Goal: Task Accomplishment & Management: Complete application form

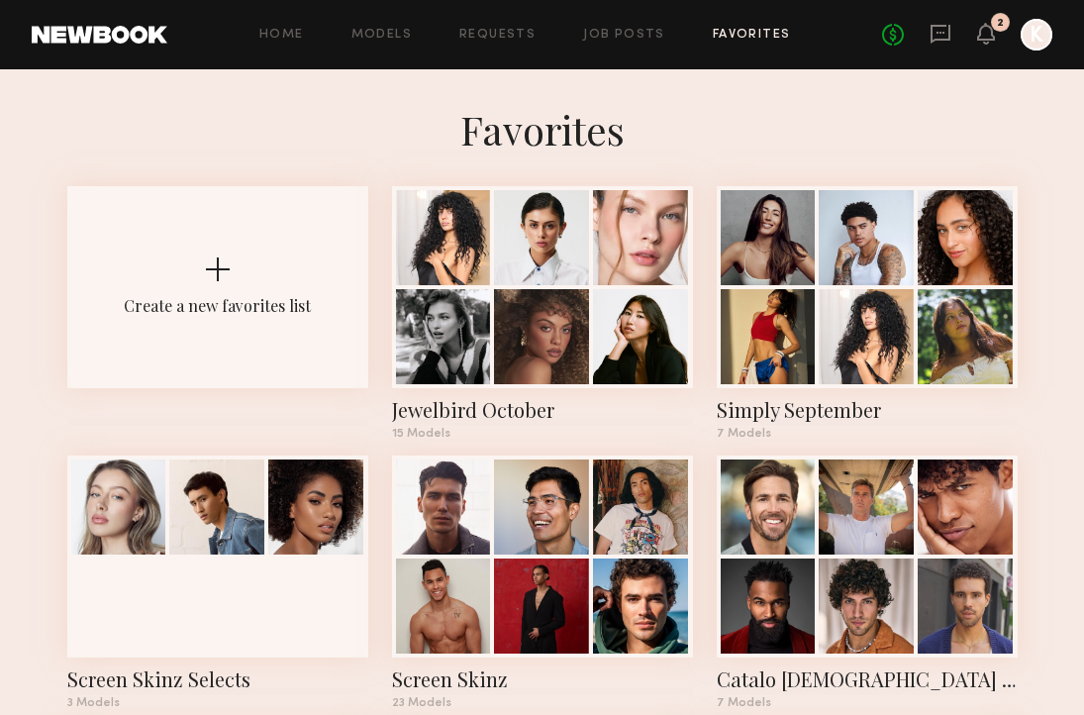
click at [619, 27] on div "Home Models Requests Job Posts Favorites Sign Out No fees up to $5,000 2 K" at bounding box center [609, 35] width 885 height 32
click at [619, 31] on link "Job Posts" at bounding box center [624, 35] width 82 height 13
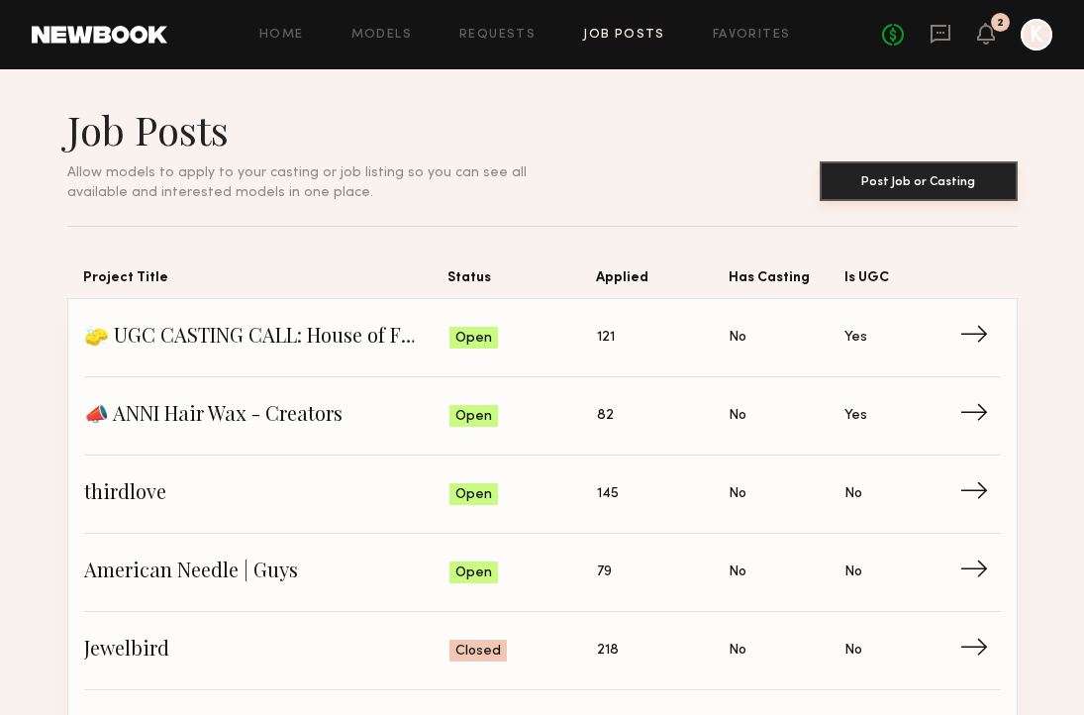
click at [898, 184] on button "Post Job or Casting" at bounding box center [919, 181] width 198 height 40
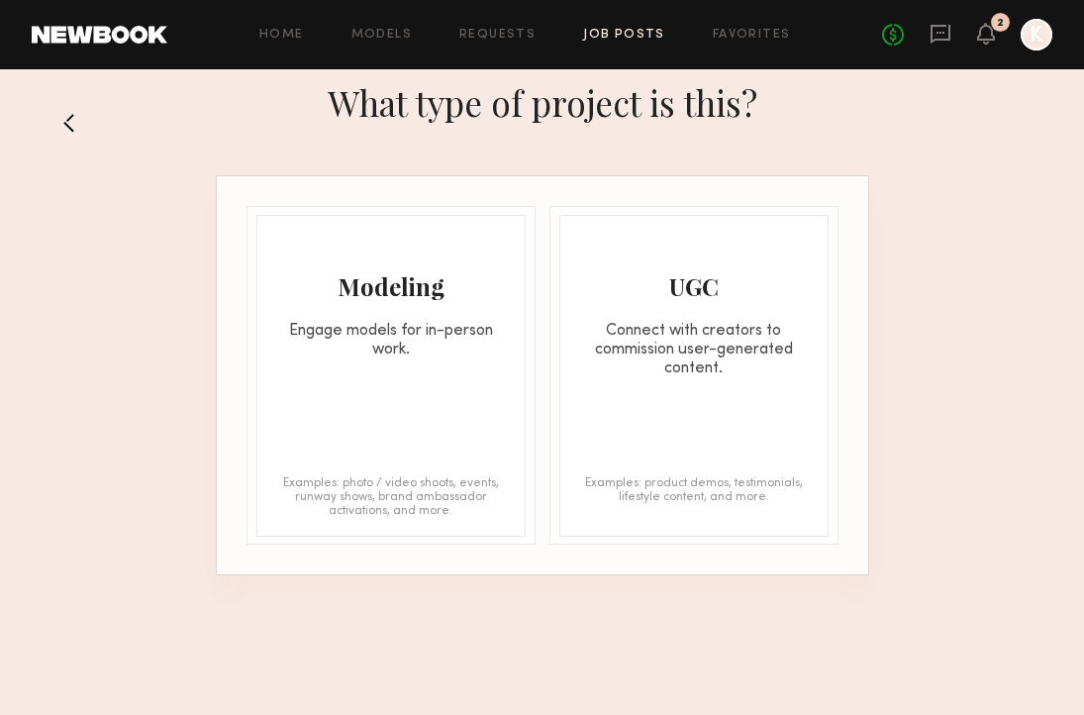
click at [292, 311] on div "Modeling Engage models for in-person work." at bounding box center [390, 288] width 267 height 144
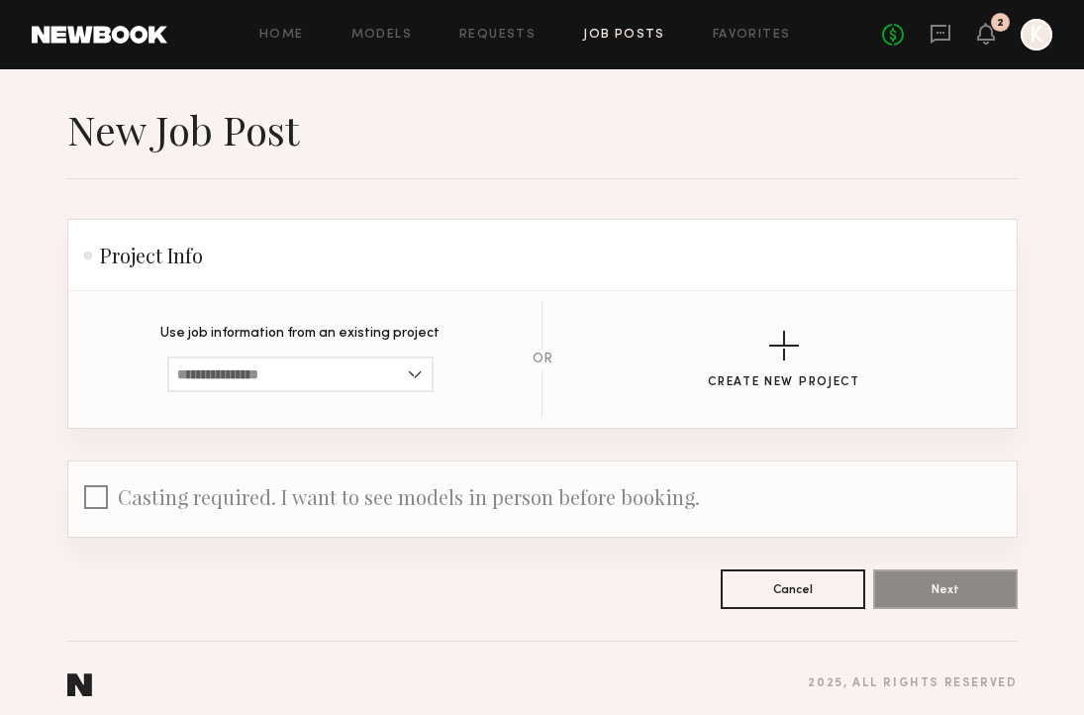
click at [361, 351] on section "Use job information from an existing project Loading…" at bounding box center [299, 359] width 279 height 65
click at [356, 367] on input at bounding box center [300, 374] width 266 height 36
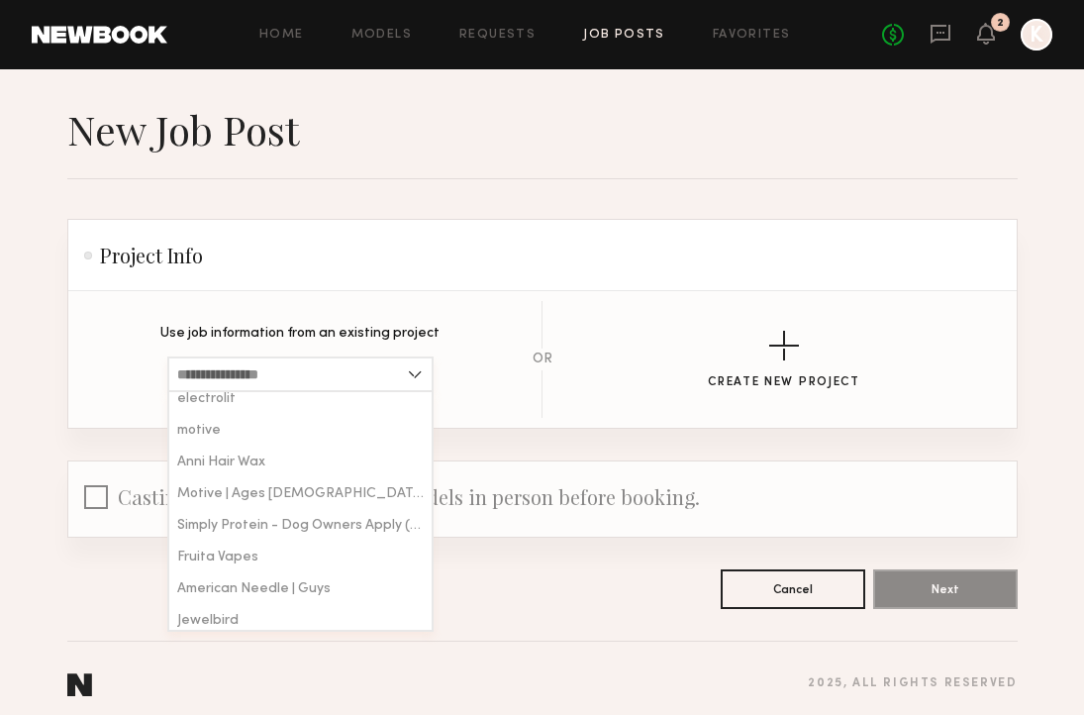
scroll to position [292, 0]
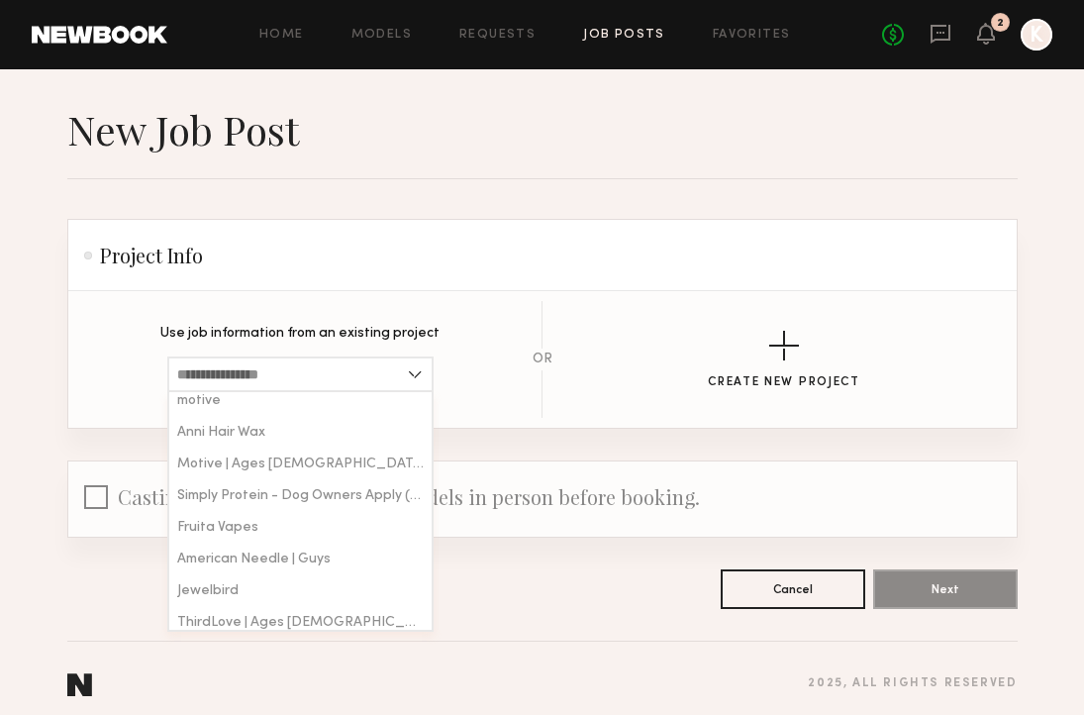
click at [495, 433] on form "Project Info Use job information from an existing project Simply Protein jewelb…" at bounding box center [542, 414] width 950 height 390
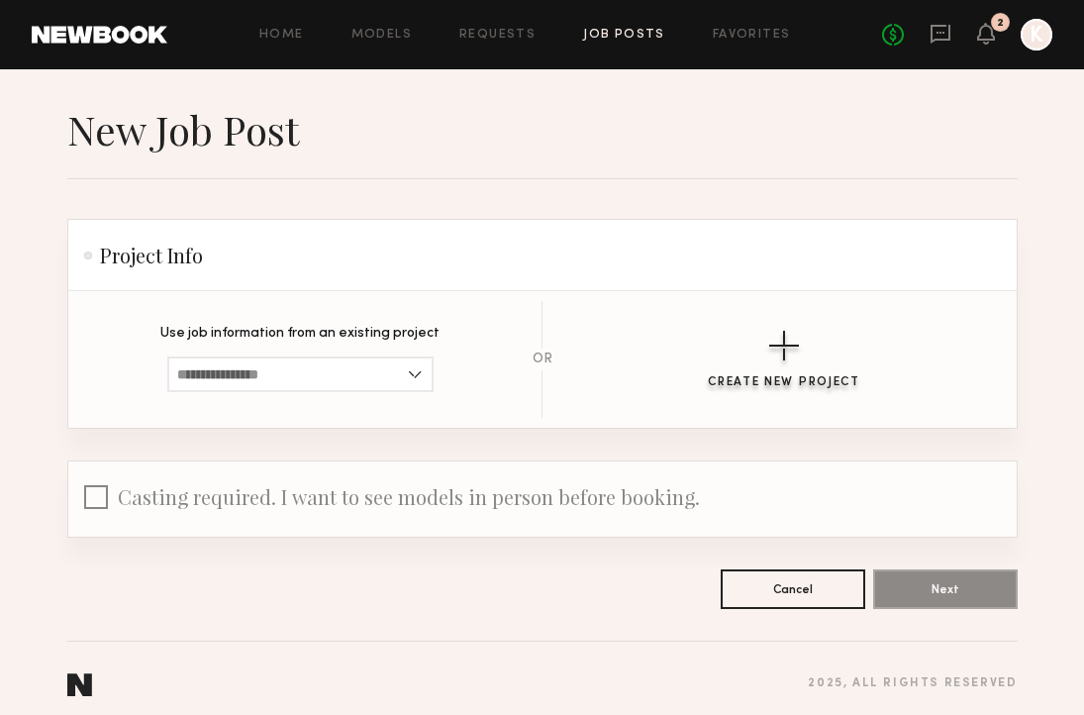
click at [778, 354] on div "button" at bounding box center [784, 346] width 30 height 30
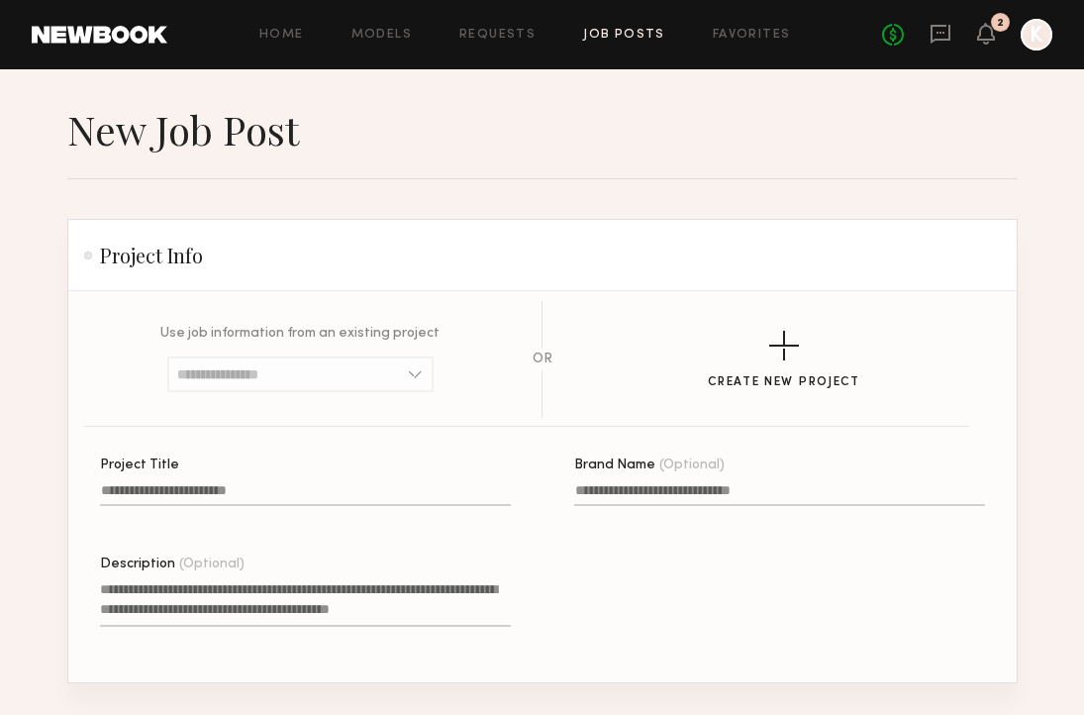
click at [232, 499] on input "Project Title" at bounding box center [305, 494] width 411 height 23
type input "********"
click at [147, 590] on textarea "Description (Optional)" at bounding box center [305, 603] width 411 height 48
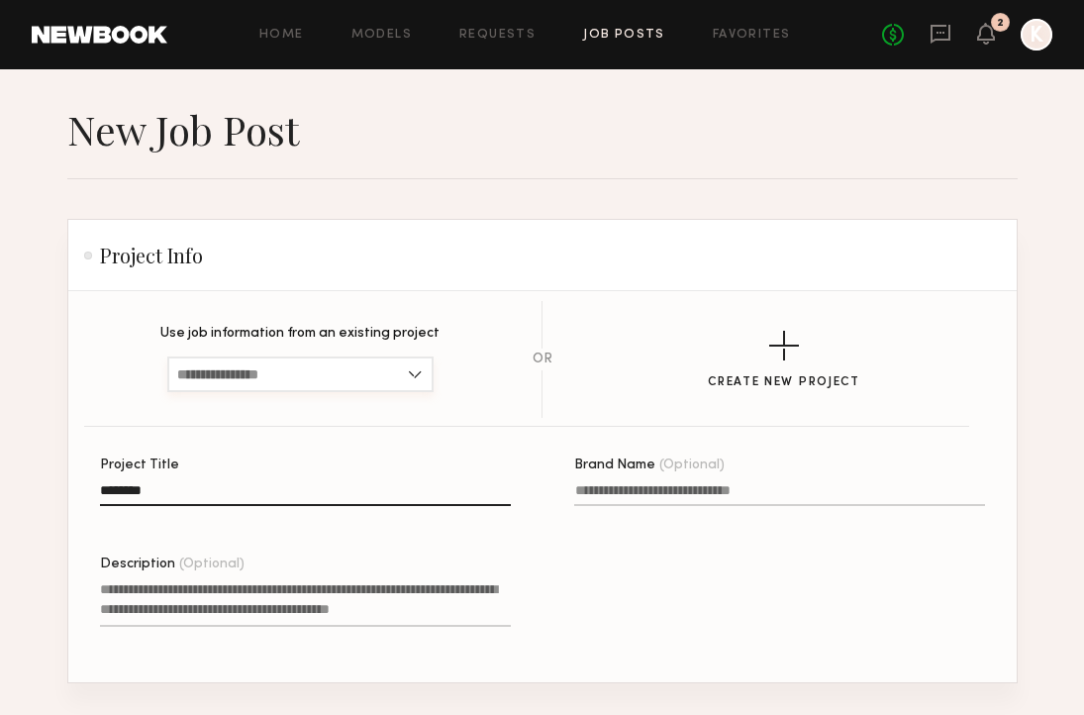
click at [231, 385] on input at bounding box center [300, 374] width 266 height 36
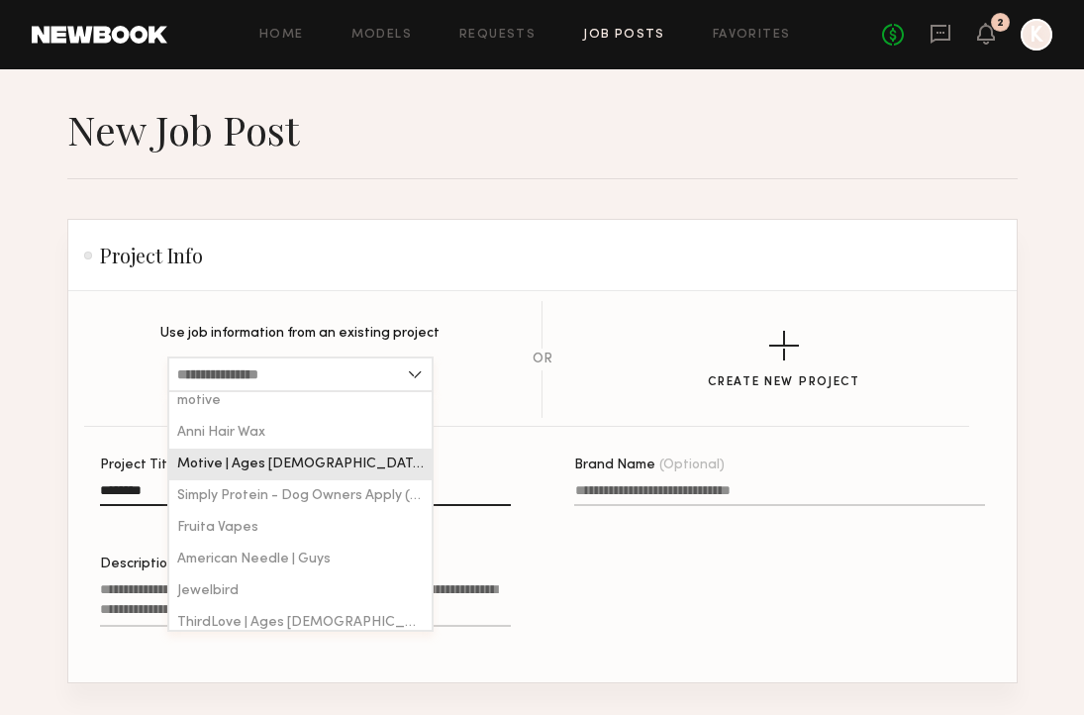
scroll to position [197, 0]
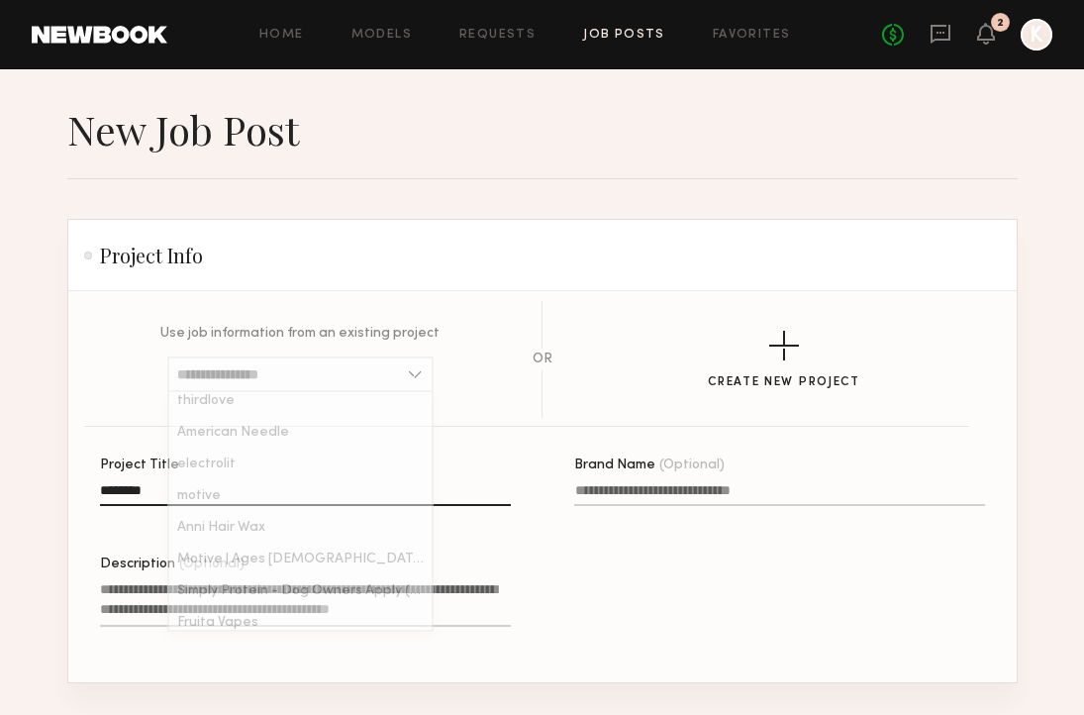
click at [163, 405] on section "Use job information from an existing project Simply Protein jewelbird jewelry S…" at bounding box center [542, 359] width 885 height 117
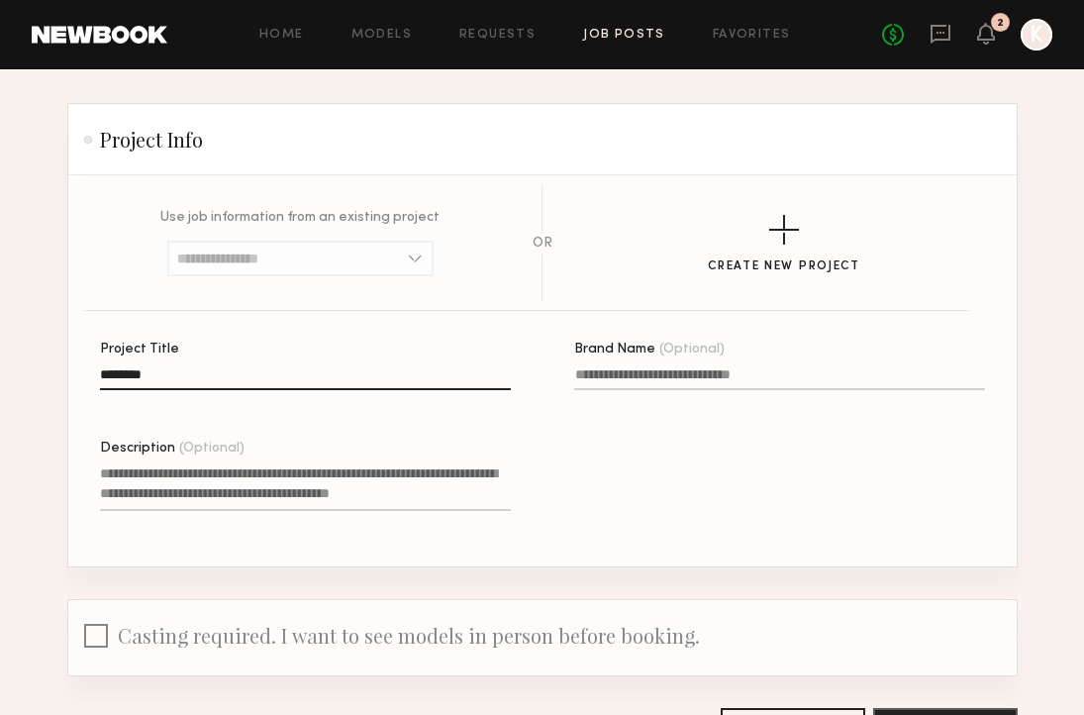
scroll to position [121, 0]
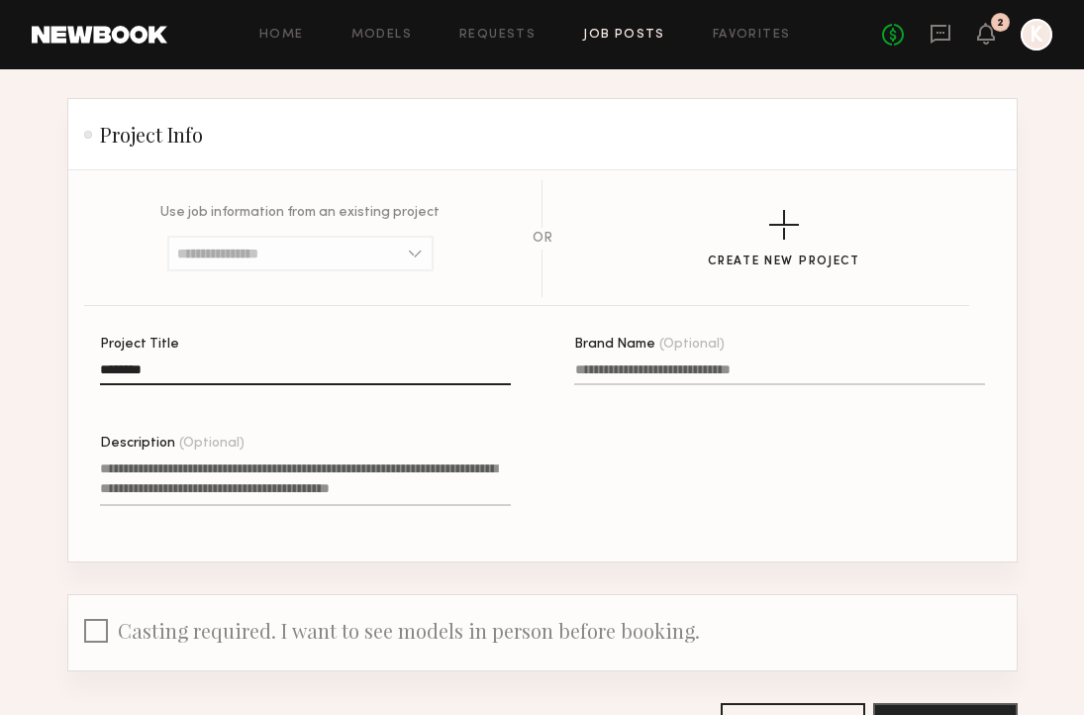
click at [300, 478] on textarea "Description (Optional)" at bounding box center [305, 482] width 411 height 48
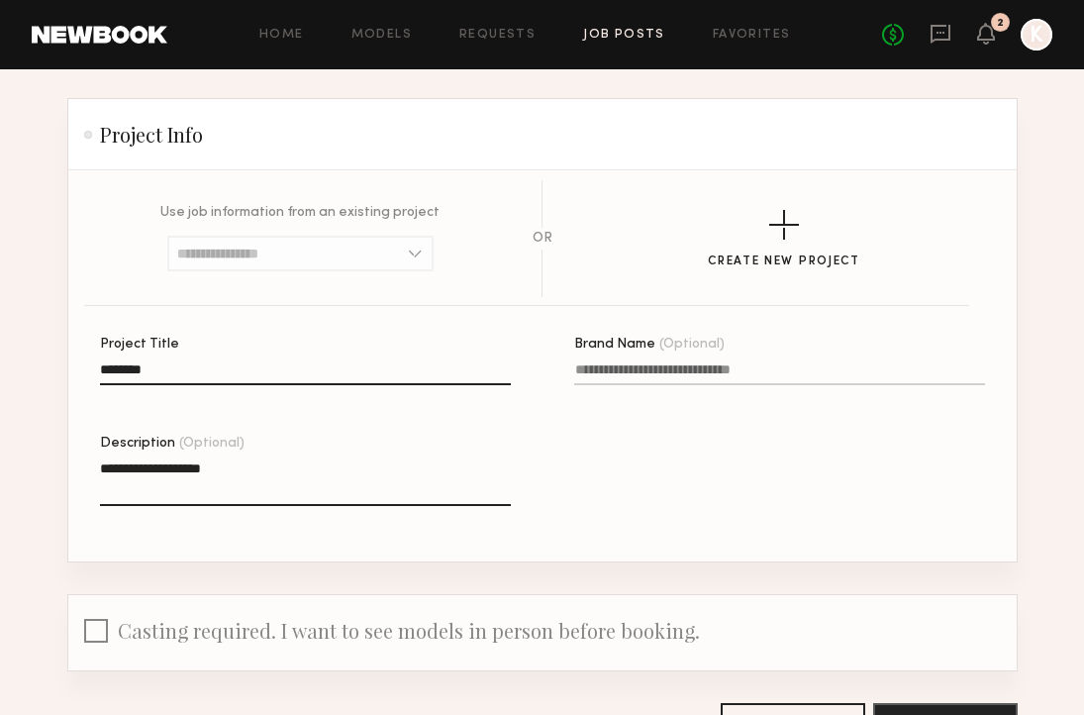
drag, startPoint x: 262, startPoint y: 467, endPoint x: 97, endPoint y: 462, distance: 165.4
click at [97, 462] on section "**********" at bounding box center [542, 365] width 948 height 391
paste textarea "**********"
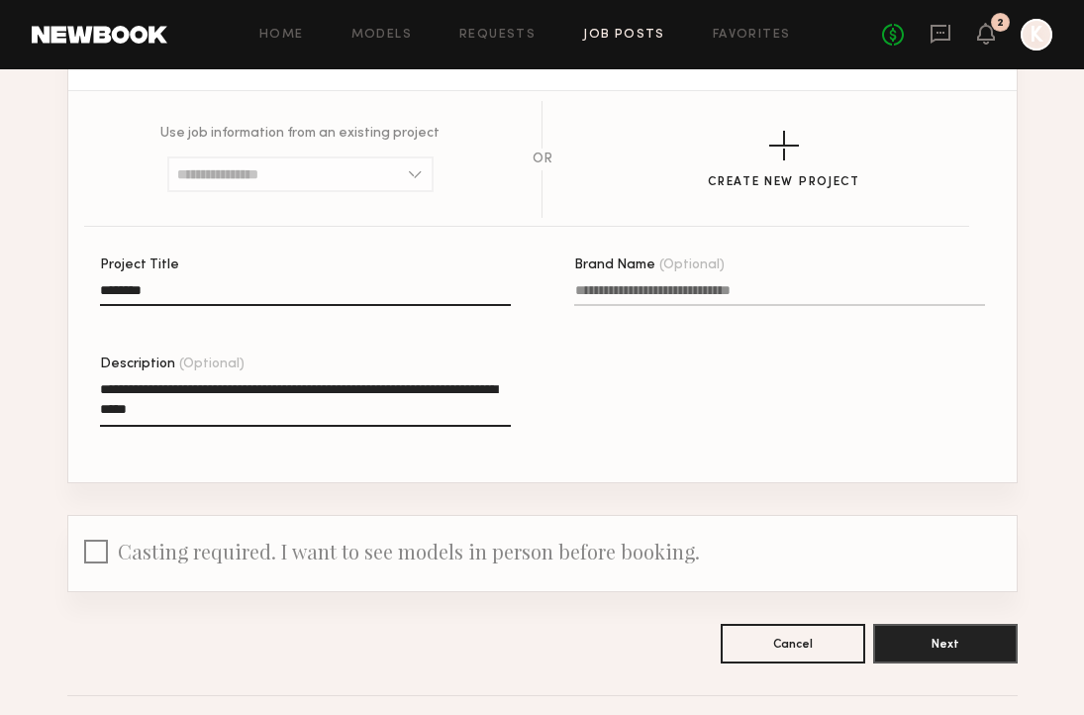
scroll to position [202, 0]
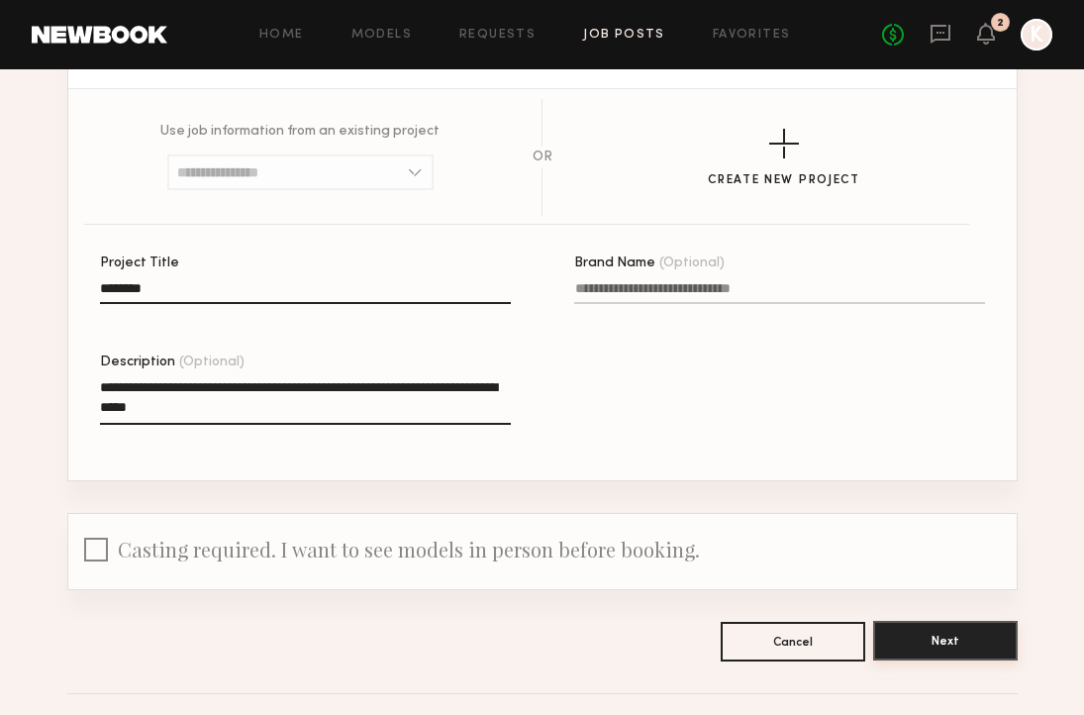
type textarea "**********"
click at [912, 652] on button "Next" at bounding box center [945, 641] width 145 height 40
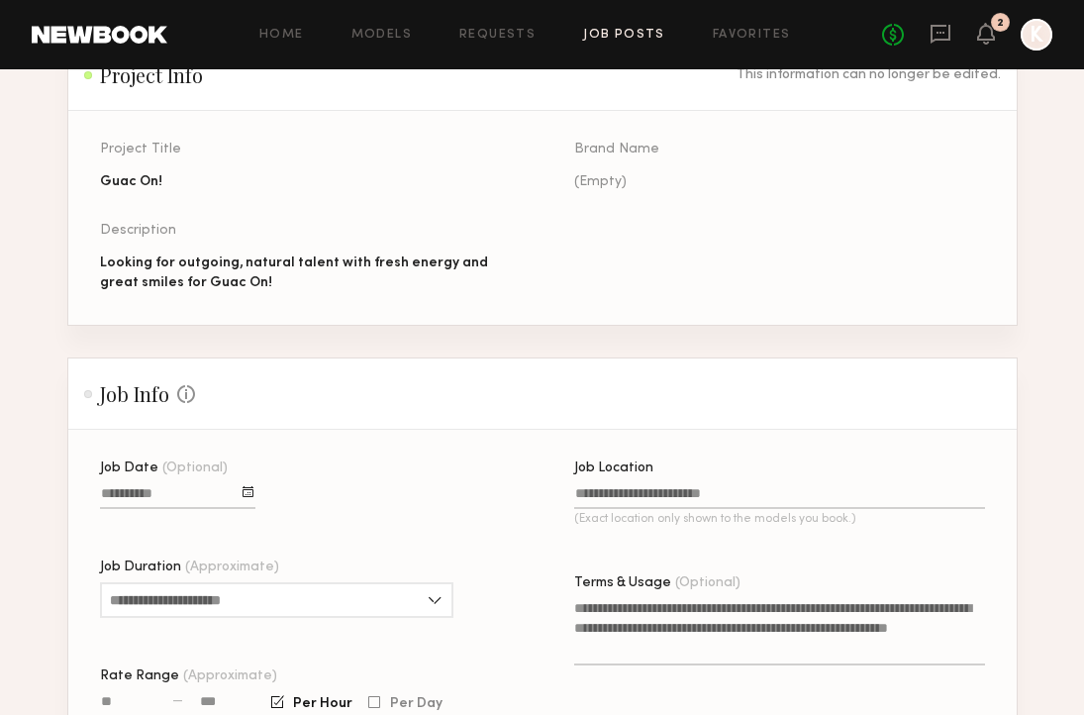
scroll to position [212, 0]
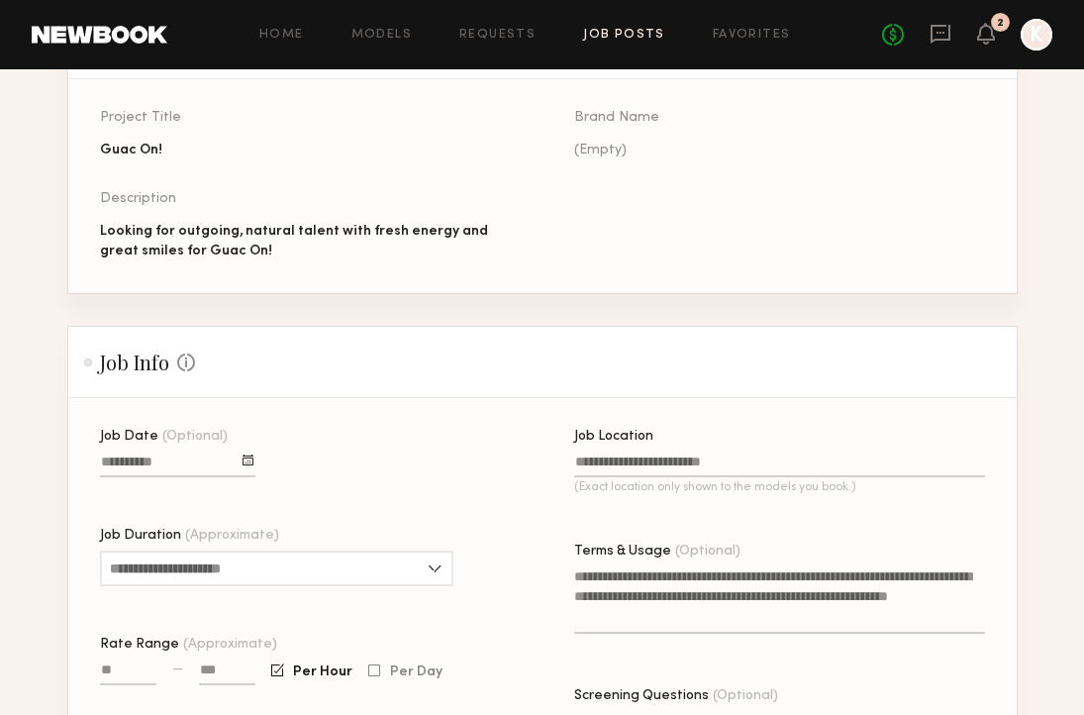
click at [153, 467] on input "Job Date (Optional)" at bounding box center [177, 465] width 155 height 23
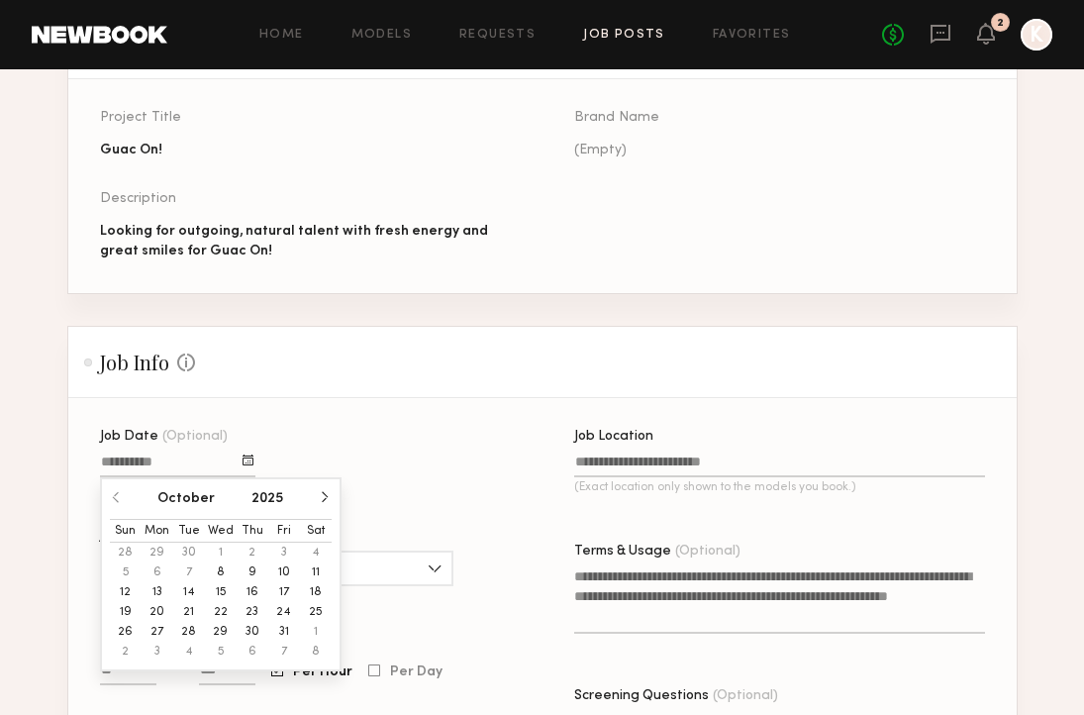
click at [192, 591] on button "14" at bounding box center [189, 592] width 32 height 20
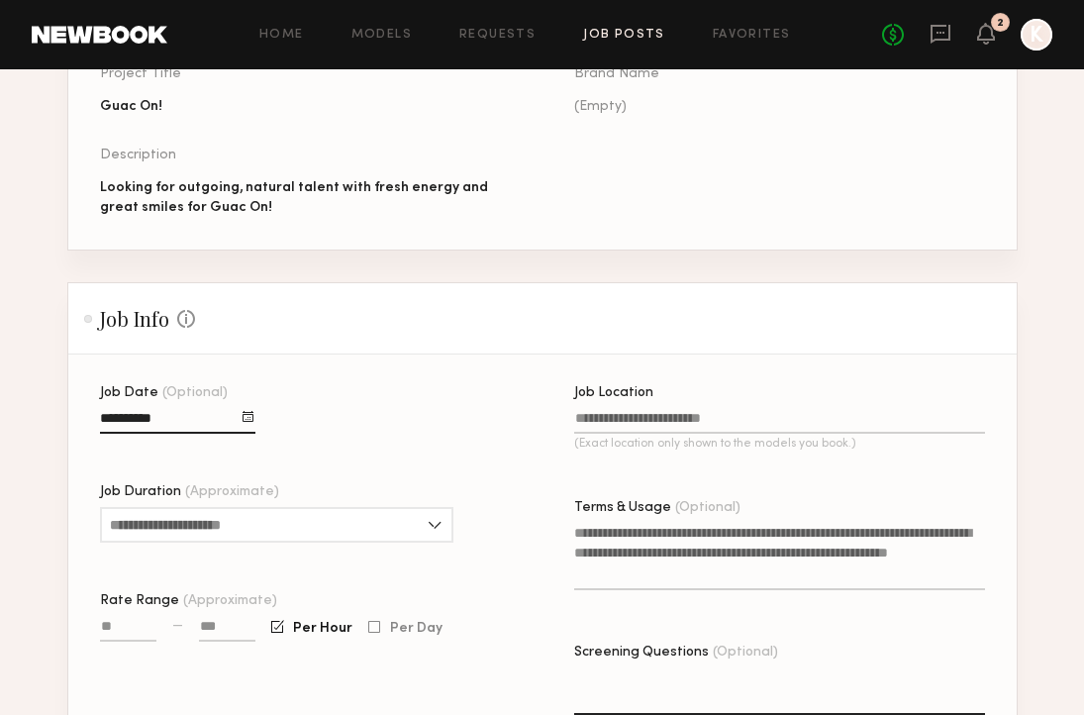
scroll to position [270, 0]
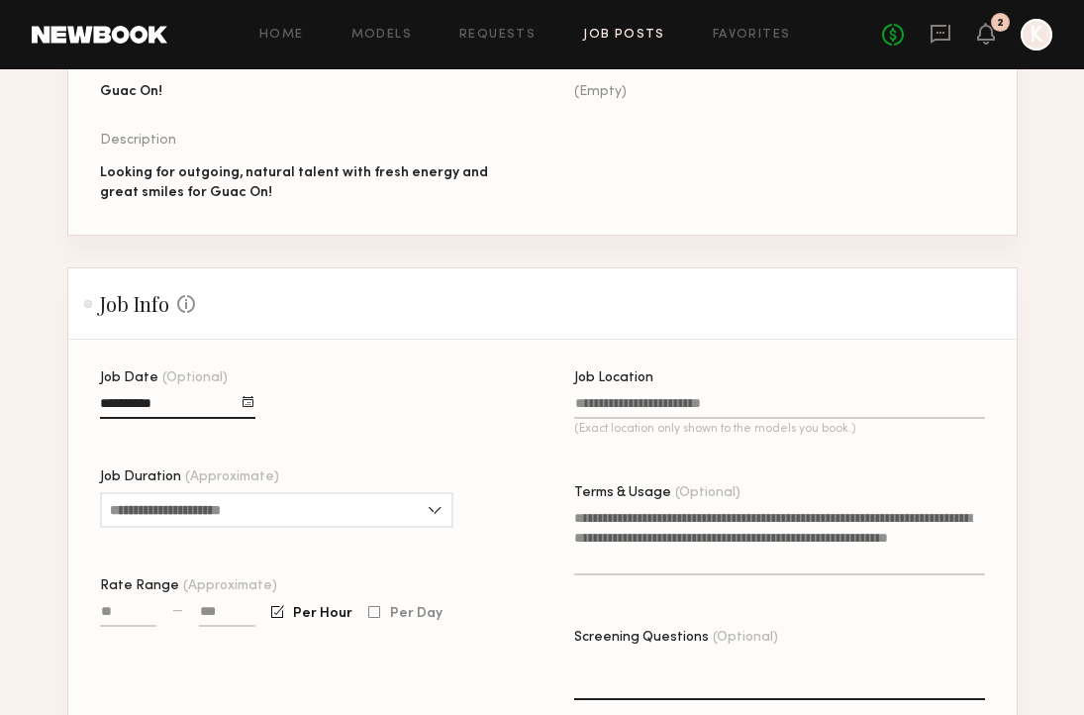
click at [109, 610] on input "Rate Range (Approximate)" at bounding box center [128, 615] width 56 height 23
type input "****"
click at [208, 605] on input at bounding box center [227, 615] width 56 height 23
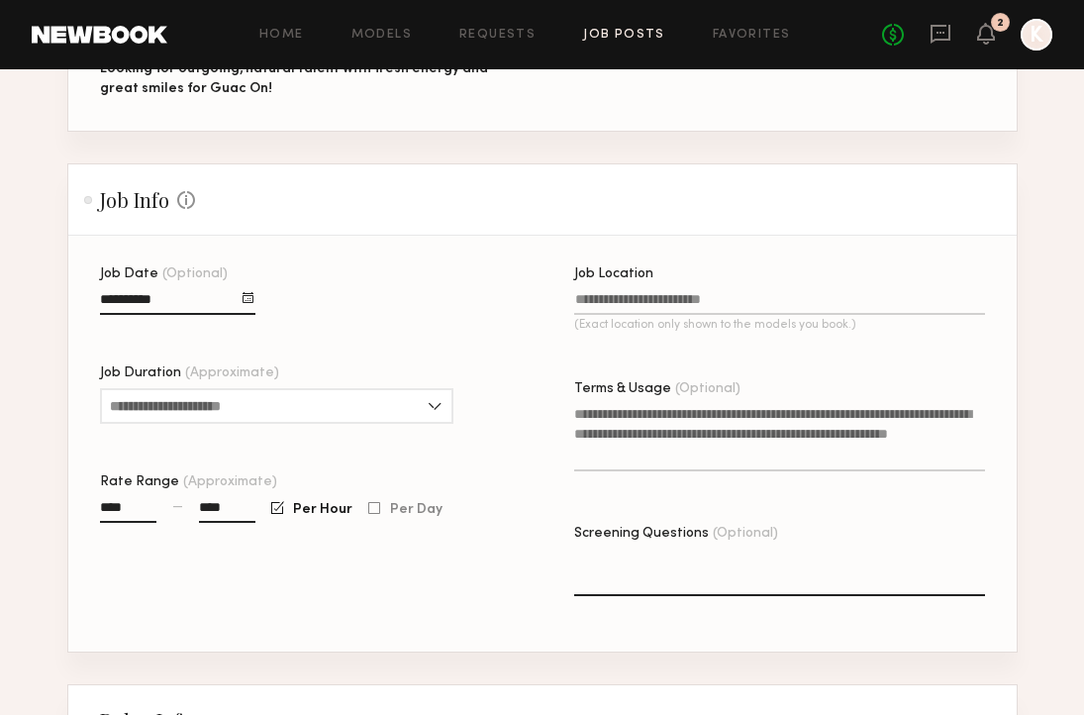
scroll to position [464, 0]
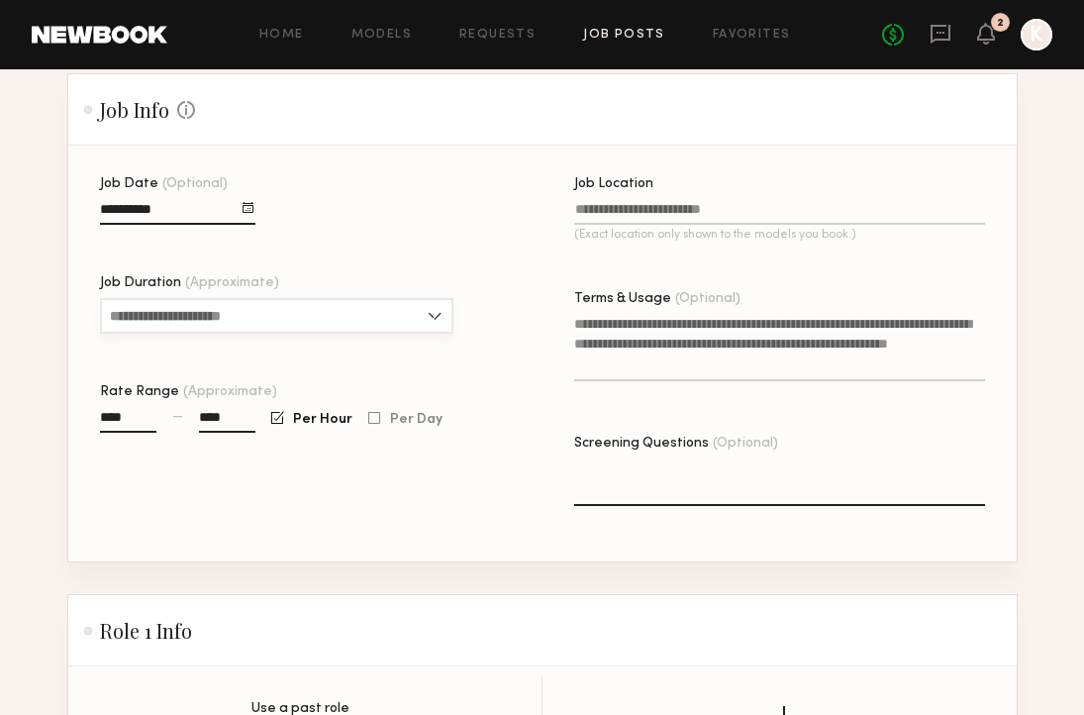
type input "****"
click at [324, 319] on input "Job Duration (Approximate)" at bounding box center [276, 316] width 353 height 36
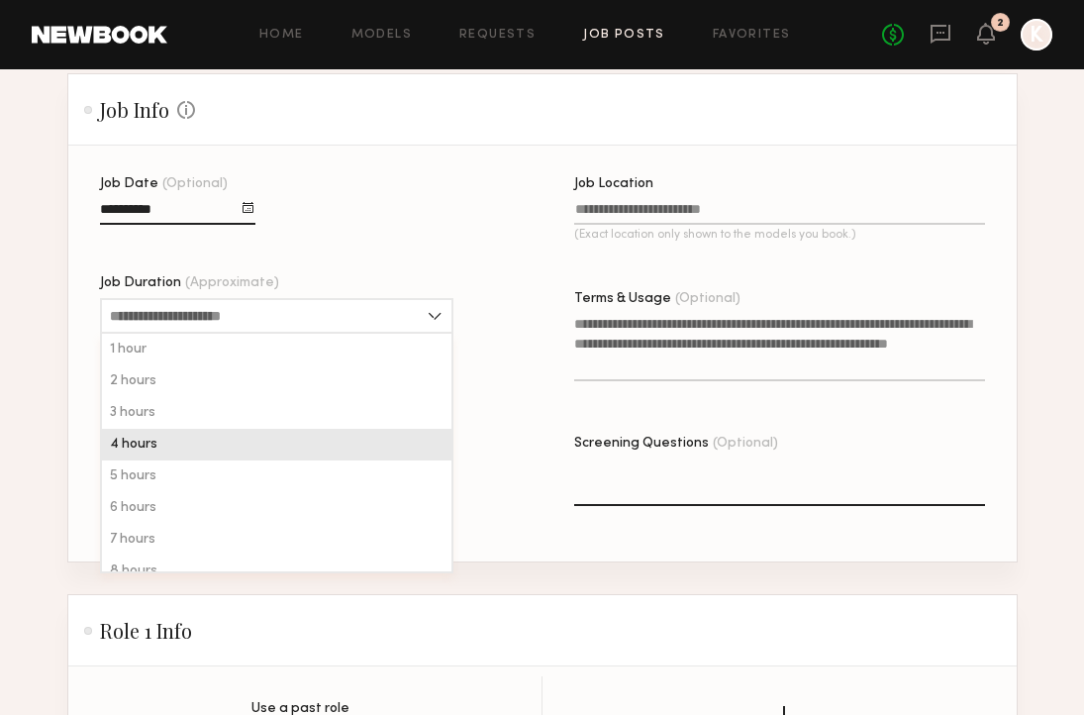
click at [190, 441] on div "4 hours" at bounding box center [276, 445] width 349 height 32
type input "*******"
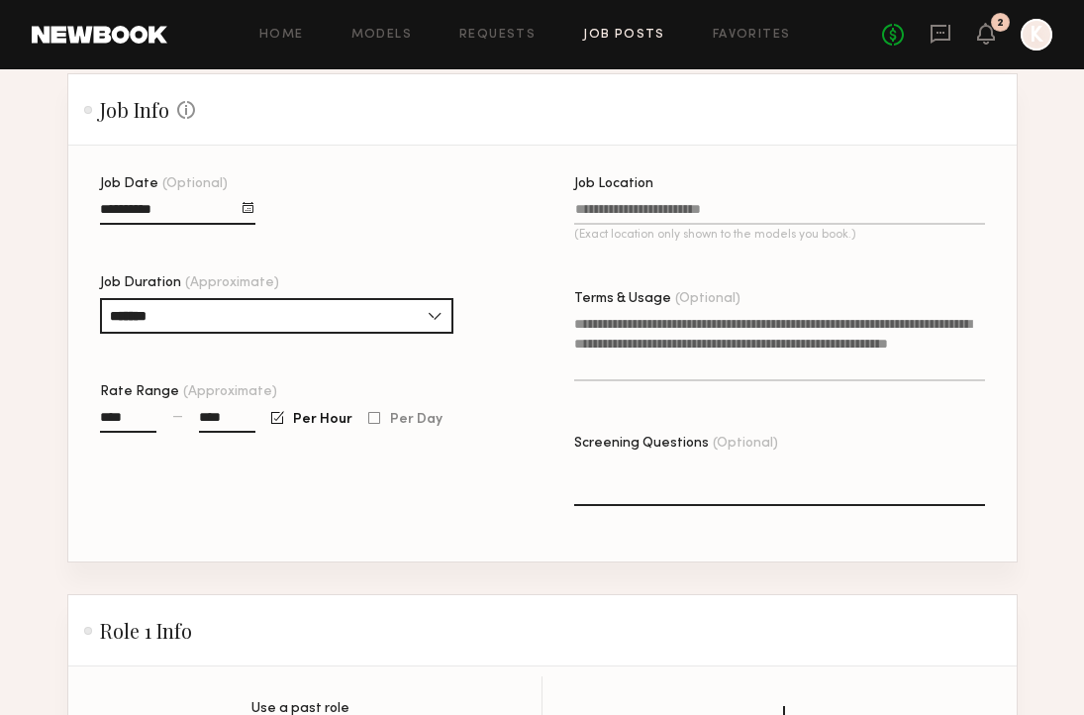
click at [619, 331] on textarea "Terms & Usage (Optional)" at bounding box center [779, 347] width 411 height 67
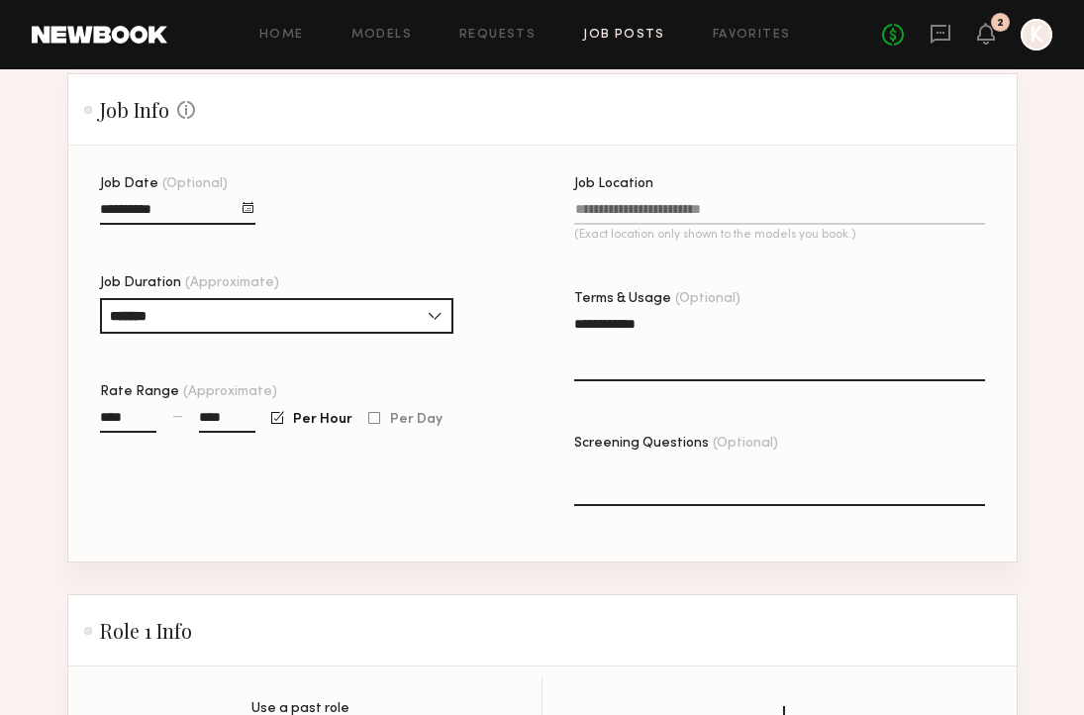
type textarea "**********"
click at [648, 219] on input "Job Location (Exact location only shown to the models you book.)" at bounding box center [779, 213] width 411 height 23
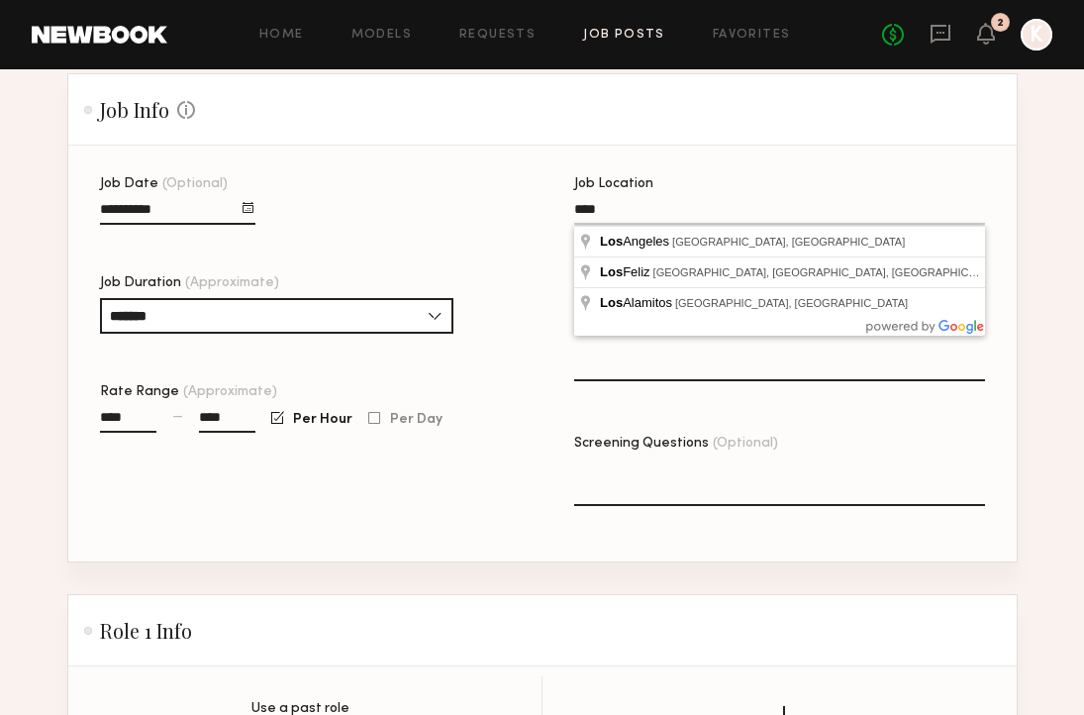
click at [648, 219] on input "***" at bounding box center [779, 213] width 411 height 23
type input "**********"
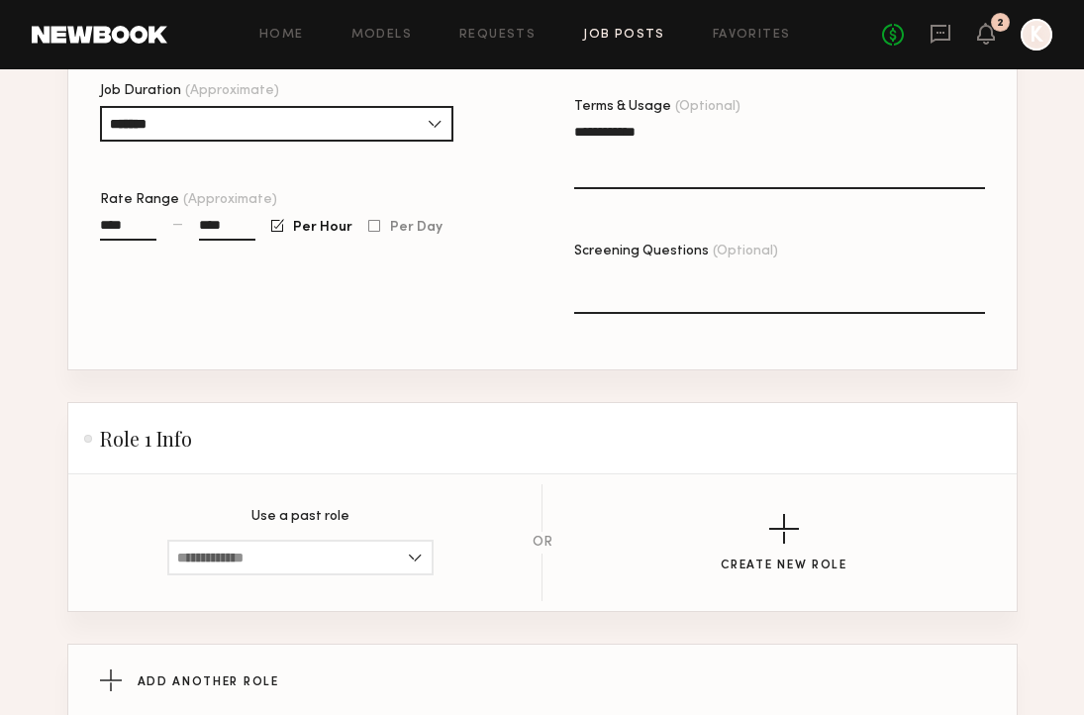
scroll to position [682, 0]
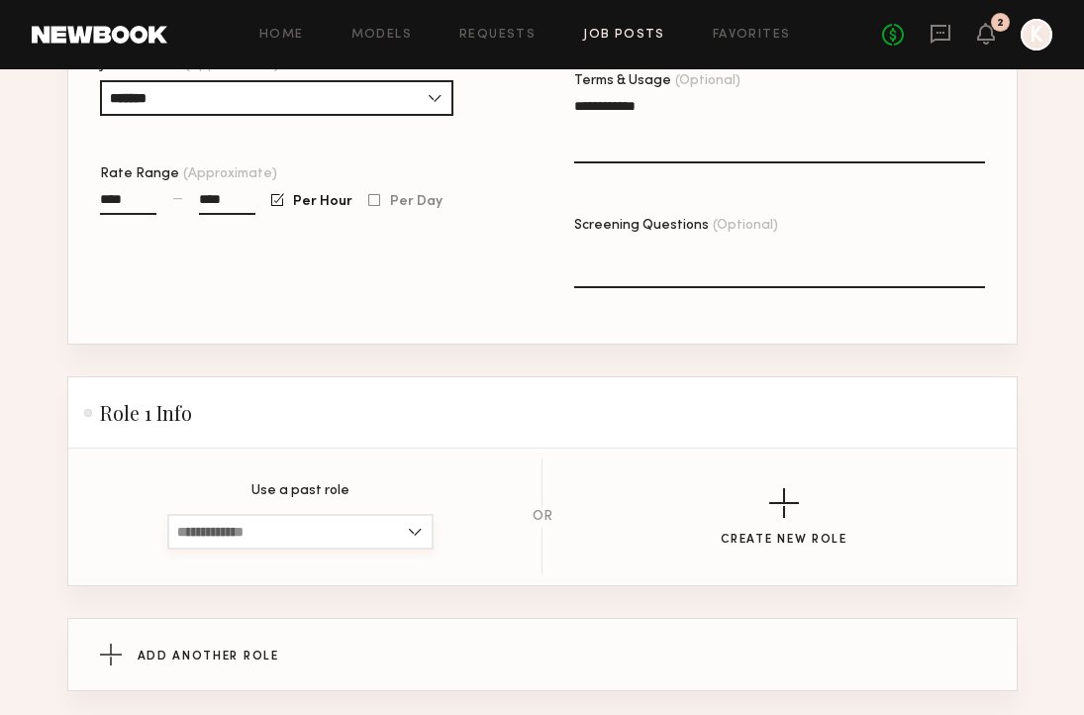
click at [378, 524] on input at bounding box center [300, 532] width 266 height 36
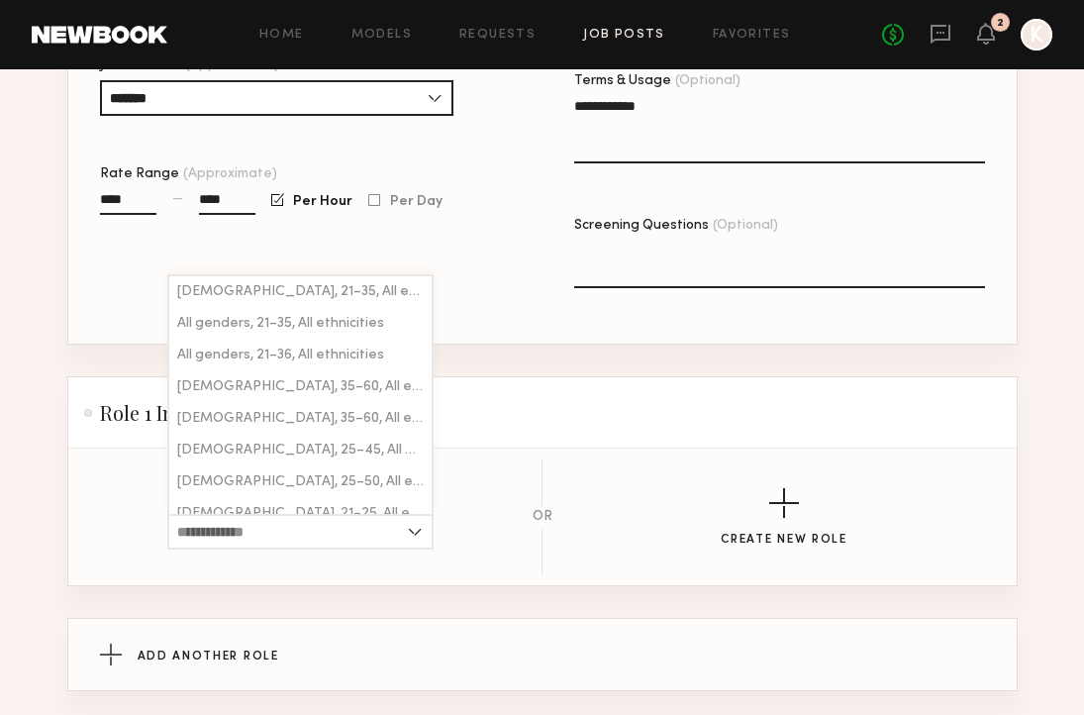
click at [461, 447] on header "Role 1 Info" at bounding box center [542, 412] width 948 height 71
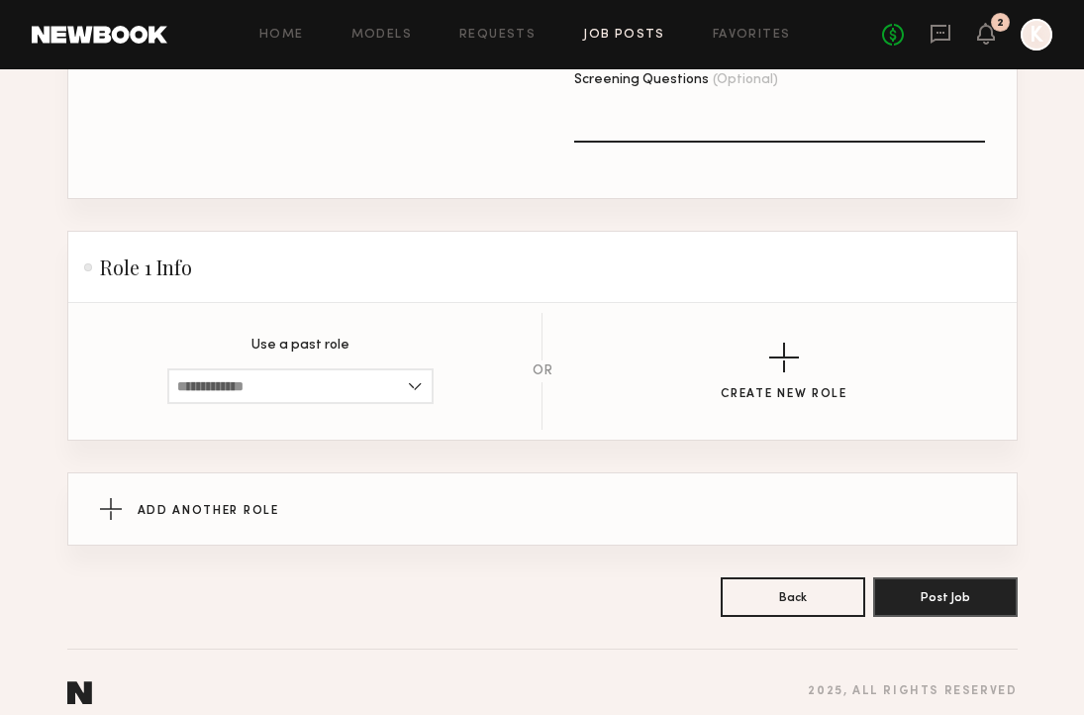
scroll to position [837, 0]
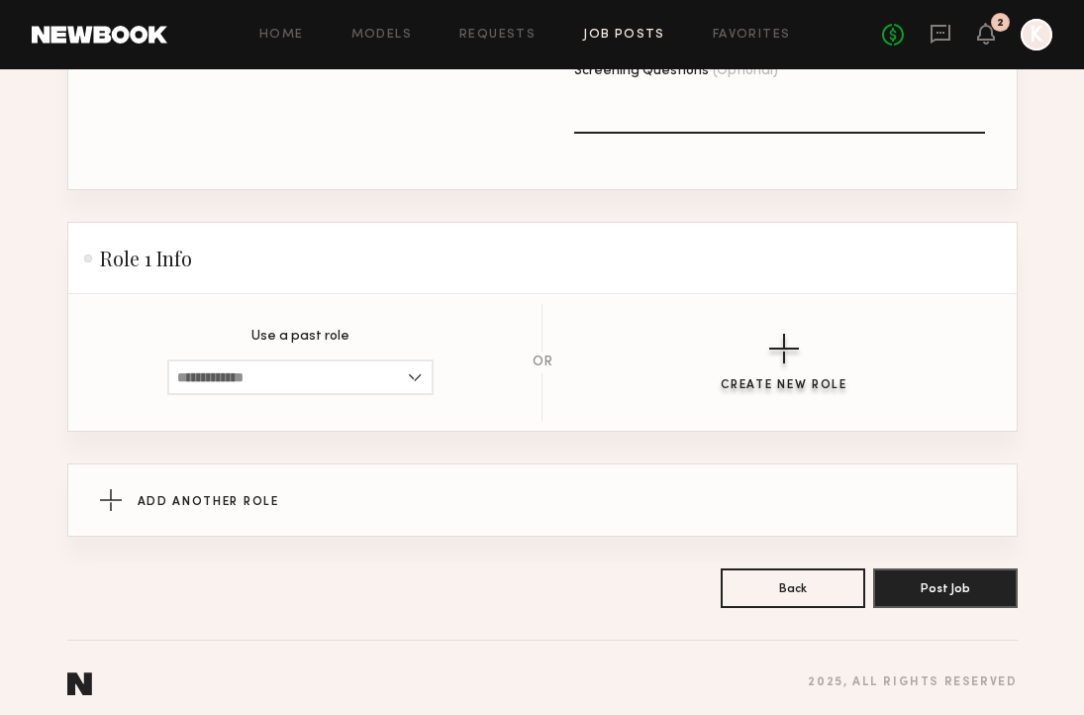
click at [760, 366] on button "Create New Role" at bounding box center [784, 363] width 127 height 58
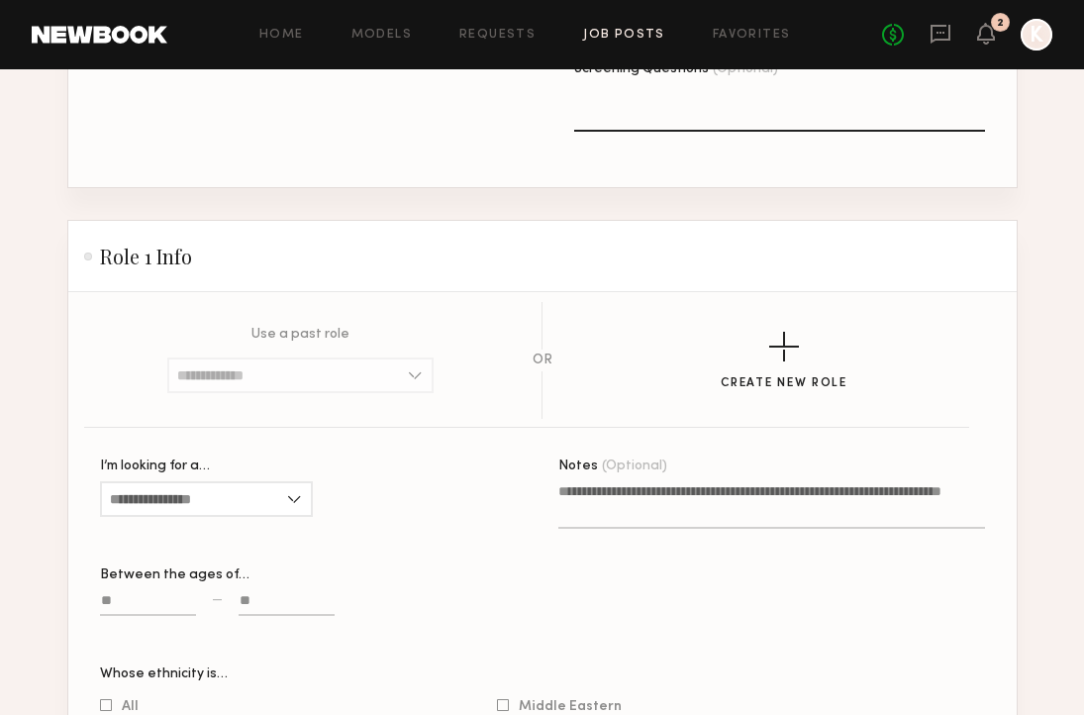
scroll to position [867, 0]
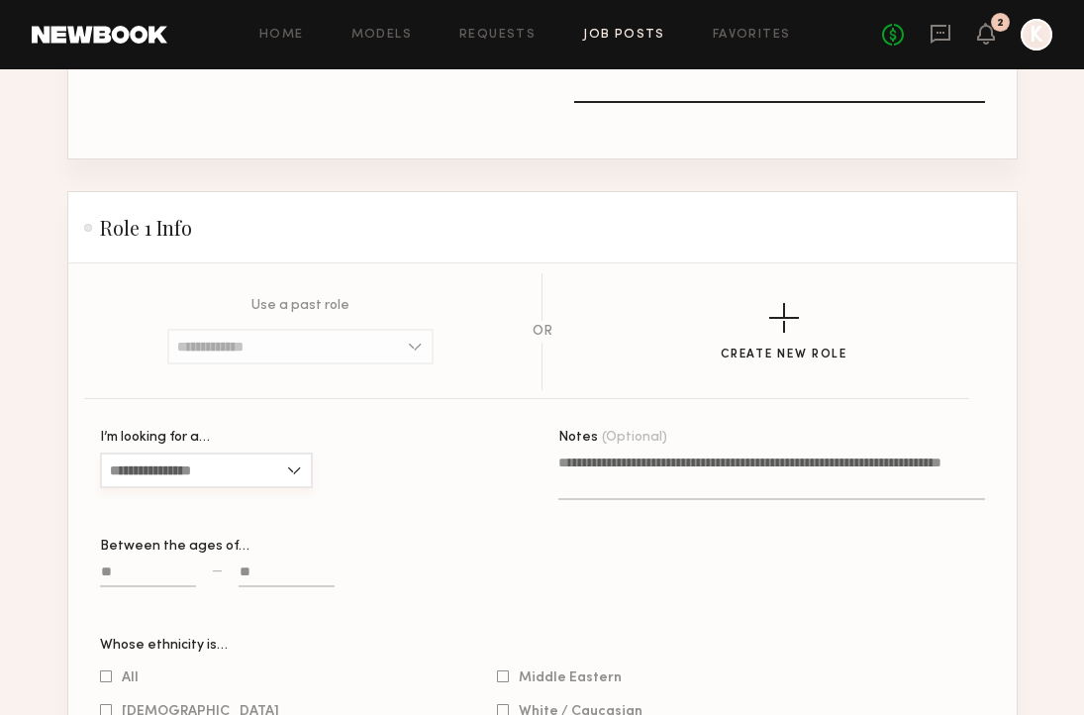
click at [196, 486] on input "I’m looking for a…" at bounding box center [206, 470] width 213 height 36
click at [181, 568] on div "All" at bounding box center [206, 567] width 209 height 32
type input "***"
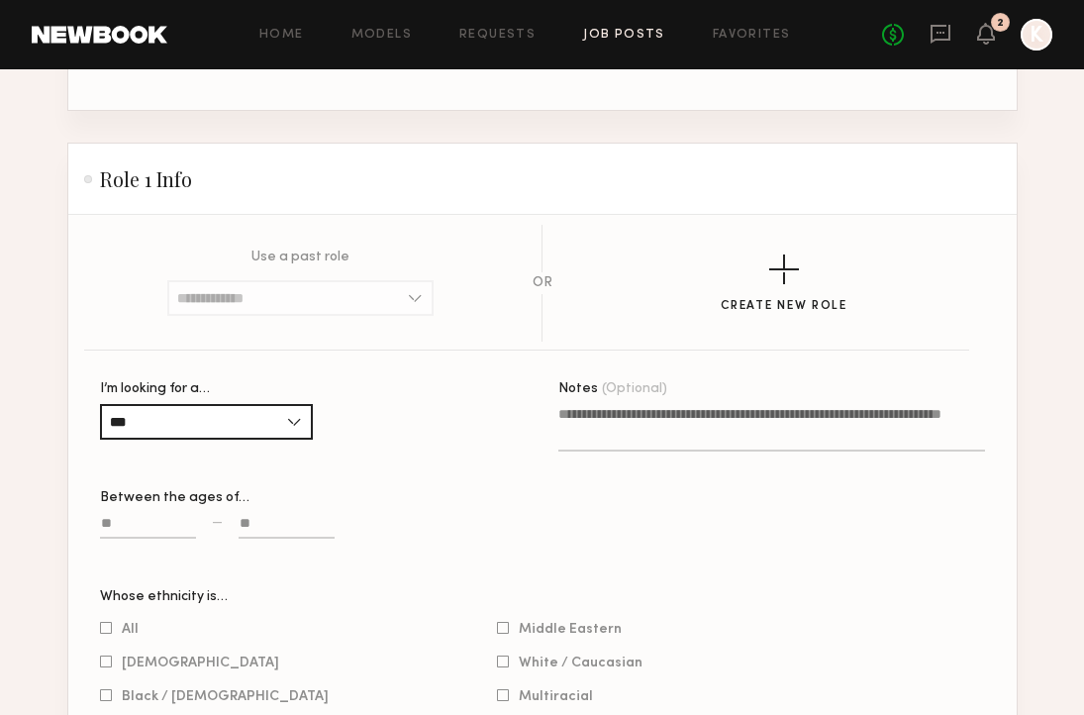
click at [139, 535] on input at bounding box center [148, 527] width 96 height 23
type input "**"
click at [248, 530] on input at bounding box center [287, 527] width 96 height 23
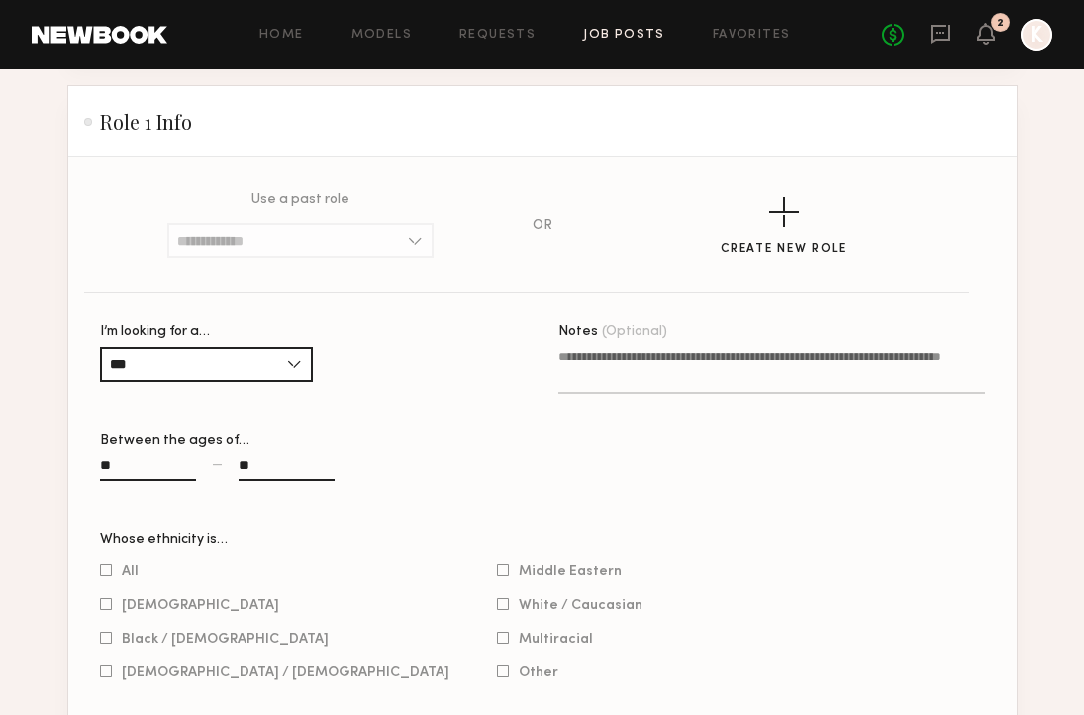
scroll to position [1011, 0]
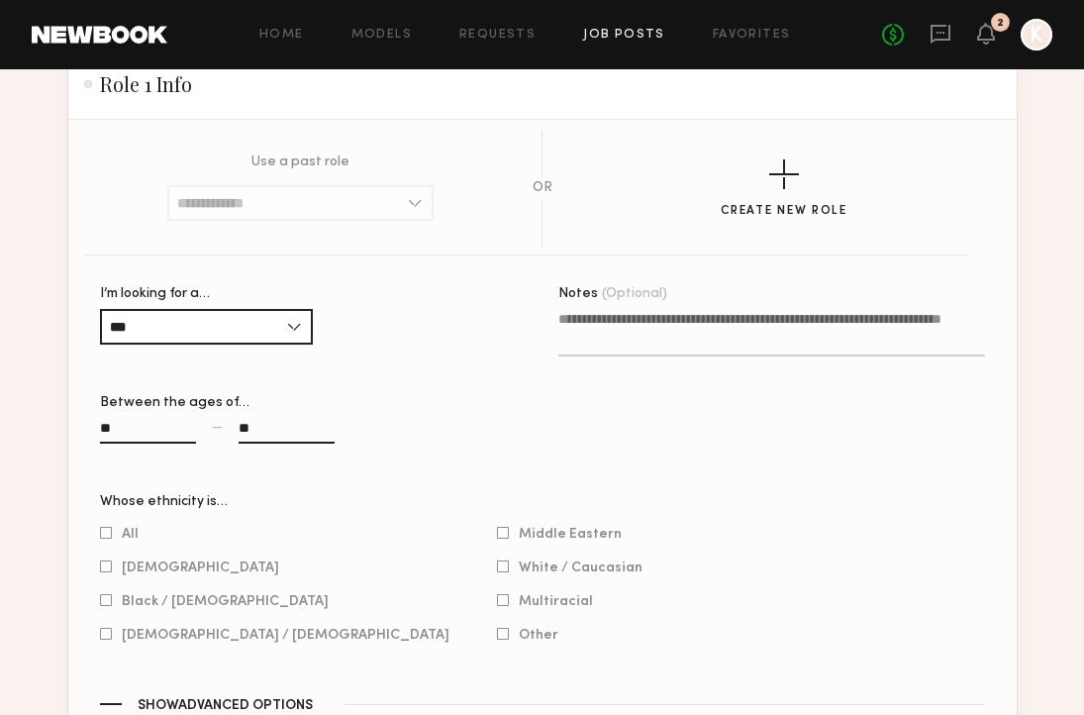
click at [373, 433] on div "** — **" at bounding box center [313, 441] width 427 height 46
click at [260, 425] on input "**" at bounding box center [287, 432] width 96 height 23
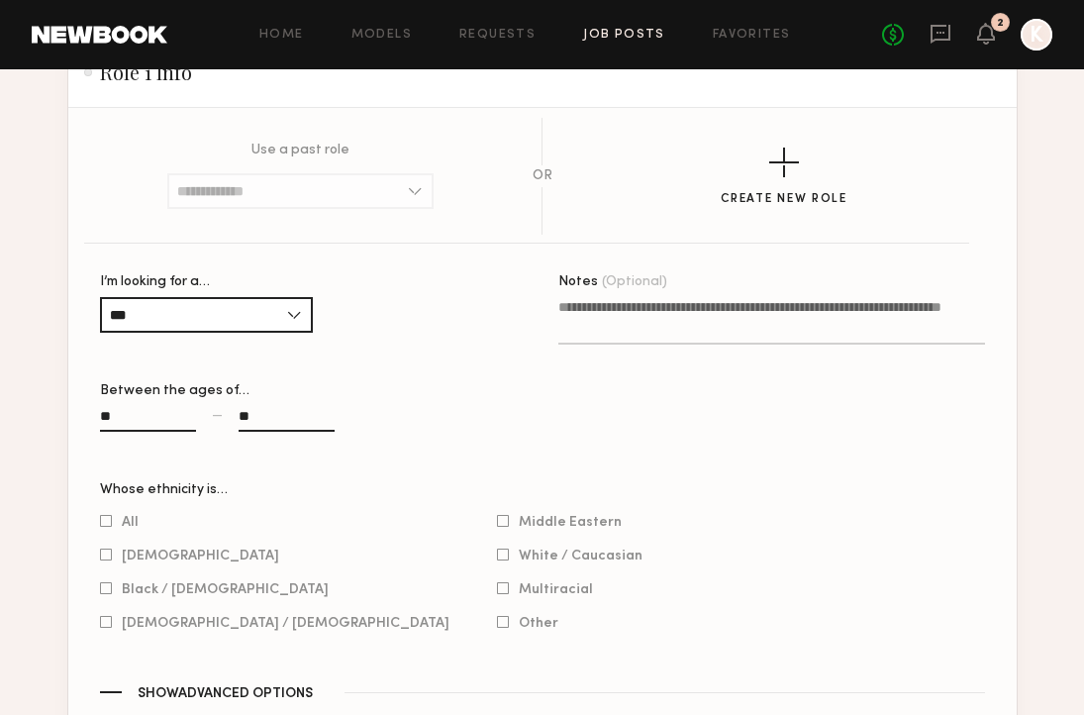
type input "*"
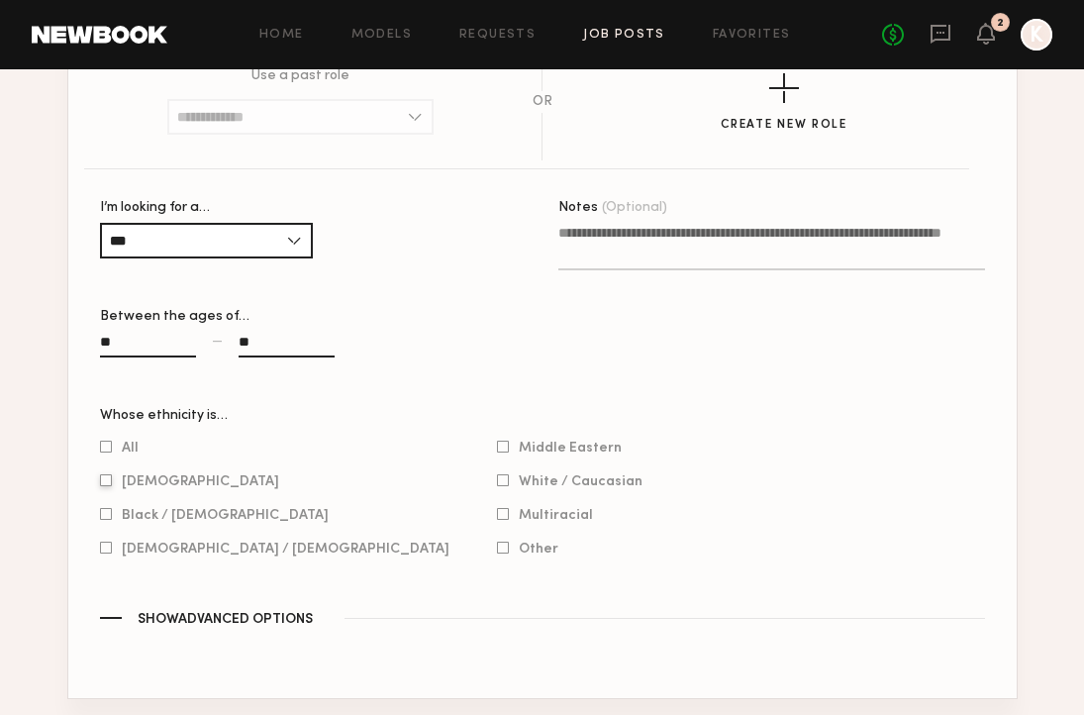
scroll to position [1101, 0]
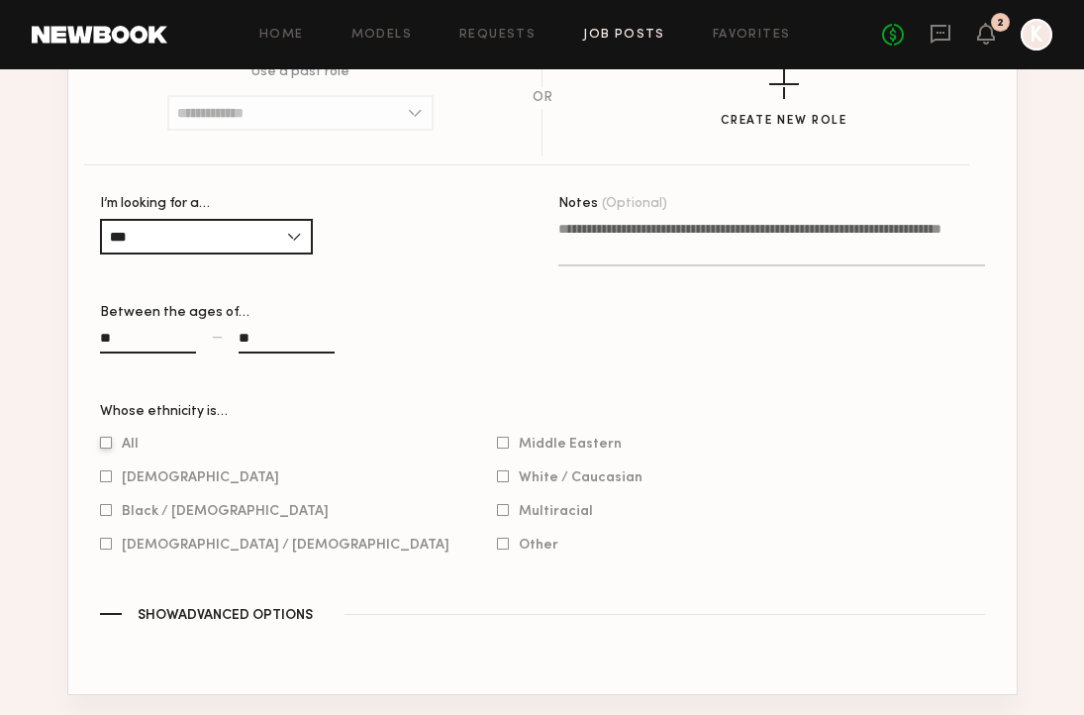
type input "**"
click at [109, 440] on div at bounding box center [106, 443] width 12 height 13
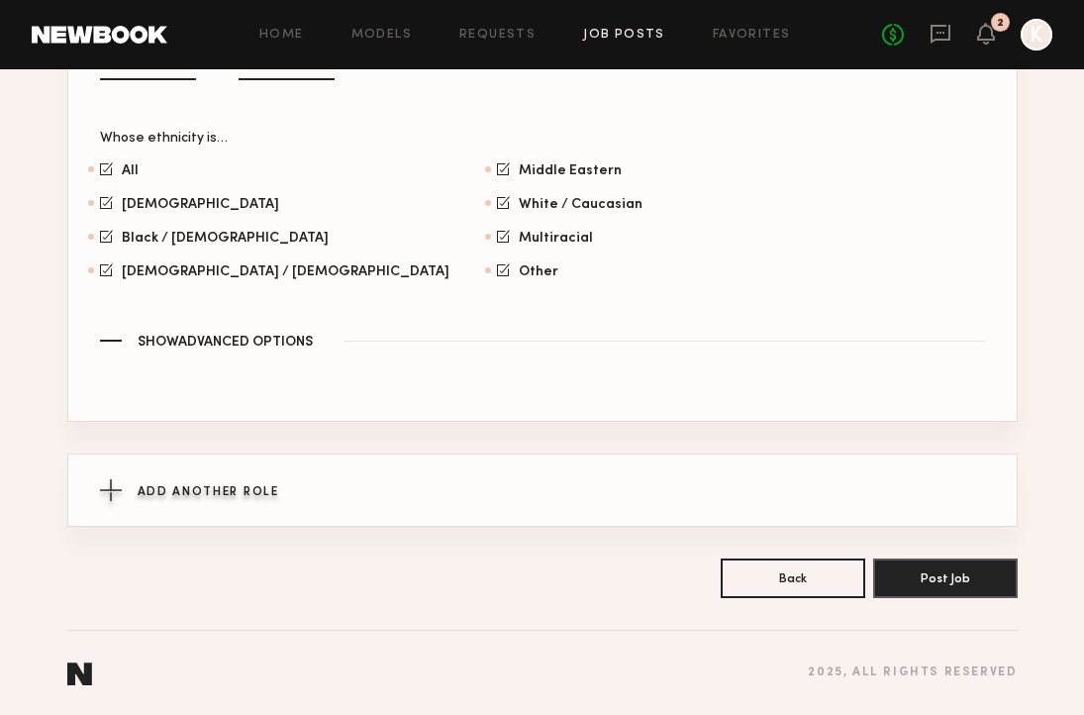
scroll to position [1374, 0]
click at [911, 562] on button "Post Job" at bounding box center [945, 577] width 145 height 40
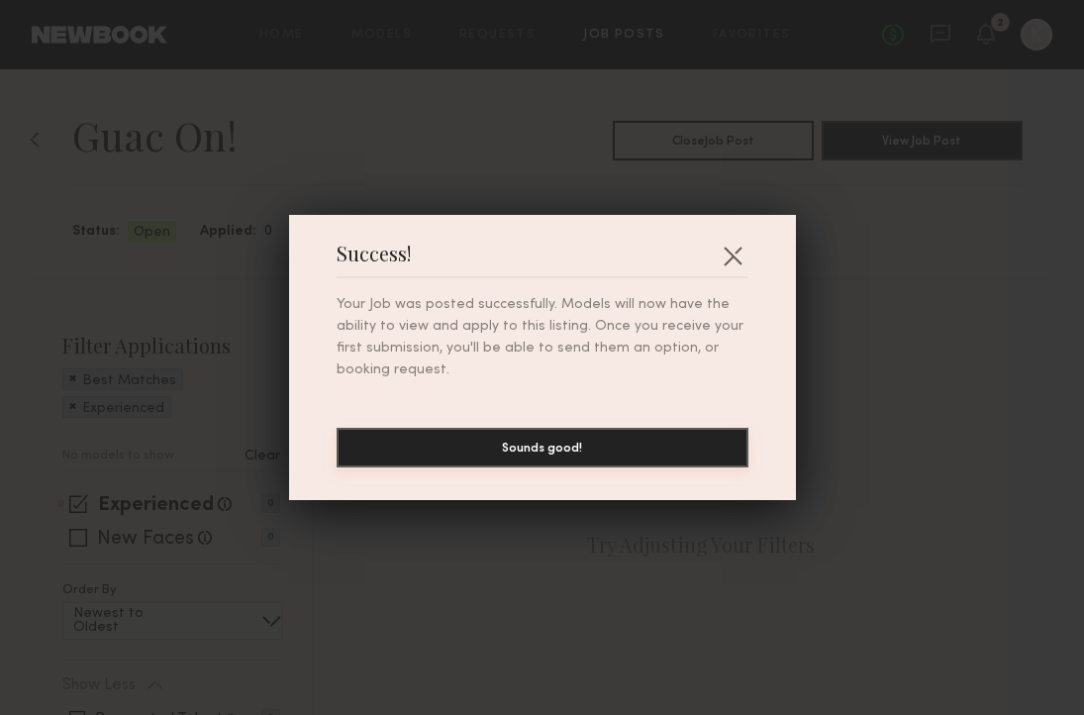
click at [617, 455] on button "Sounds good!" at bounding box center [543, 448] width 412 height 40
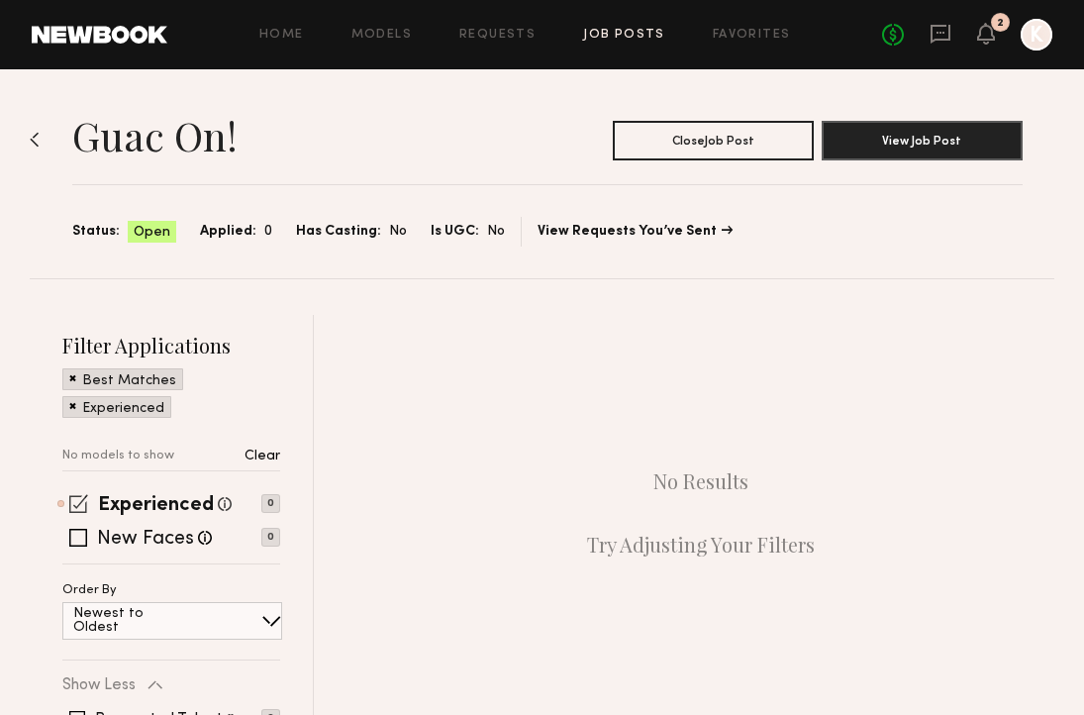
click at [81, 513] on span at bounding box center [78, 503] width 19 height 19
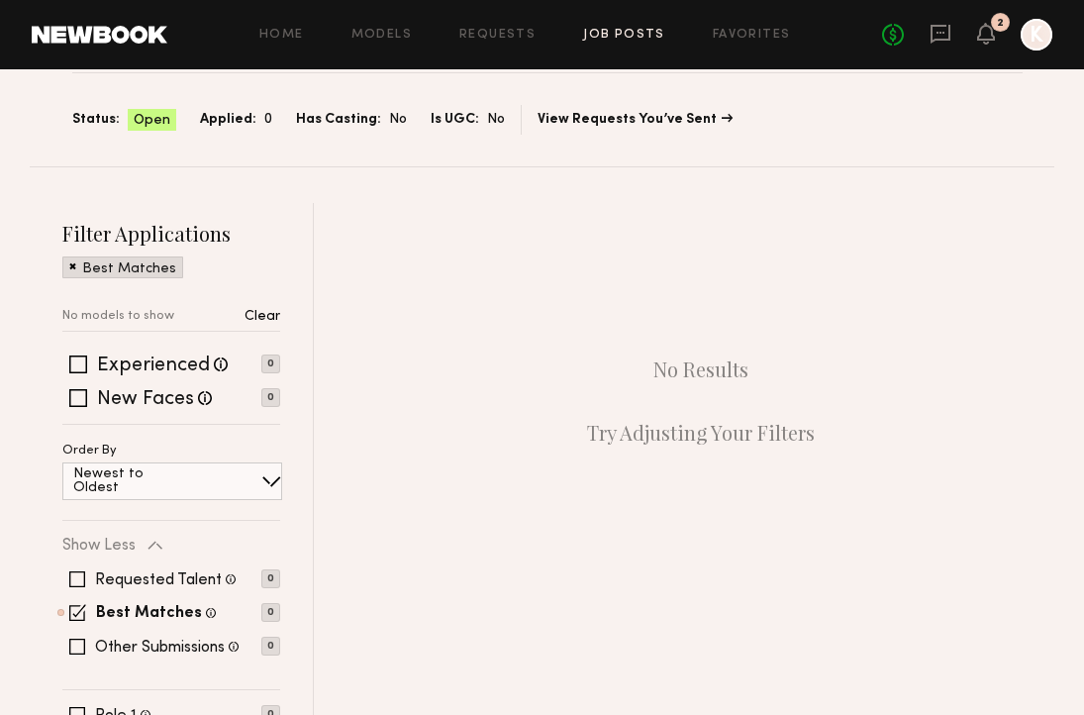
scroll to position [128, 0]
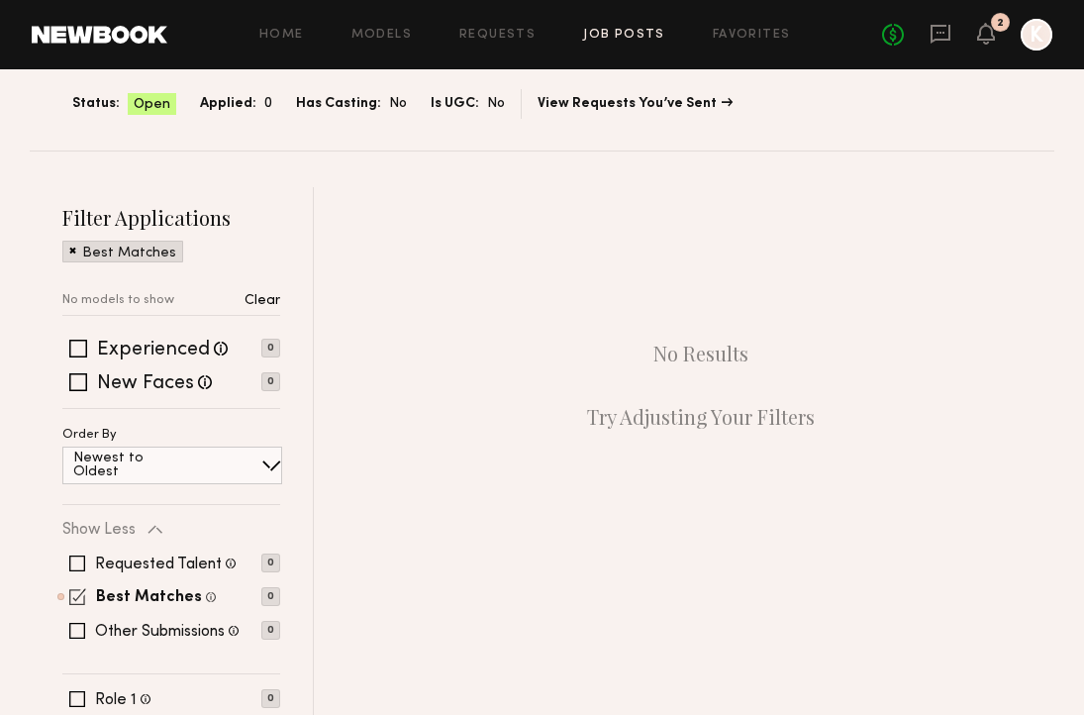
click at [78, 590] on span at bounding box center [77, 596] width 17 height 17
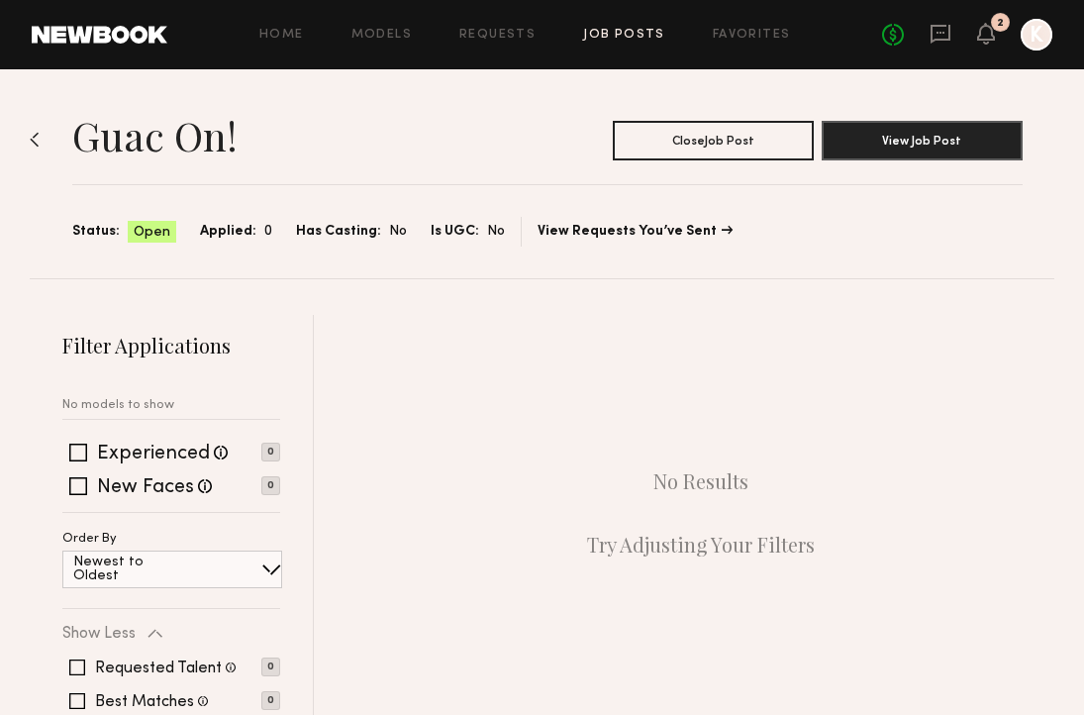
scroll to position [0, 0]
click at [215, 124] on h1 "Guac On!" at bounding box center [154, 136] width 165 height 50
click at [981, 164] on section "Guac On! Close Job Post View Job Post Status: Open Applied: 0 Has Casting: No I…" at bounding box center [547, 176] width 950 height 142
click at [980, 145] on button "View Job Post" at bounding box center [922, 140] width 201 height 40
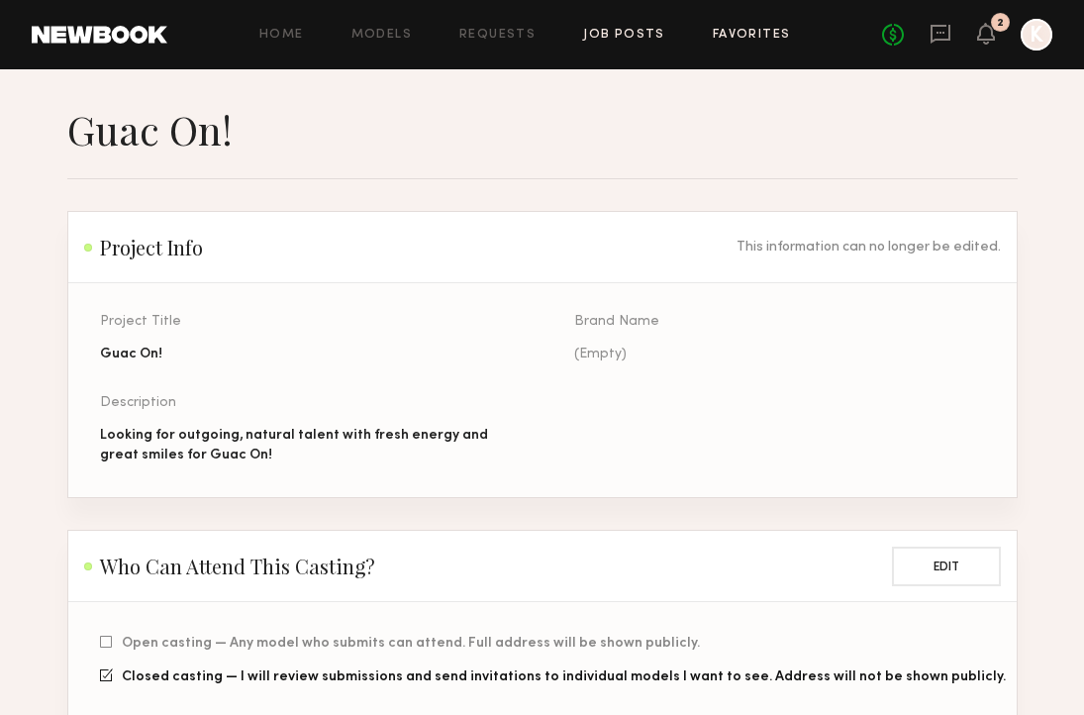
click at [739, 39] on link "Favorites" at bounding box center [752, 35] width 78 height 13
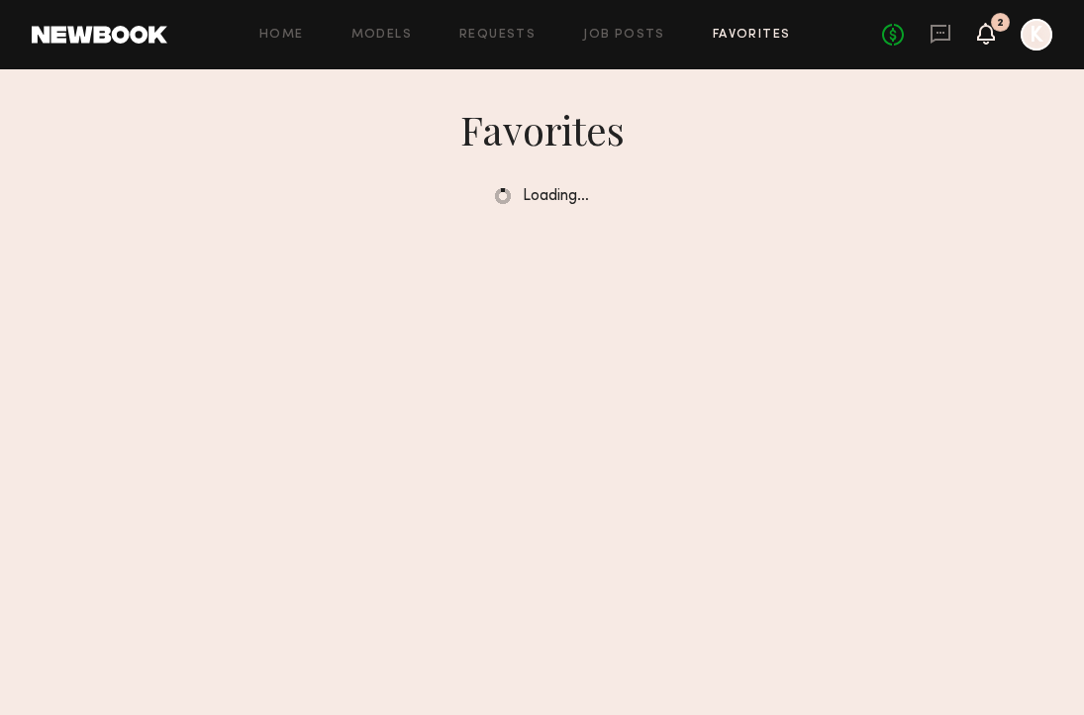
click at [983, 39] on icon at bounding box center [986, 33] width 16 height 14
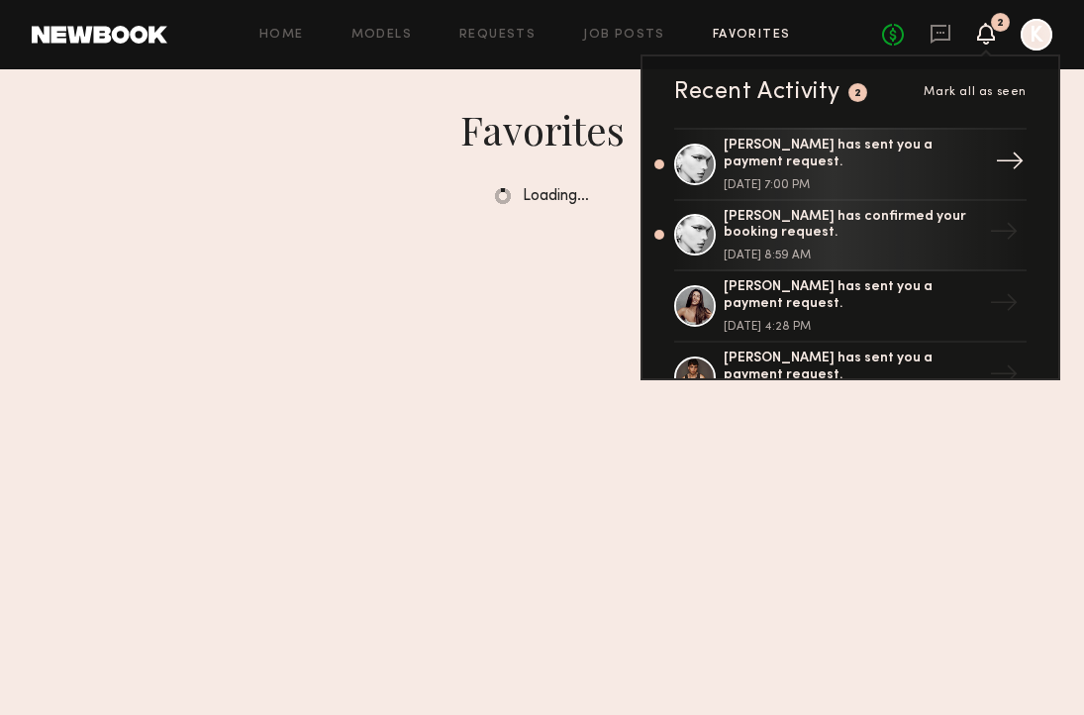
click at [910, 153] on div "Summerlyn C. has sent you a payment request." at bounding box center [852, 155] width 257 height 34
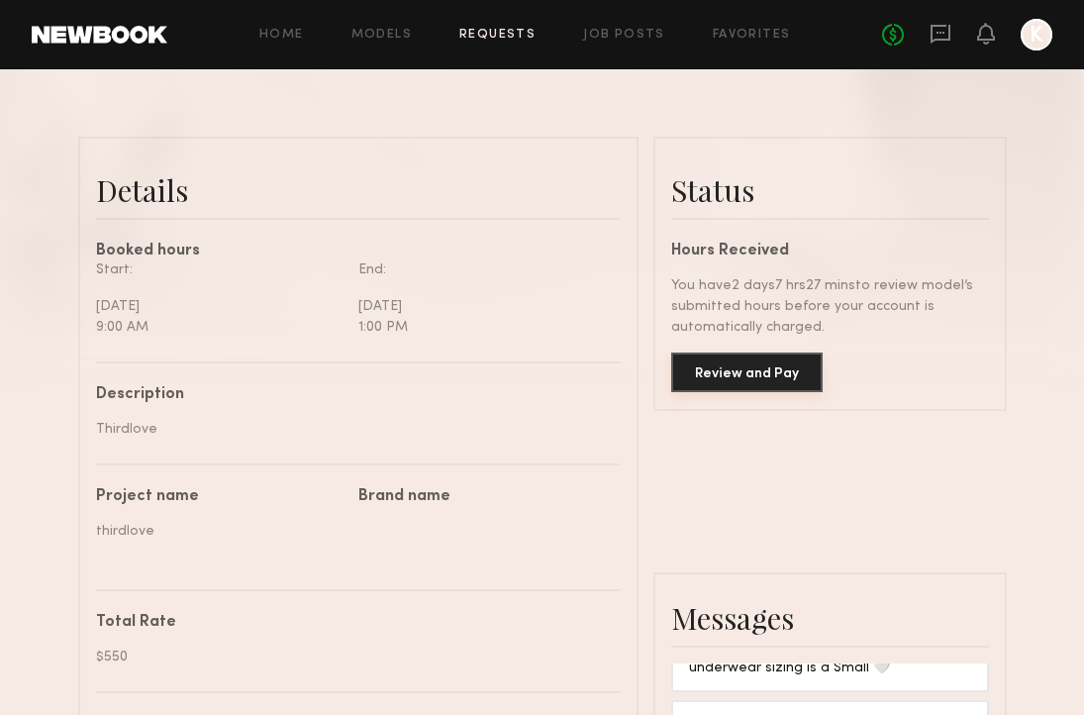
scroll to position [432, 0]
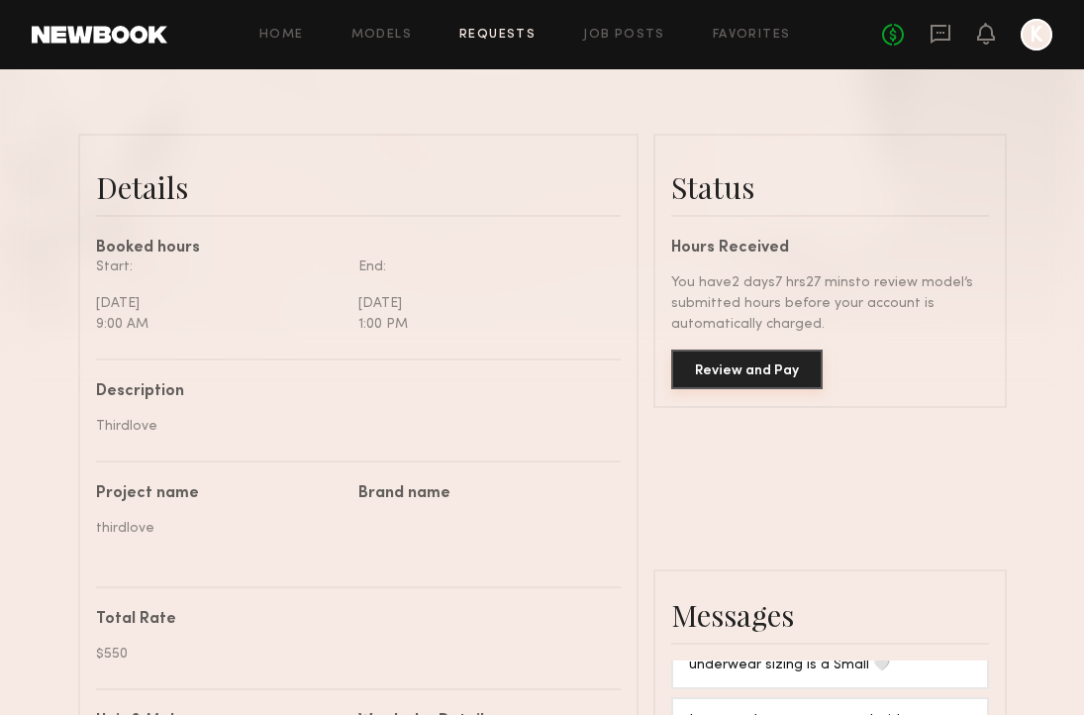
click at [718, 368] on button "Review and Pay" at bounding box center [746, 369] width 151 height 40
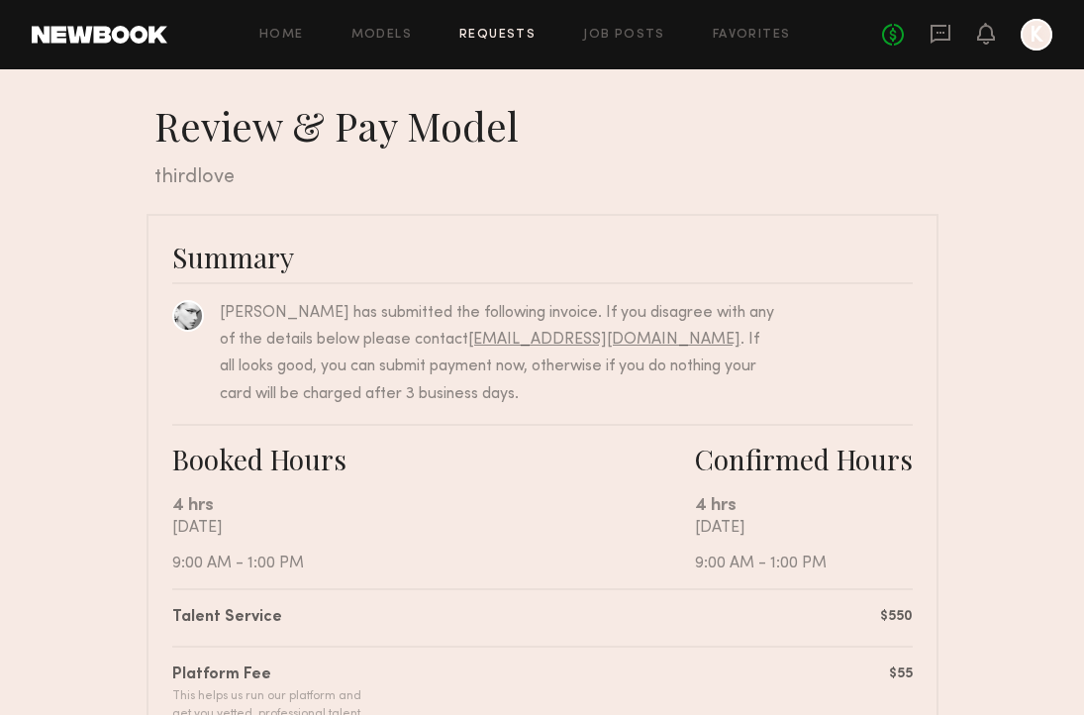
click at [951, 35] on div "No fees up to $5,000 K" at bounding box center [967, 35] width 170 height 32
click at [946, 34] on icon at bounding box center [941, 34] width 22 height 22
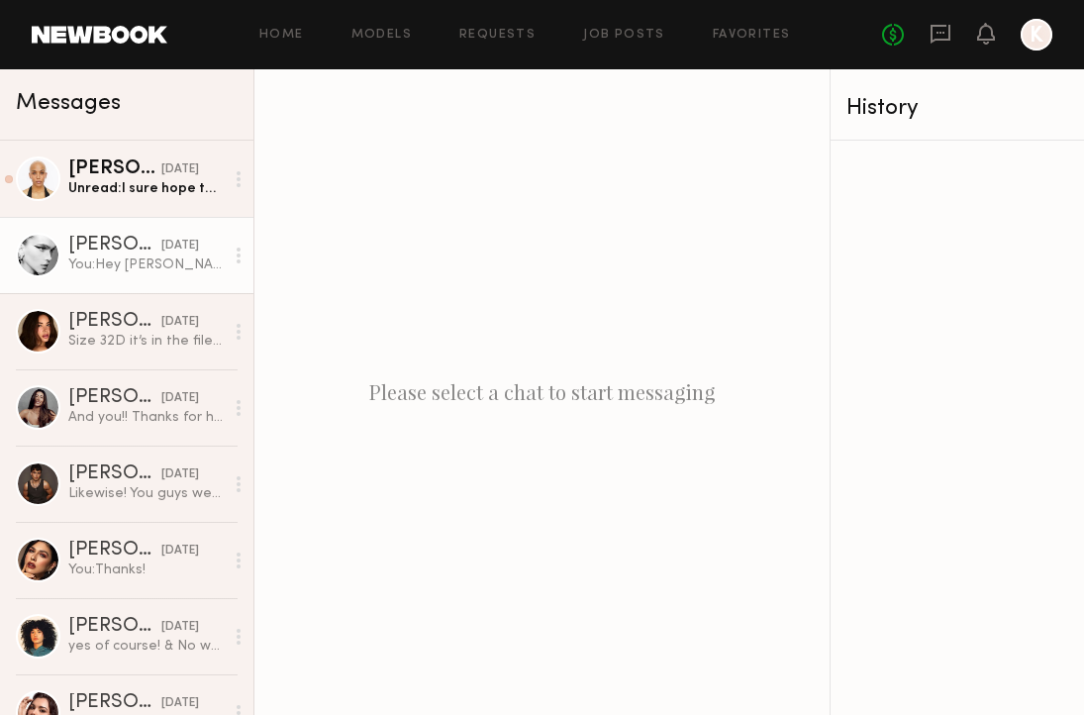
click at [87, 257] on div "You: Hey Summerlyn, apologies I just saw this! Sounds good! Just sen you a mess…" at bounding box center [145, 264] width 155 height 19
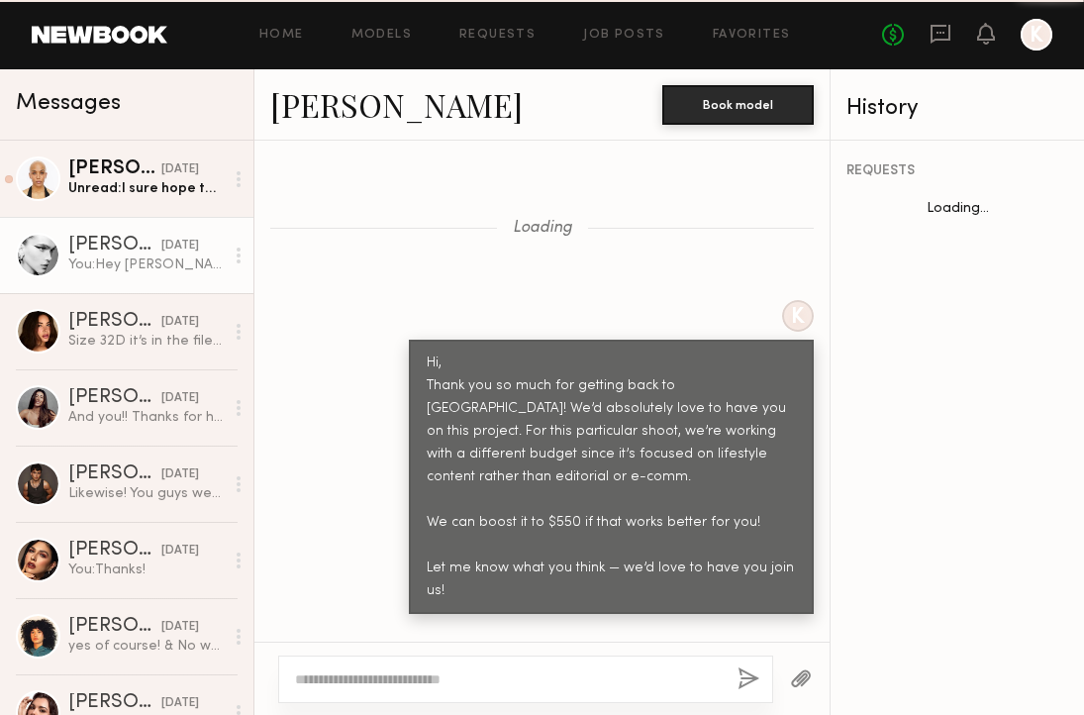
scroll to position [1531, 0]
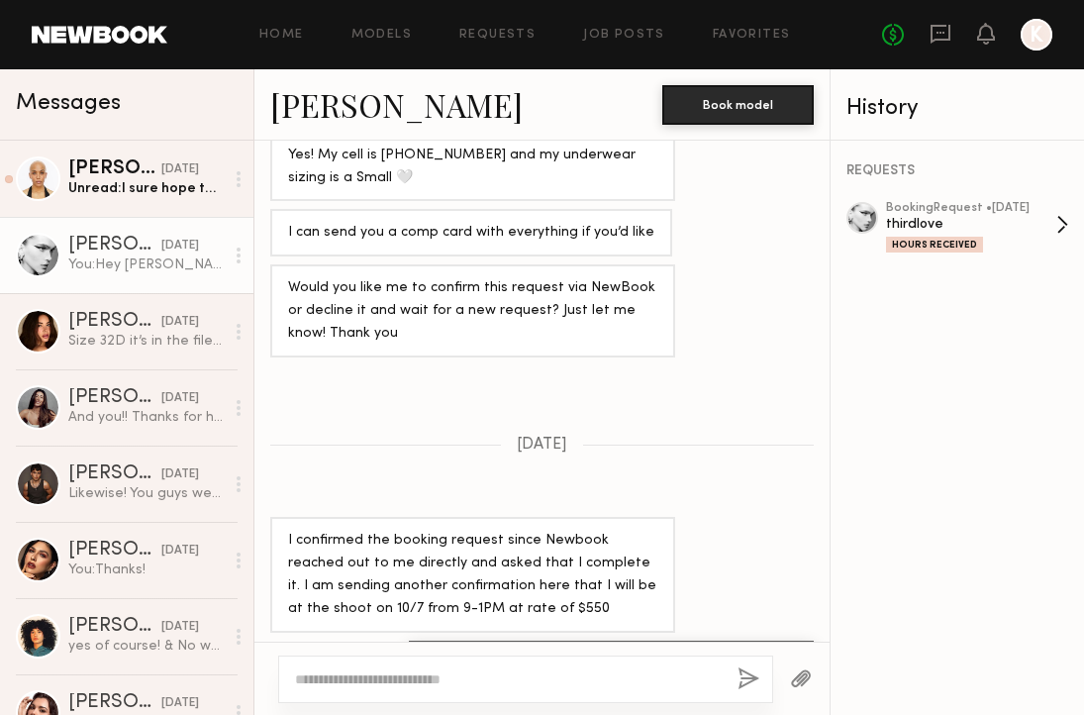
click at [959, 217] on div "thirdlove" at bounding box center [971, 224] width 170 height 19
click at [1004, 35] on div "No fees up to $5,000 K" at bounding box center [967, 35] width 170 height 32
click at [988, 35] on icon at bounding box center [986, 33] width 16 height 14
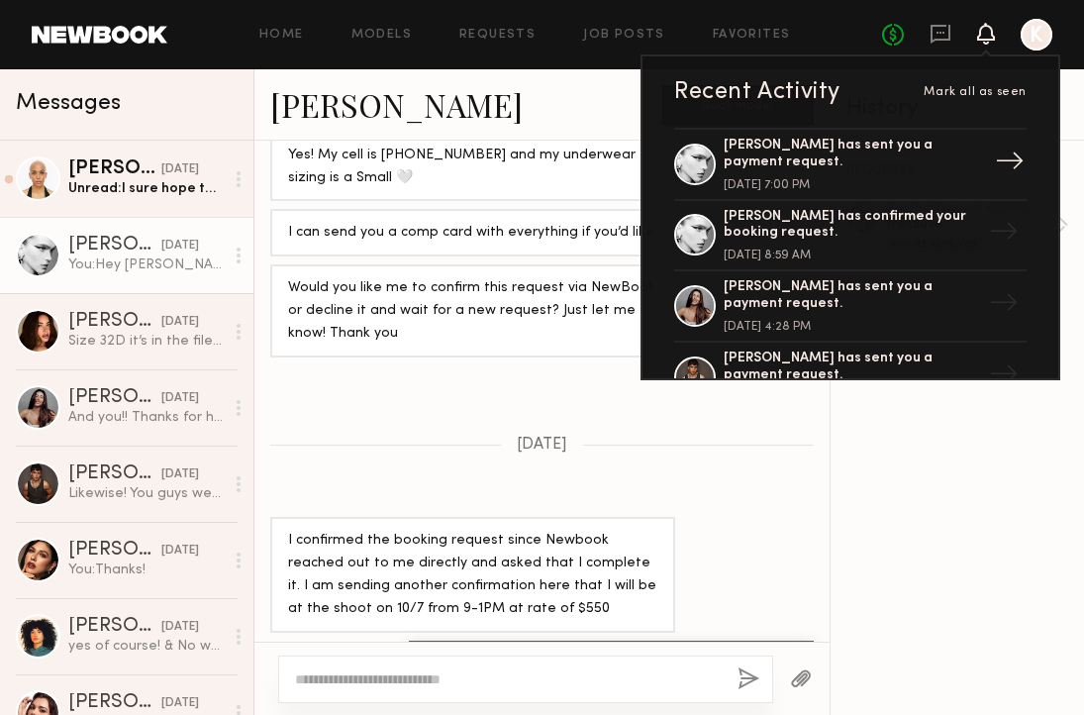
click at [880, 156] on div "Summerlyn C. has sent you a payment request." at bounding box center [852, 155] width 257 height 34
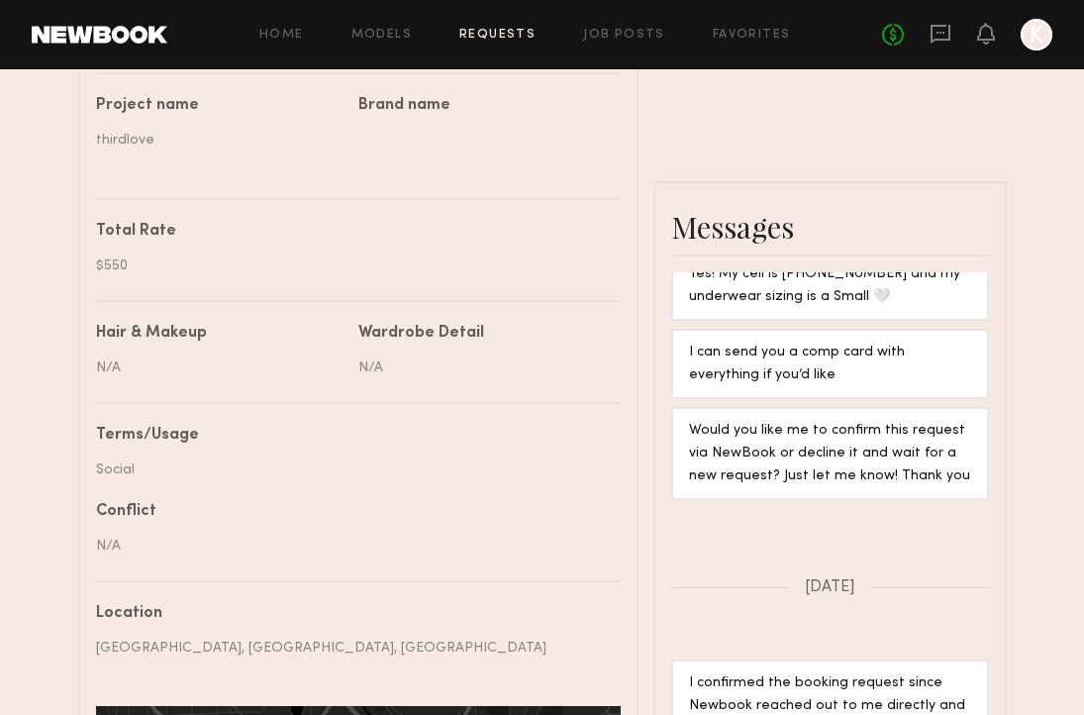
scroll to position [502, 0]
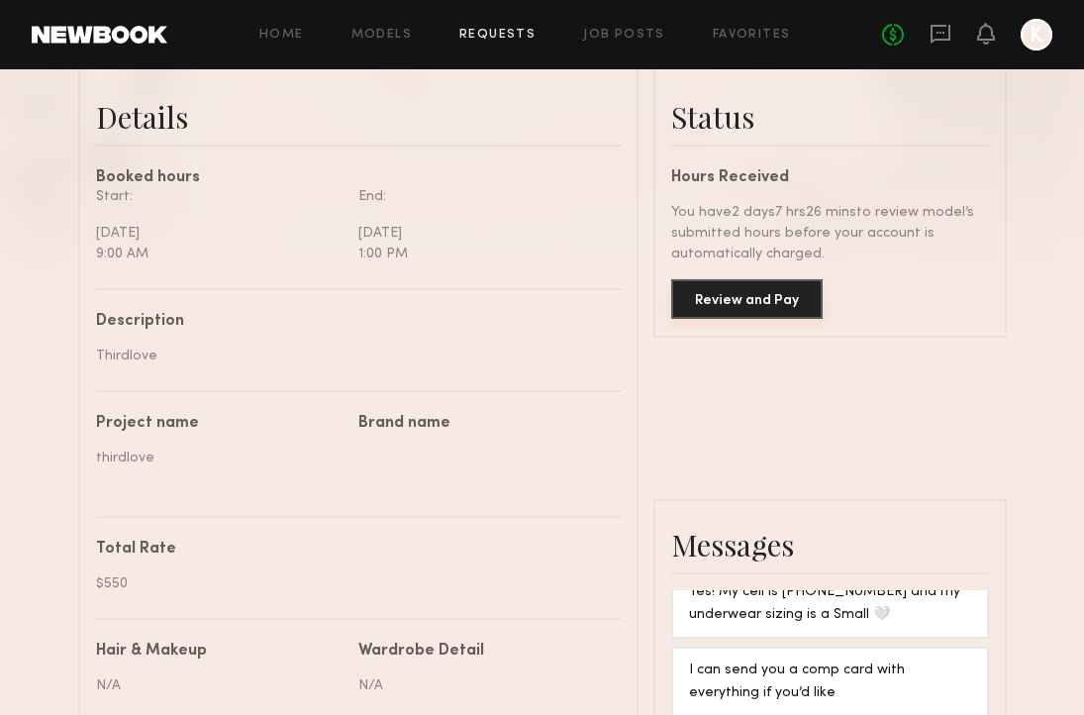
click at [746, 309] on button "Review and Pay" at bounding box center [746, 299] width 151 height 40
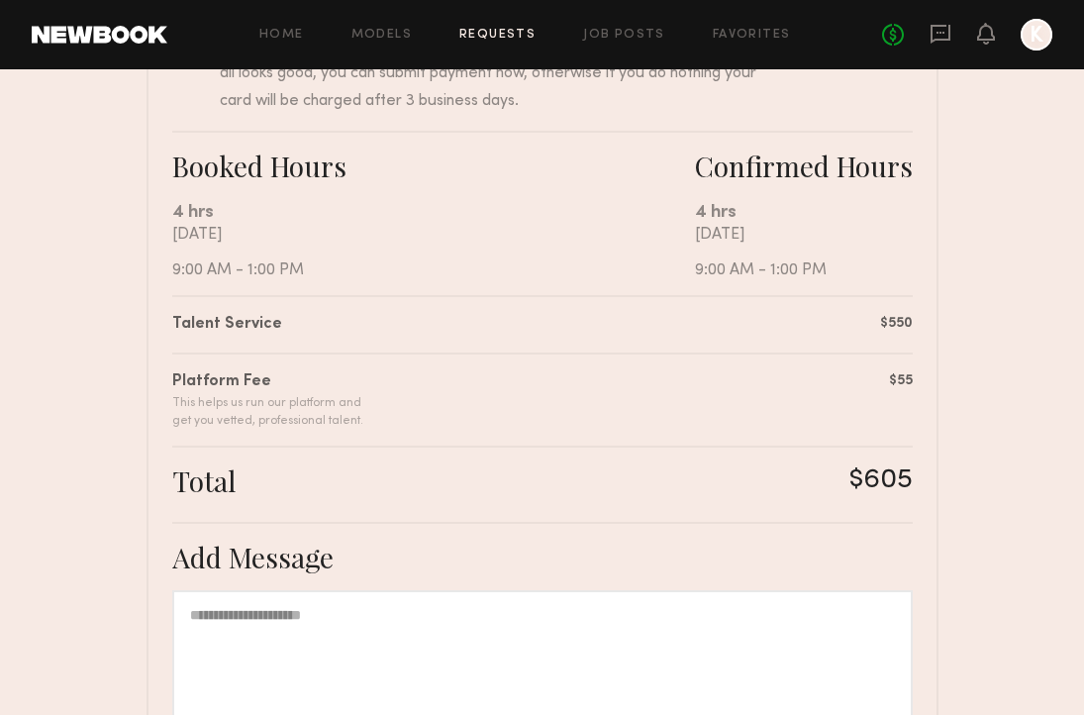
scroll to position [401, 0]
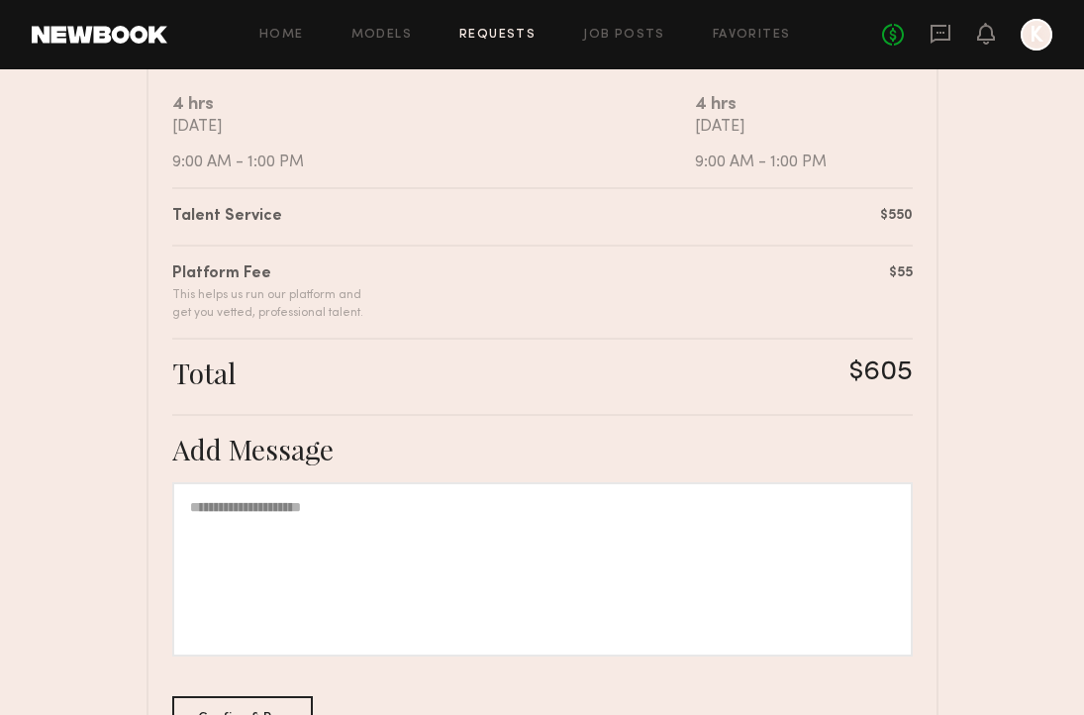
click at [500, 506] on div at bounding box center [542, 569] width 741 height 174
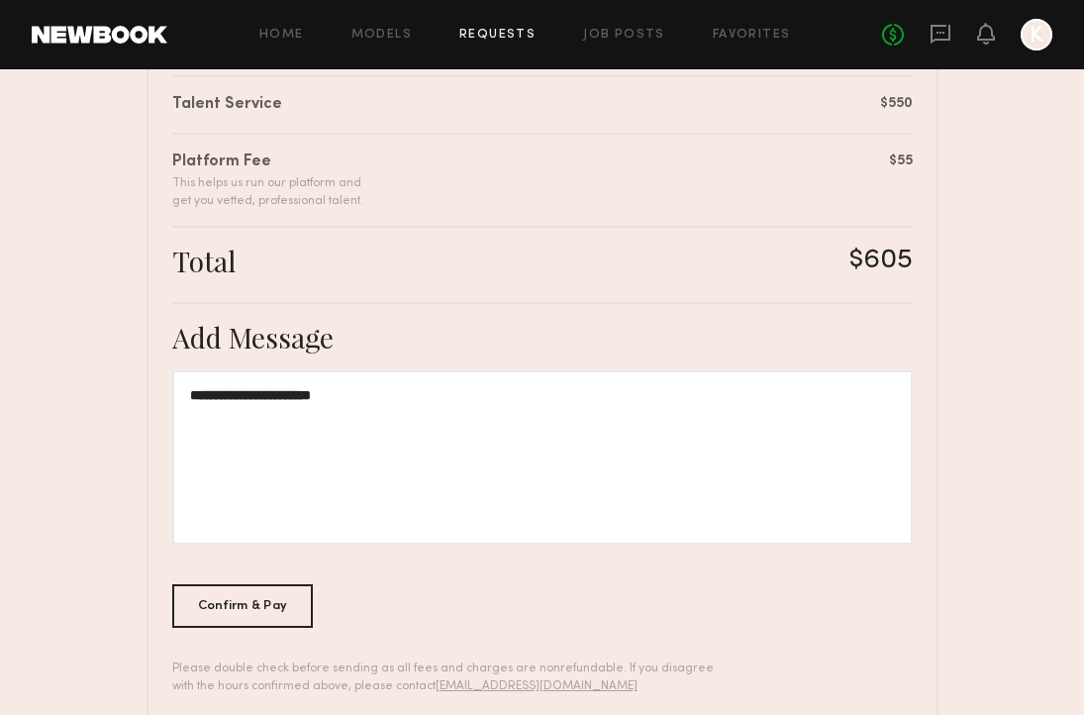
scroll to position [515, 0]
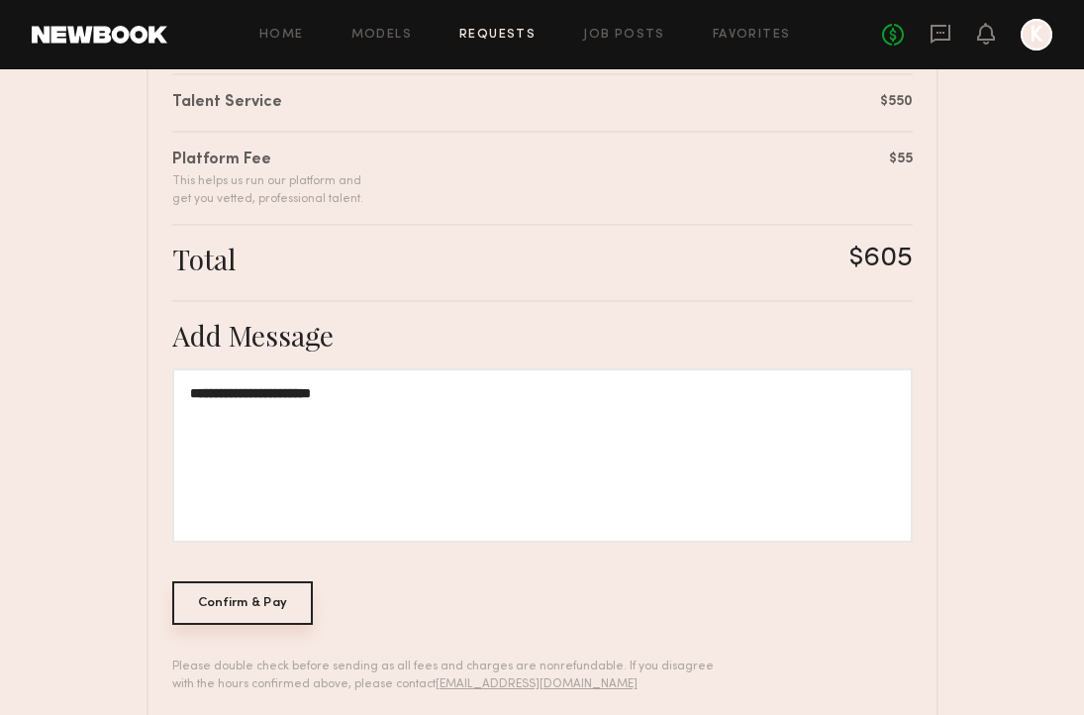
click at [243, 598] on div "Confirm & Pay" at bounding box center [243, 603] width 142 height 44
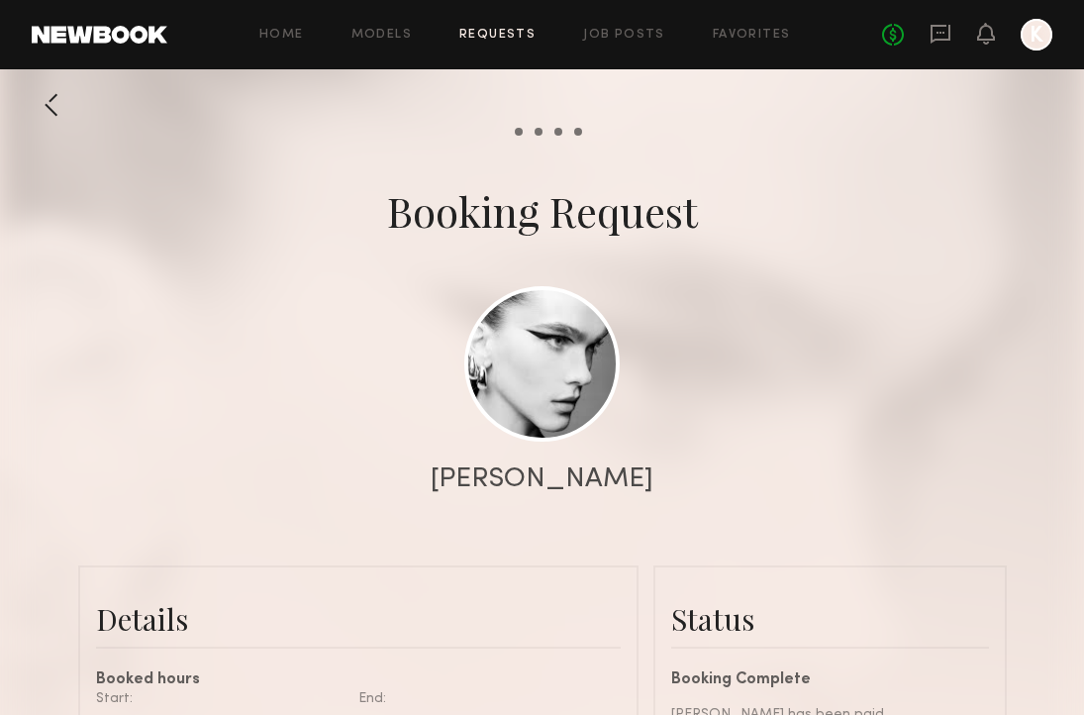
click at [633, 22] on div "Home Models Requests Job Posts Favorites Sign Out No fees up to $5,000 K" at bounding box center [609, 35] width 885 height 32
click at [633, 25] on div "Home Models Requests Job Posts Favorites Sign Out No fees up to $5,000 K" at bounding box center [609, 35] width 885 height 32
click at [633, 29] on link "Job Posts" at bounding box center [624, 35] width 82 height 13
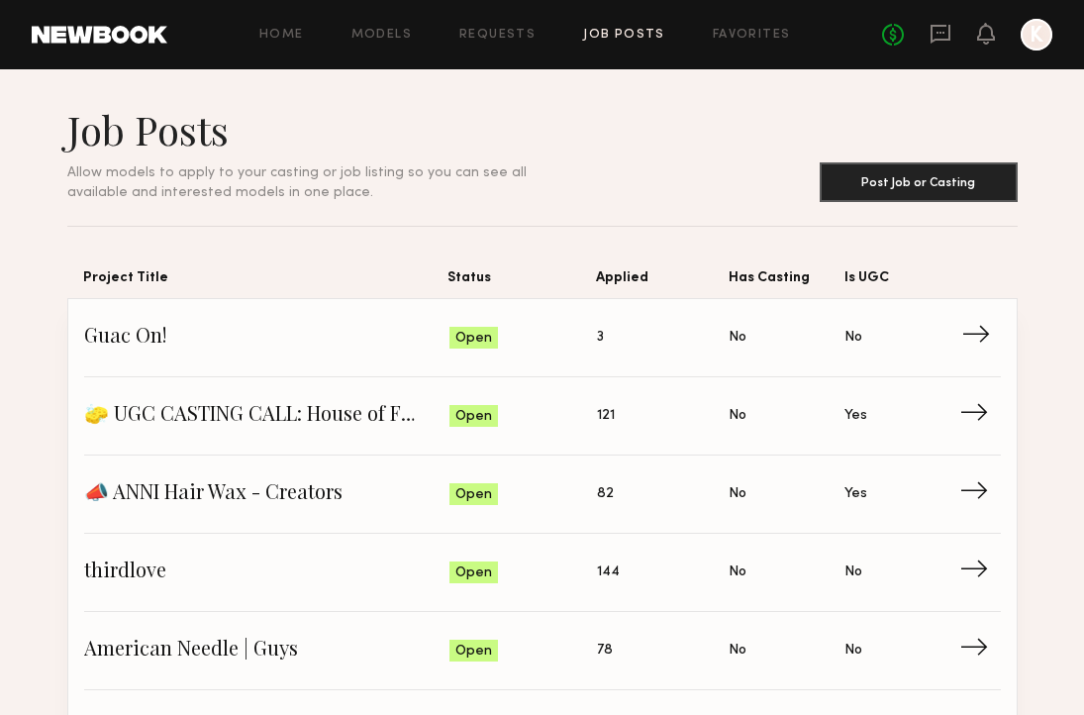
click at [610, 341] on span "Applied: 3" at bounding box center [663, 338] width 132 height 30
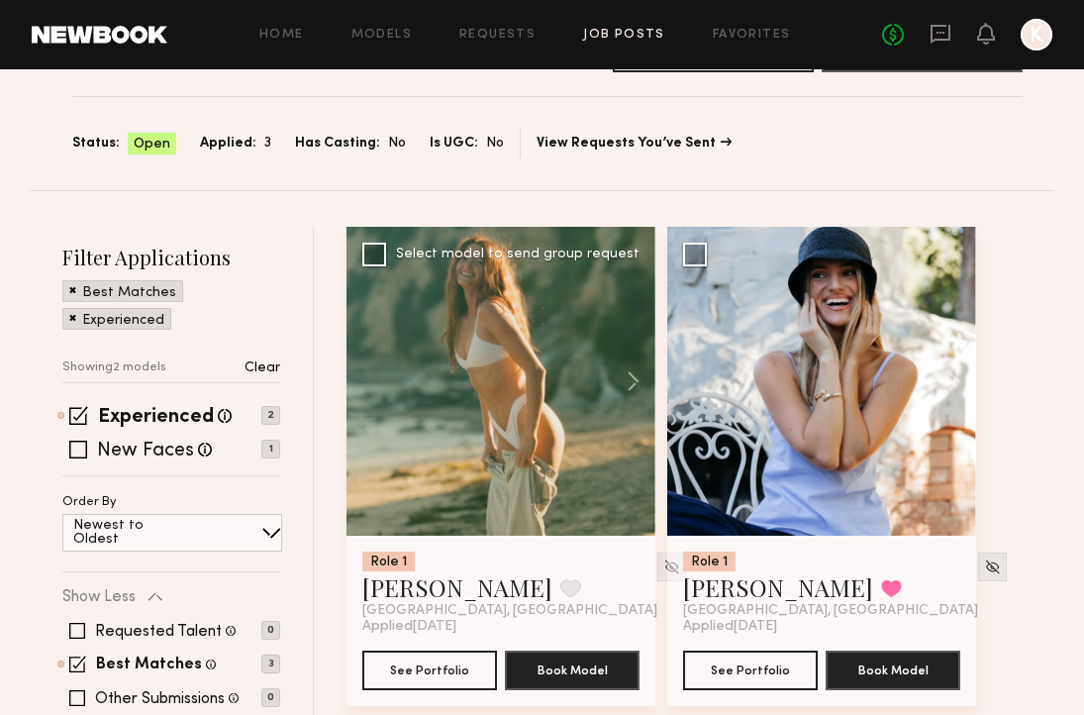
scroll to position [90, 0]
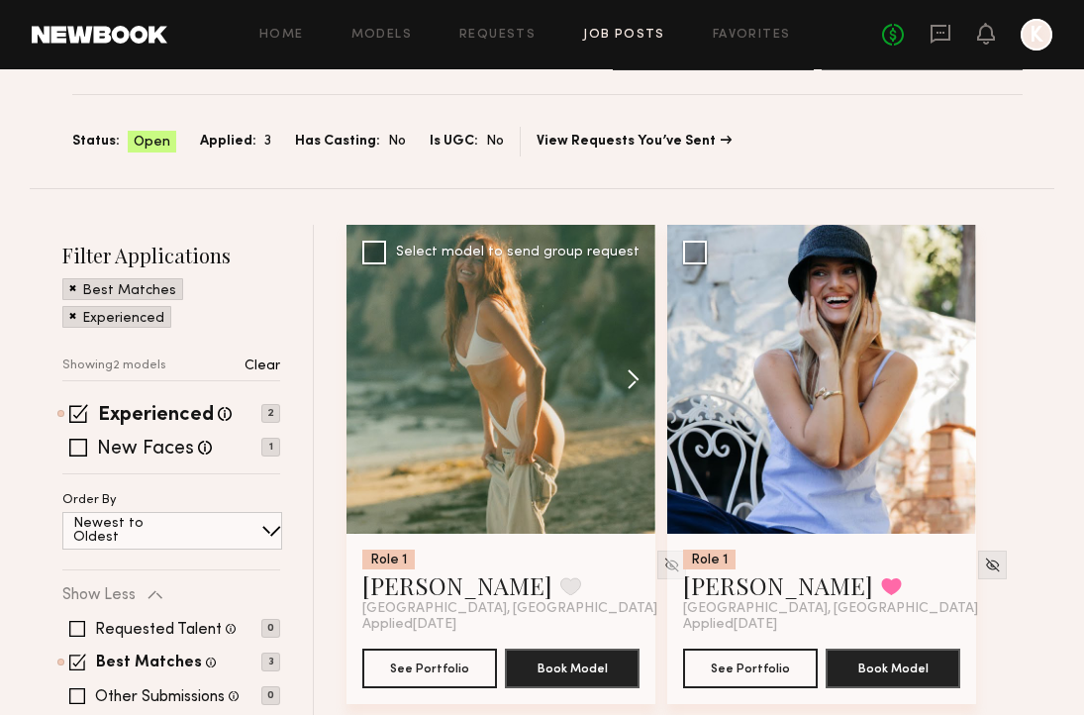
click at [629, 376] on button at bounding box center [623, 379] width 63 height 309
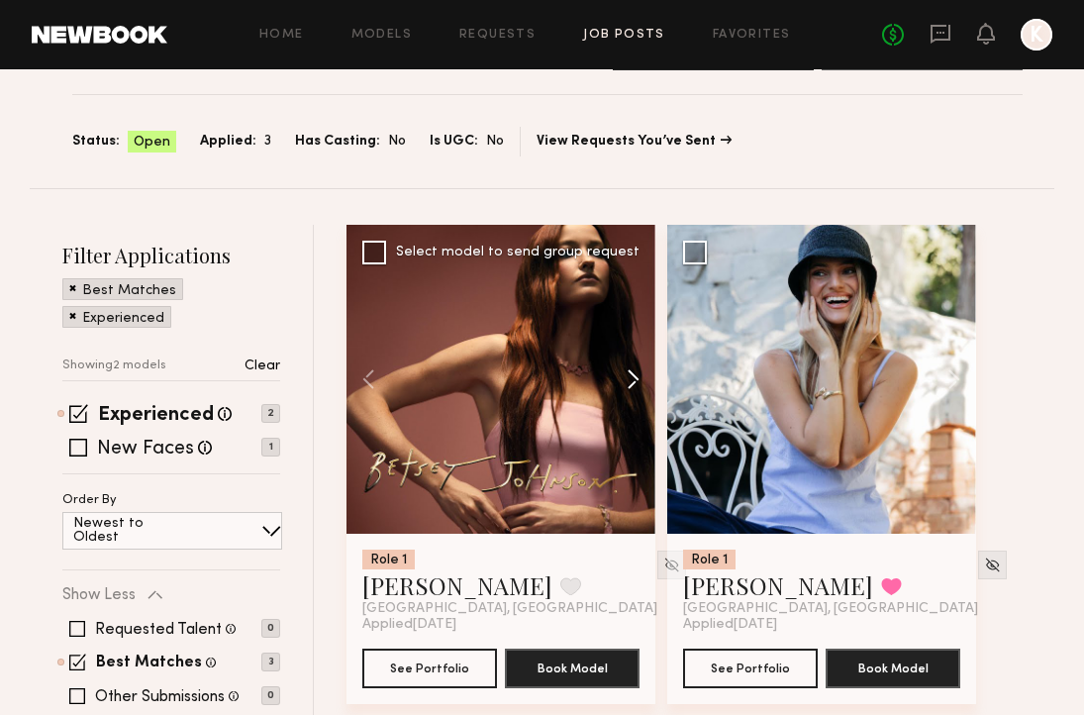
click at [629, 377] on button at bounding box center [623, 379] width 63 height 309
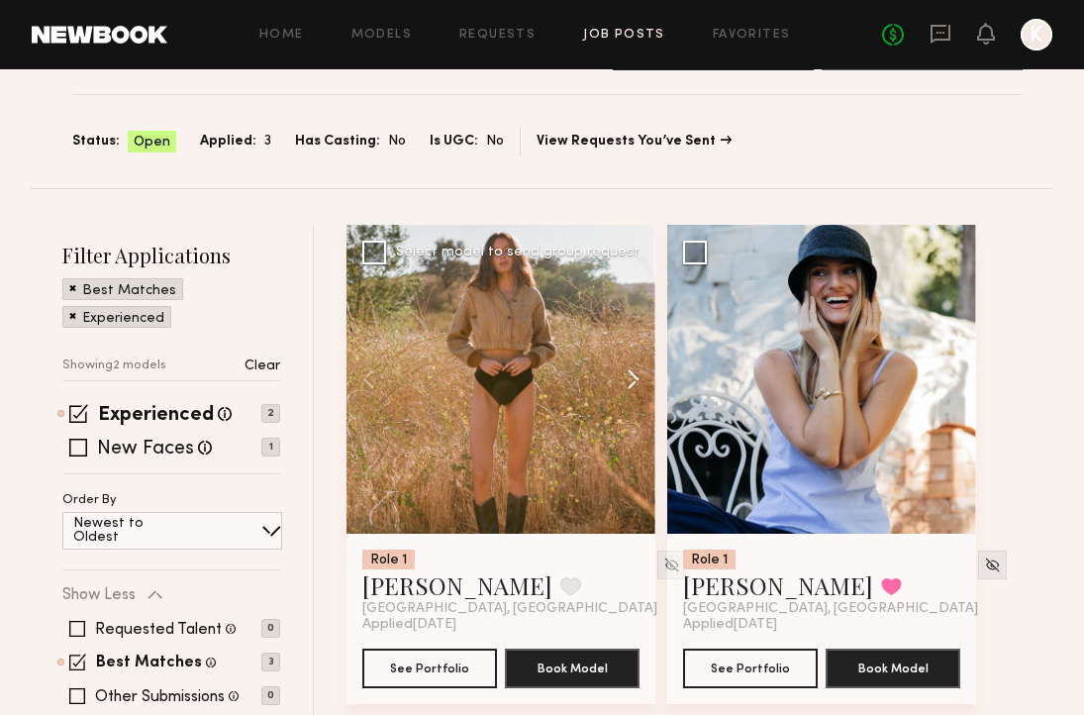
click at [629, 377] on button at bounding box center [623, 379] width 63 height 309
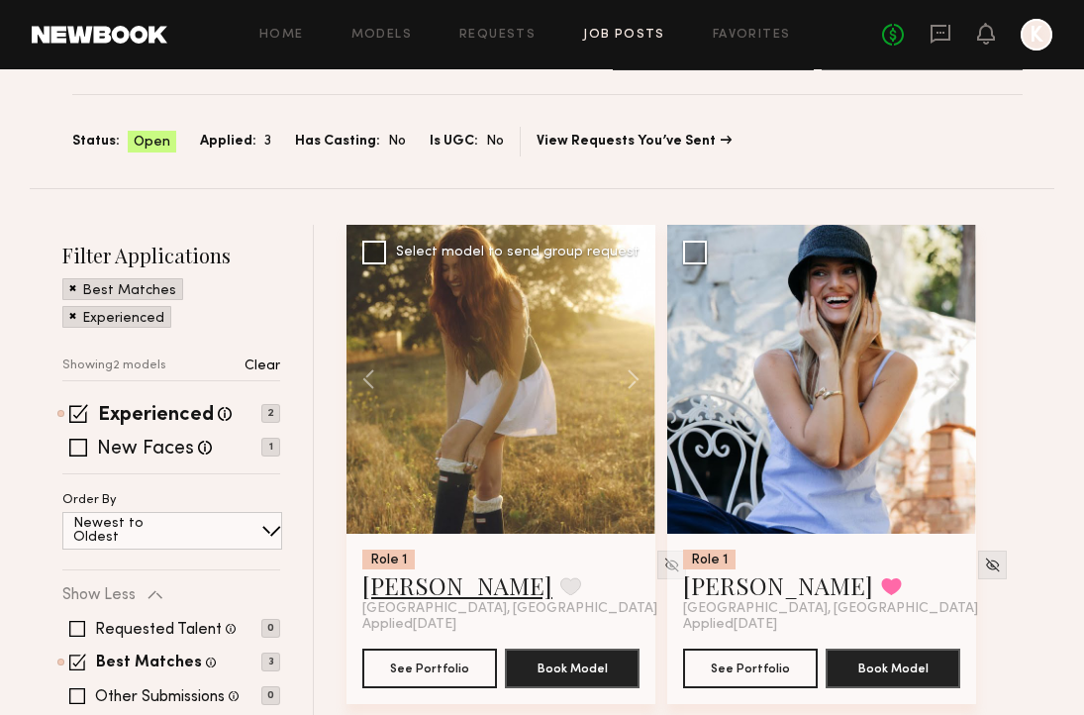
click at [413, 591] on link "Megan P." at bounding box center [457, 585] width 190 height 32
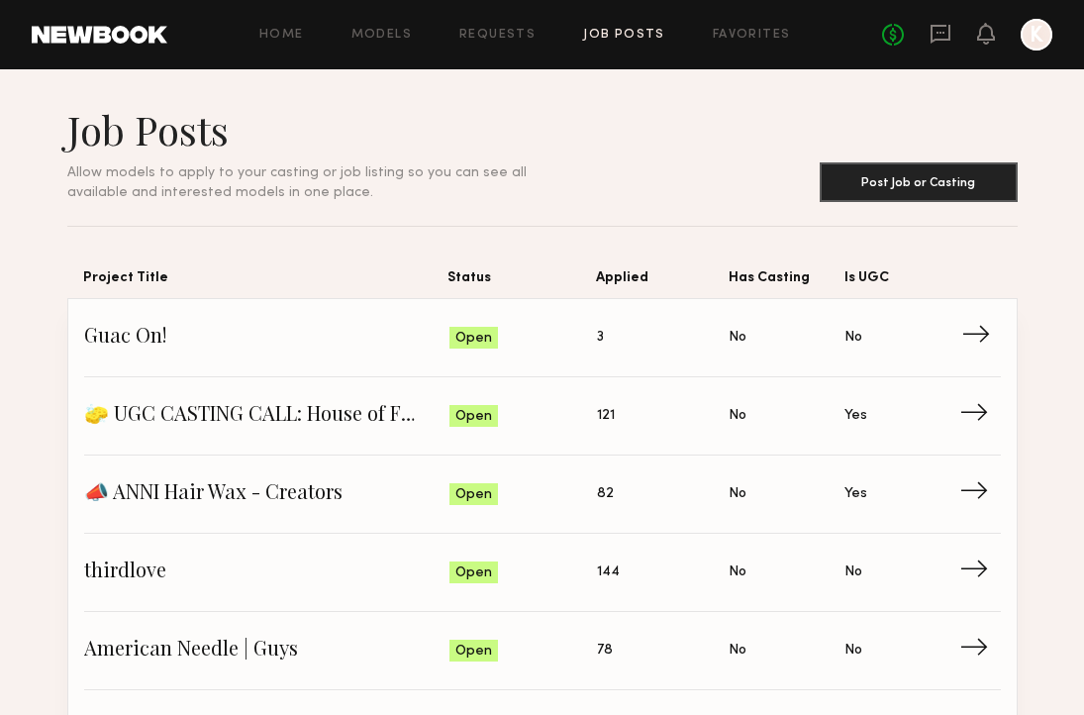
click at [598, 333] on span "3" at bounding box center [600, 338] width 7 height 22
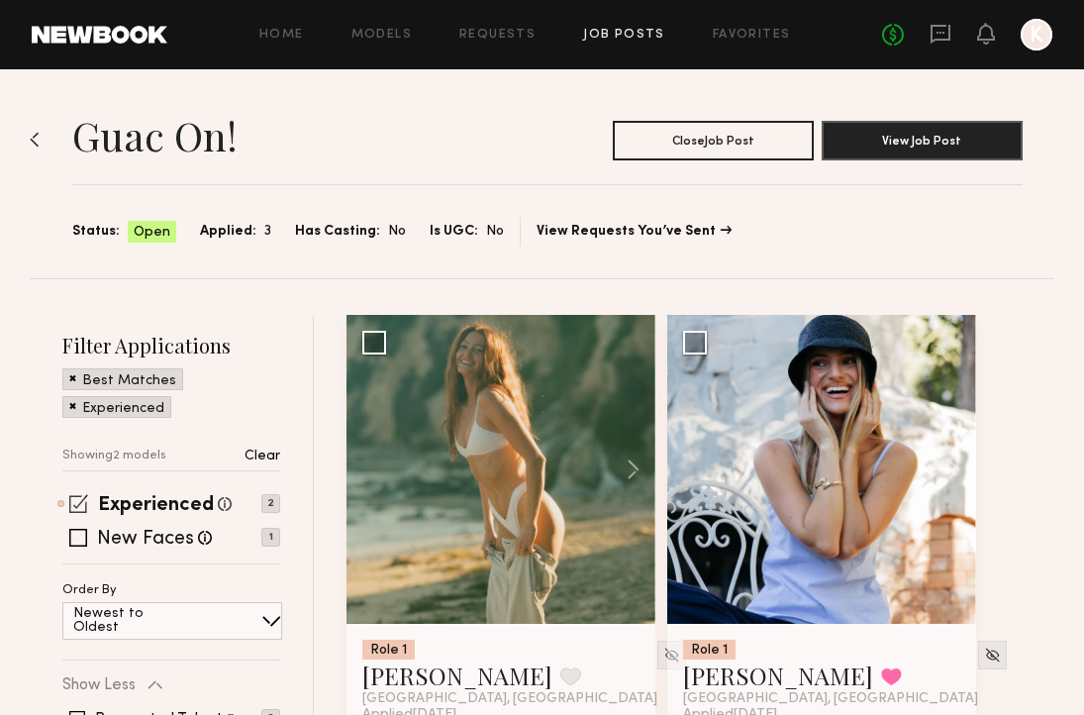
click at [76, 498] on span at bounding box center [78, 503] width 19 height 19
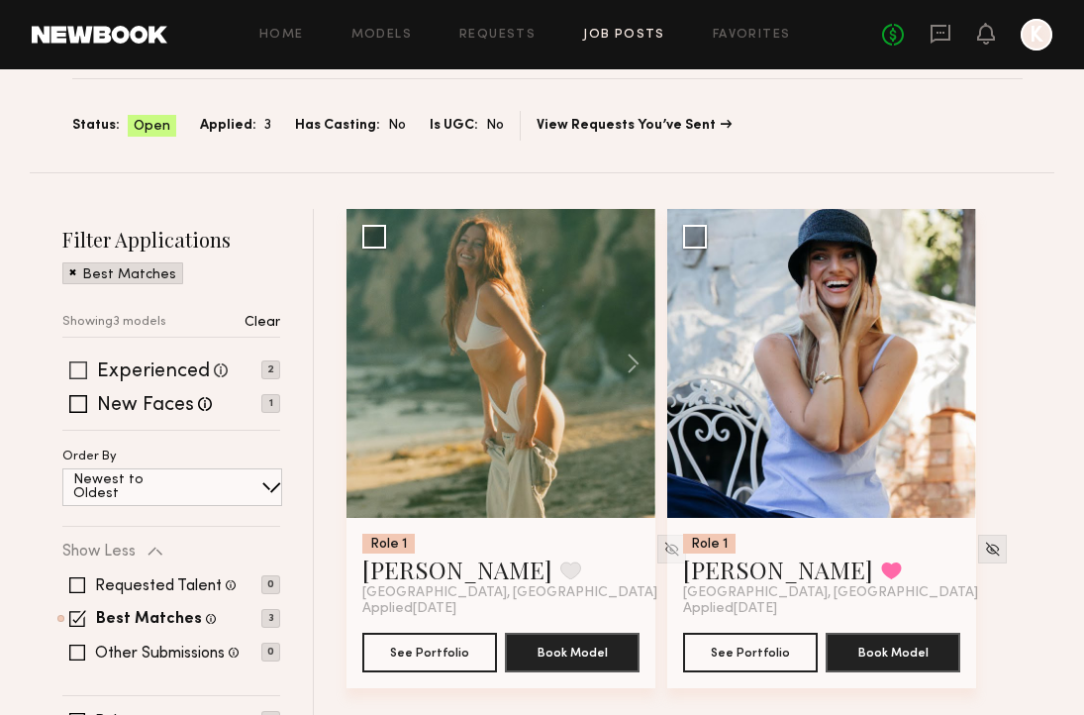
scroll to position [209, 0]
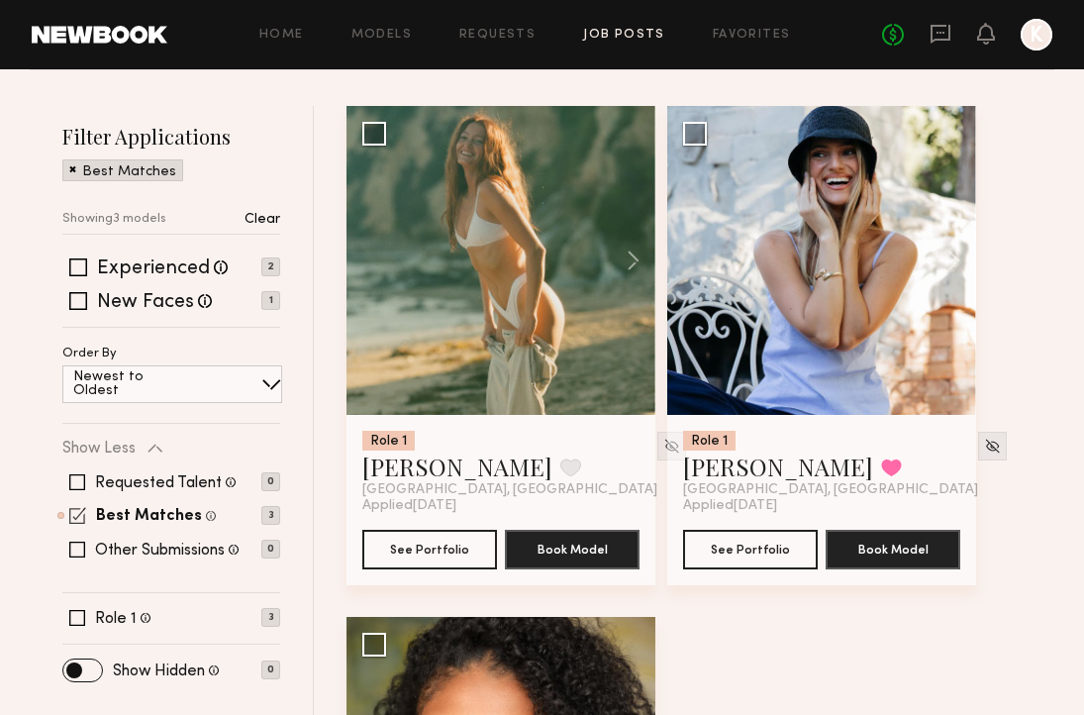
click at [76, 514] on span at bounding box center [77, 515] width 17 height 17
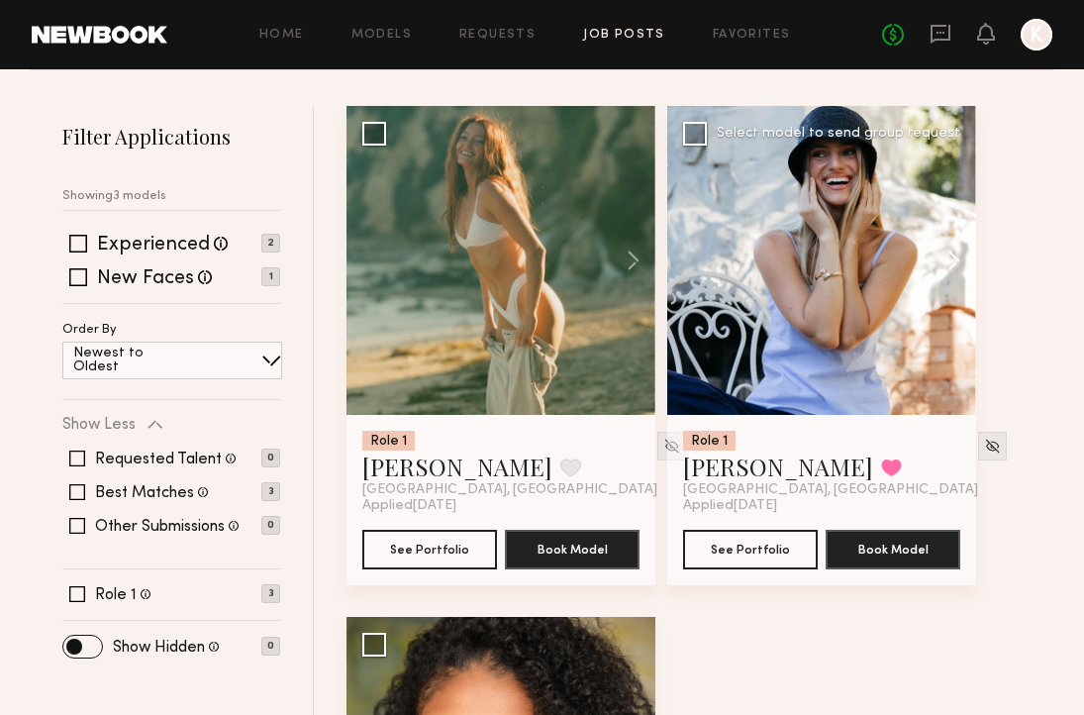
click at [949, 245] on button at bounding box center [944, 260] width 63 height 309
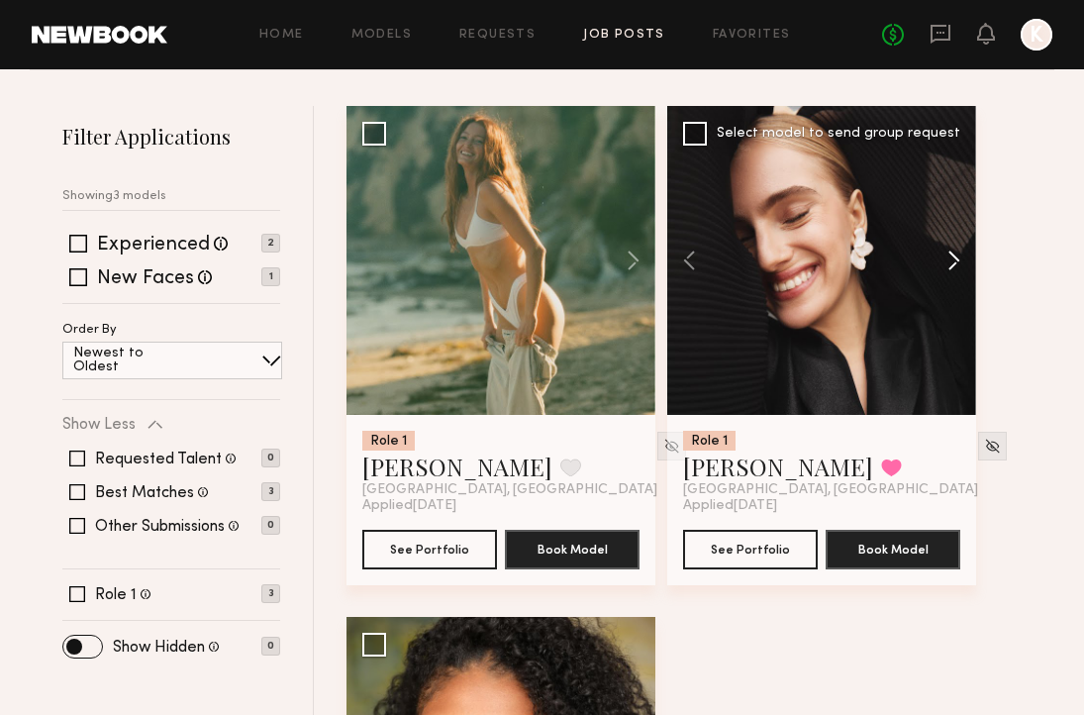
click at [949, 245] on button at bounding box center [944, 260] width 63 height 309
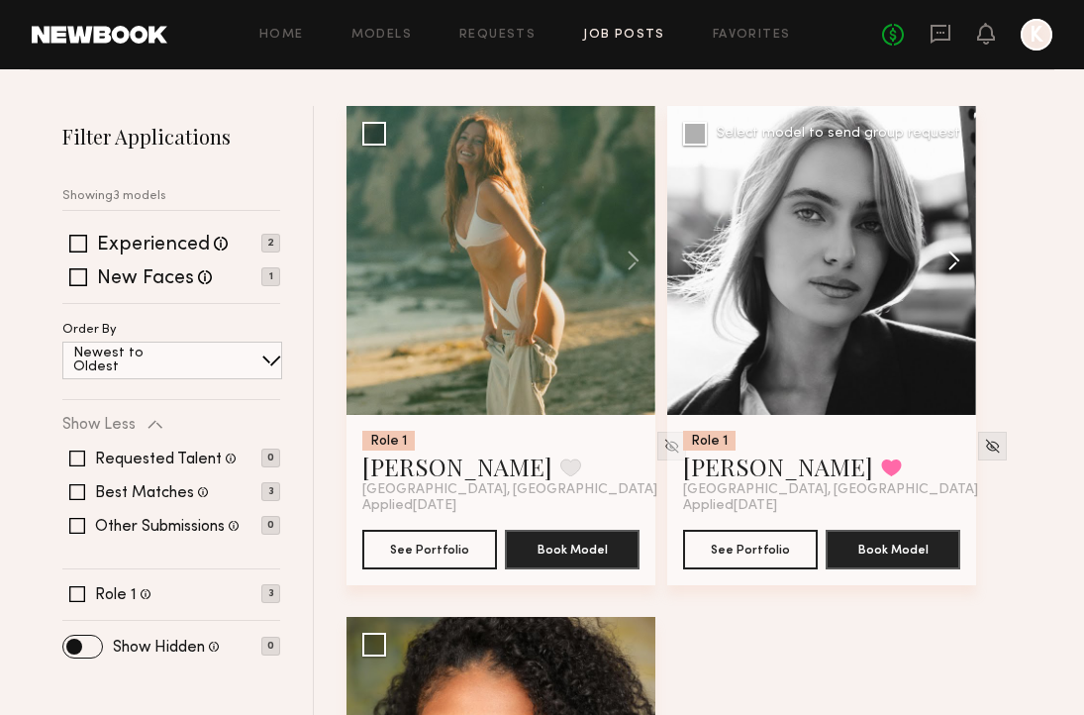
click at [949, 245] on button at bounding box center [944, 260] width 63 height 309
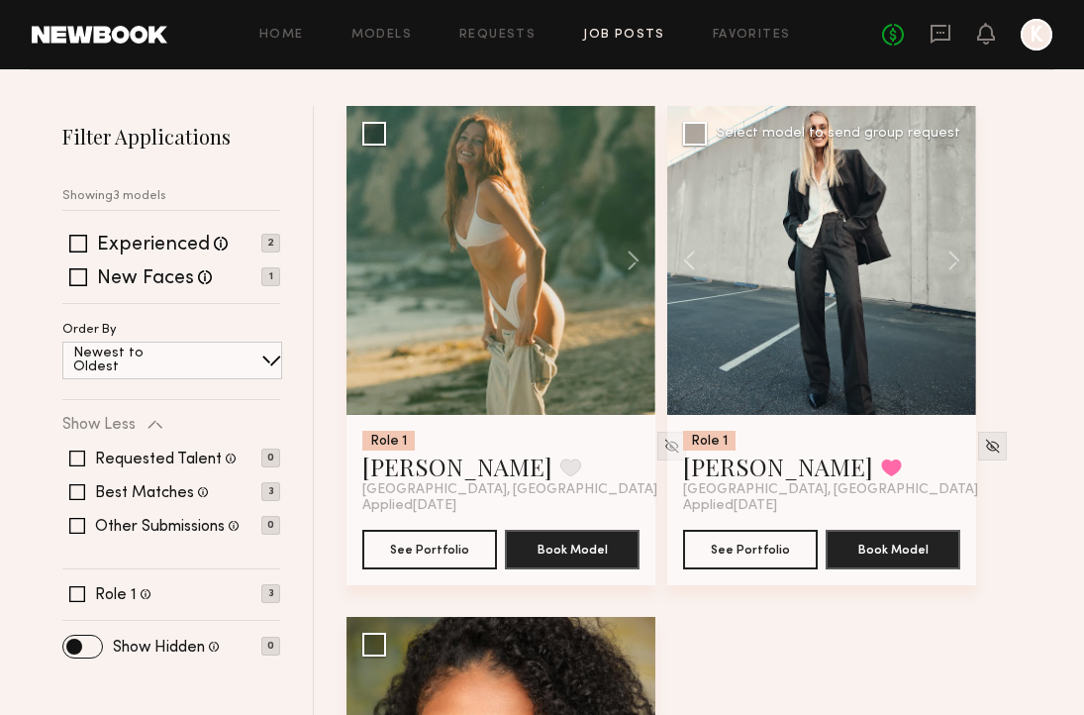
scroll to position [446, 0]
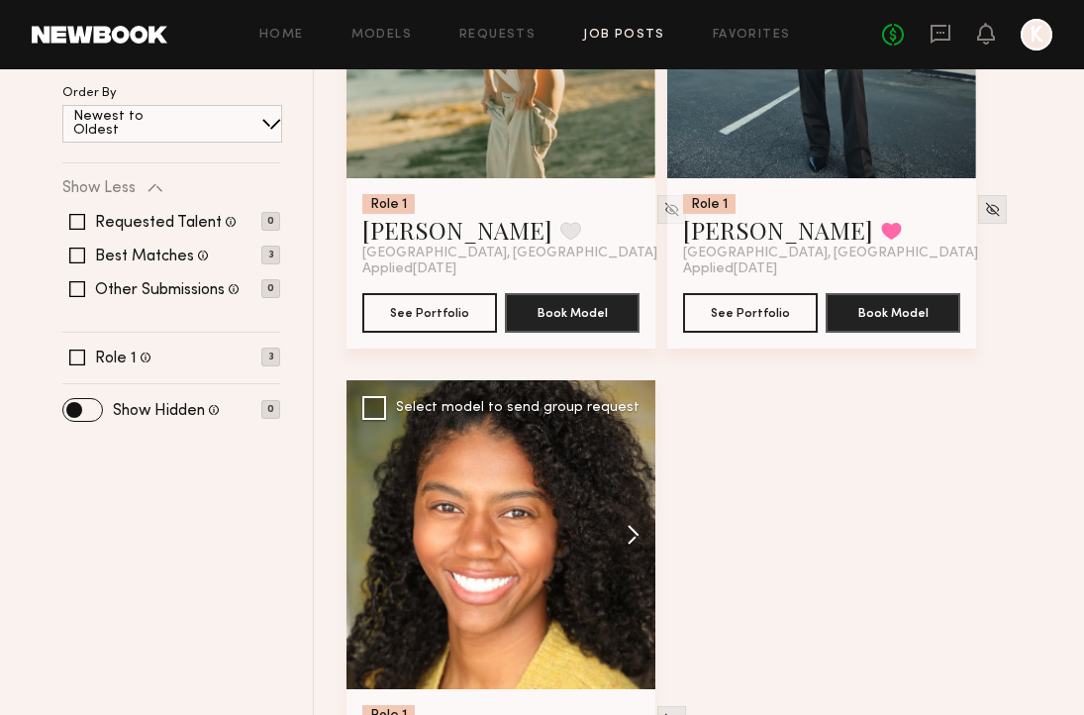
click at [621, 531] on button at bounding box center [623, 534] width 63 height 309
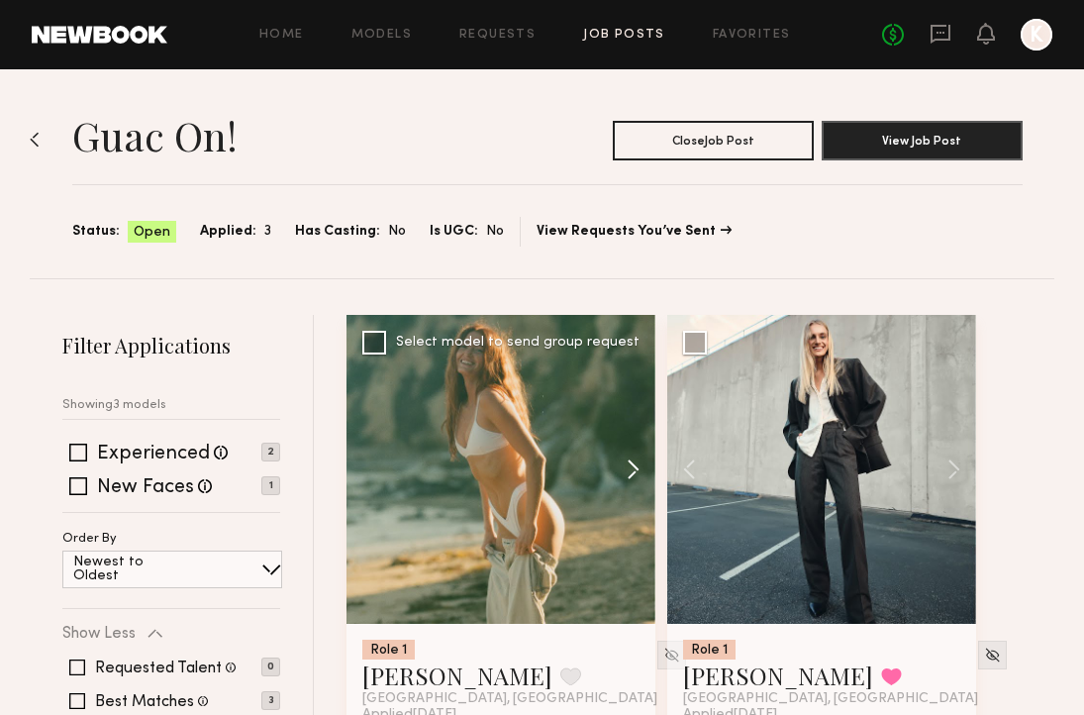
scroll to position [0, 0]
click at [721, 29] on link "Favorites" at bounding box center [752, 35] width 78 height 13
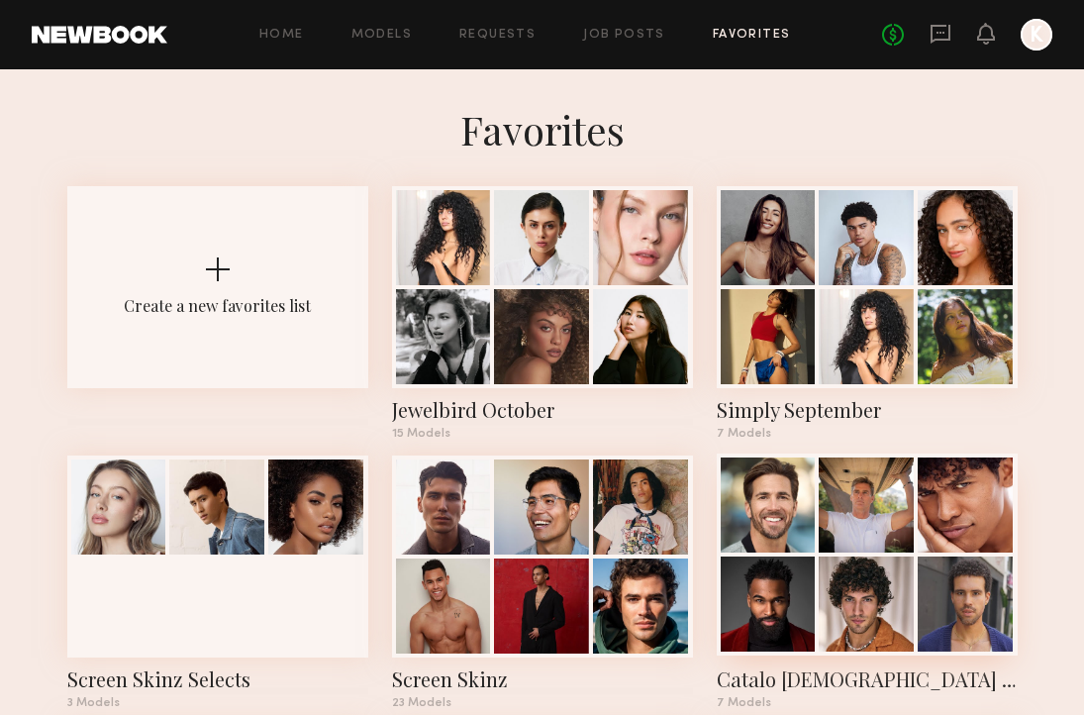
click at [946, 507] on div at bounding box center [965, 504] width 95 height 95
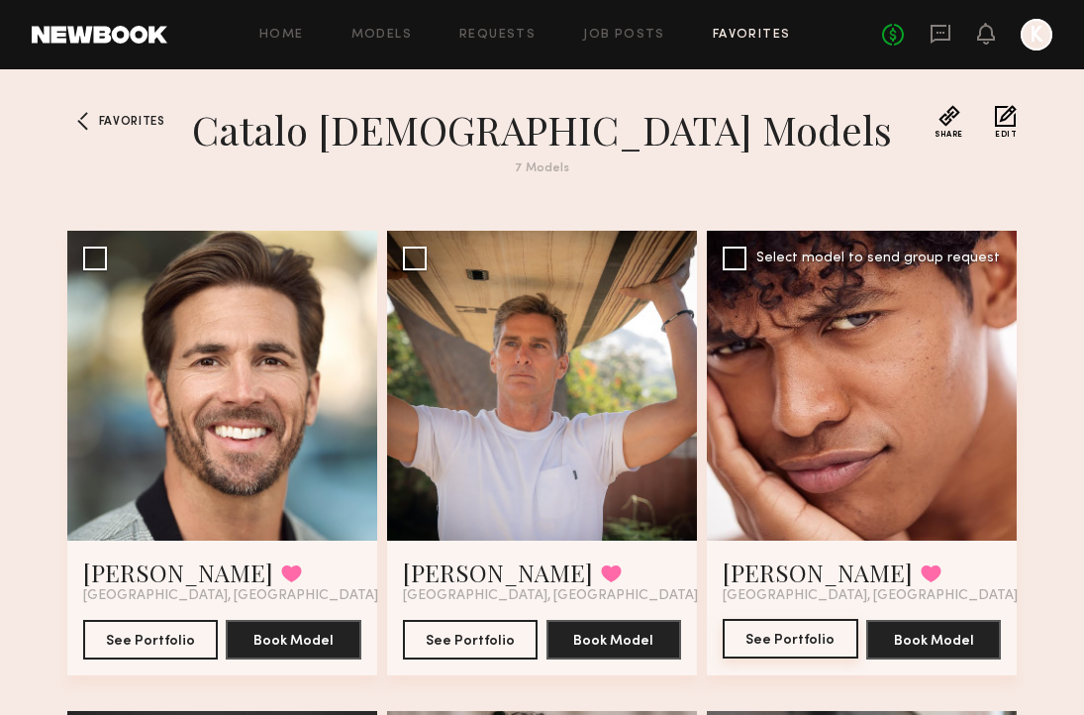
click at [775, 622] on button "See Portfolio" at bounding box center [791, 639] width 136 height 40
click at [831, 315] on div at bounding box center [862, 386] width 310 height 310
click at [773, 635] on button "See Portfolio" at bounding box center [791, 639] width 136 height 40
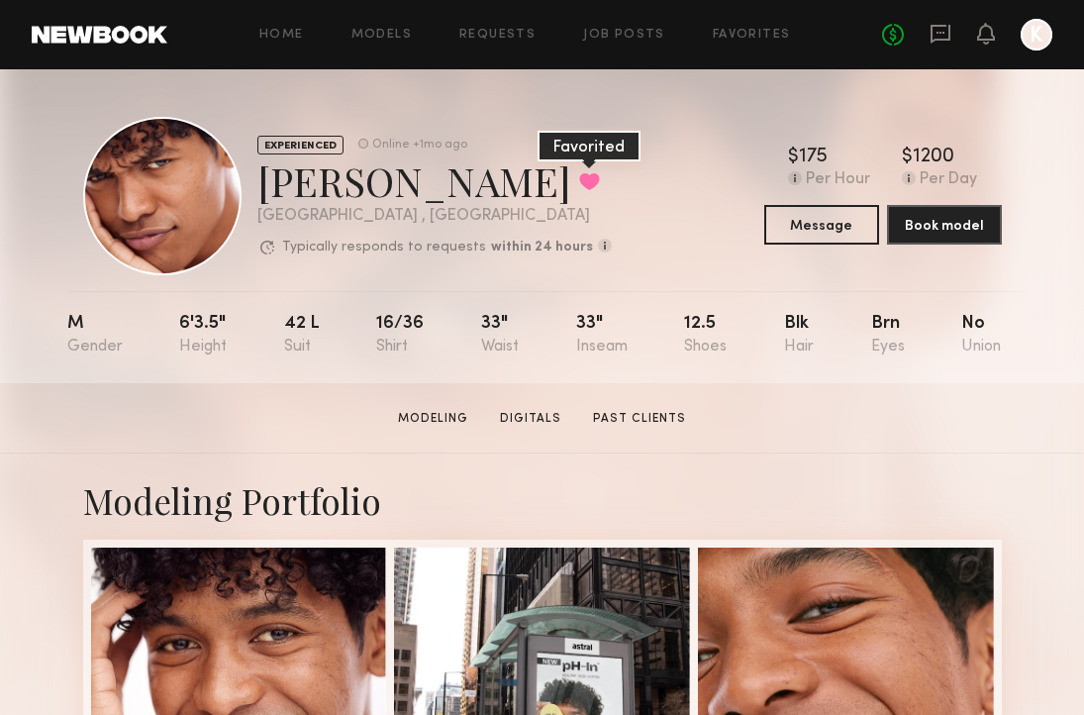
click at [579, 179] on button at bounding box center [589, 181] width 21 height 18
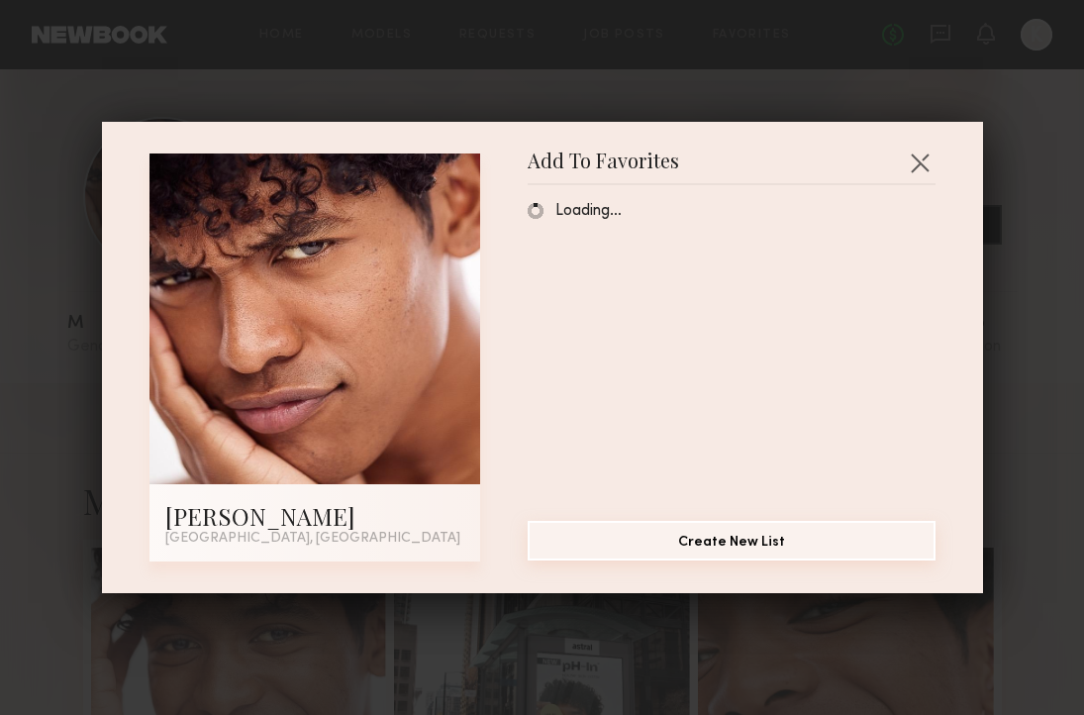
click at [679, 544] on button "Create New List" at bounding box center [732, 541] width 408 height 40
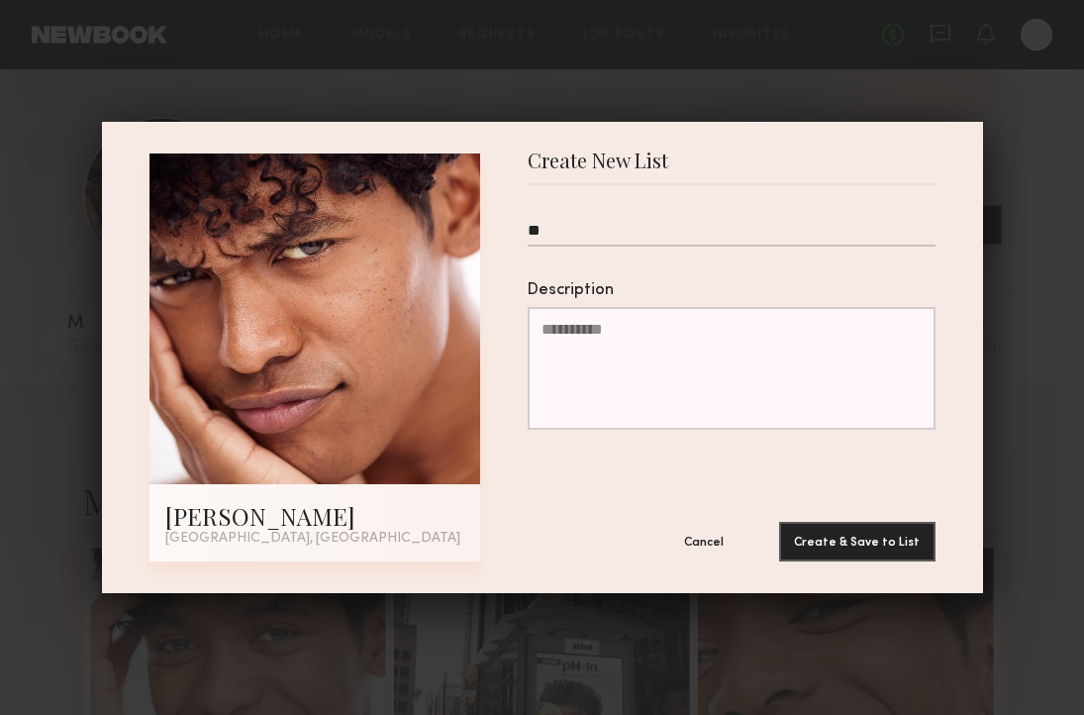
type input "*"
type input "**********"
click at [801, 531] on button "Create & Save to List" at bounding box center [857, 541] width 156 height 40
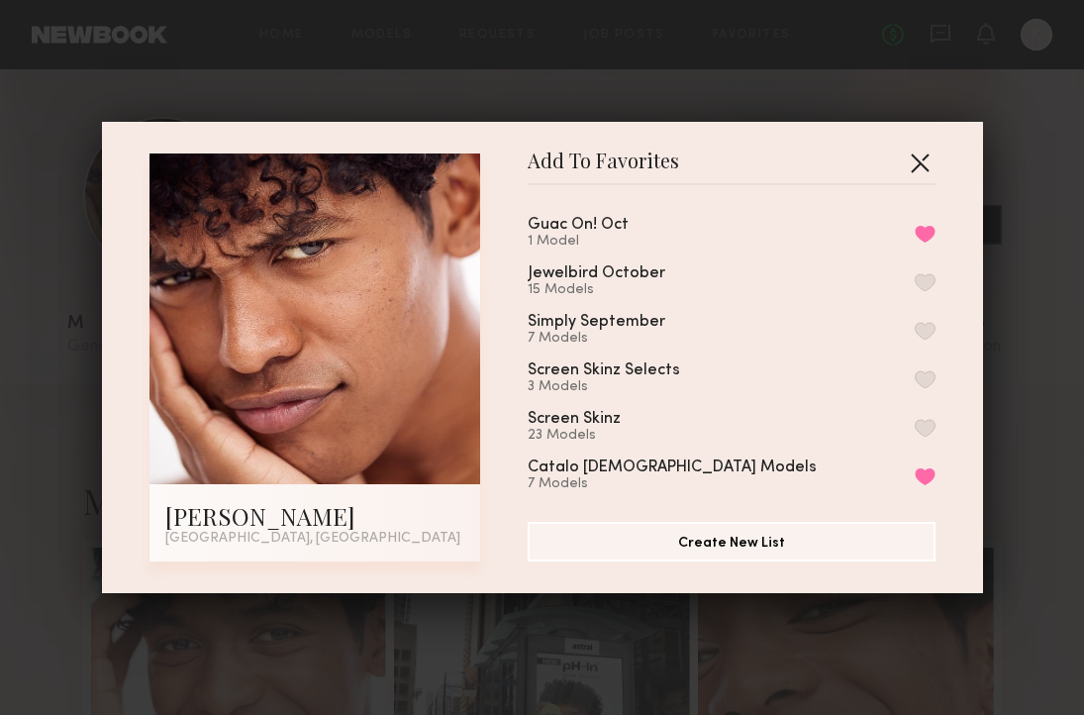
click at [923, 162] on button "button" at bounding box center [920, 163] width 32 height 32
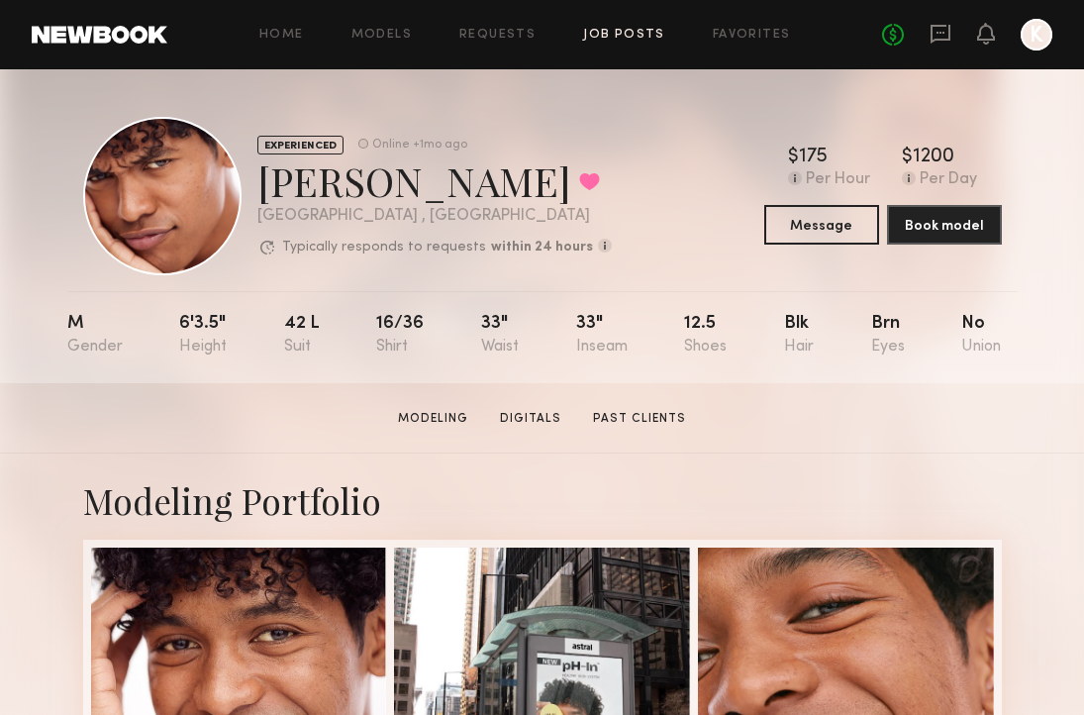
click at [647, 32] on link "Job Posts" at bounding box center [624, 35] width 82 height 13
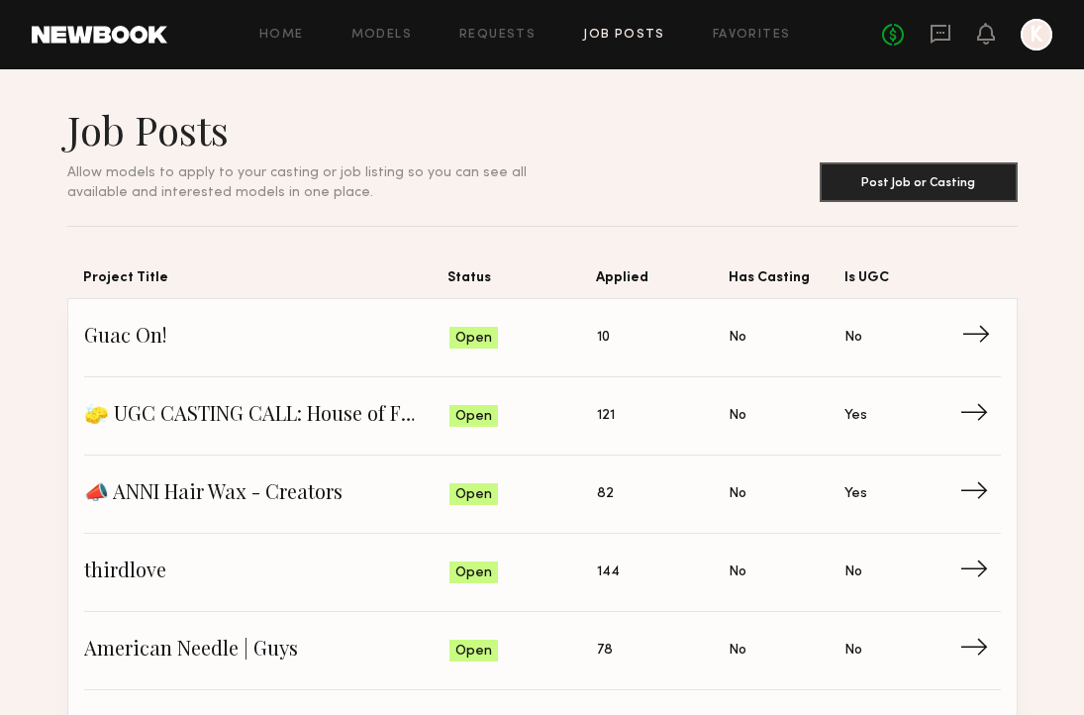
click at [607, 333] on span "10" at bounding box center [603, 338] width 13 height 22
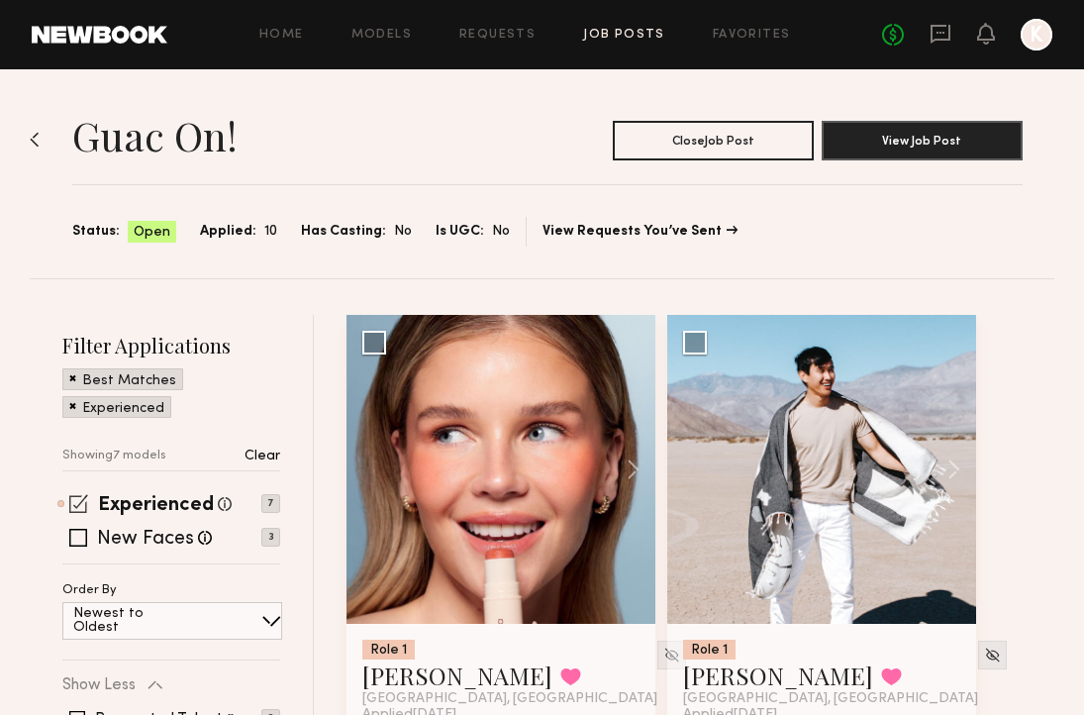
click at [69, 499] on span at bounding box center [78, 503] width 19 height 19
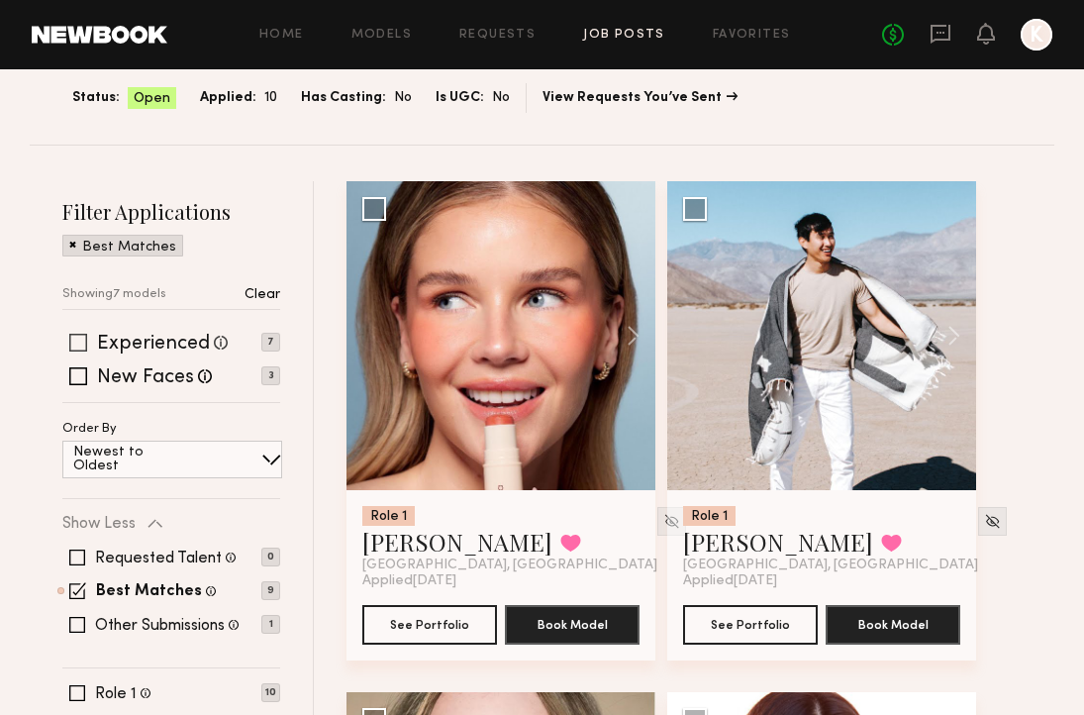
scroll to position [160, 0]
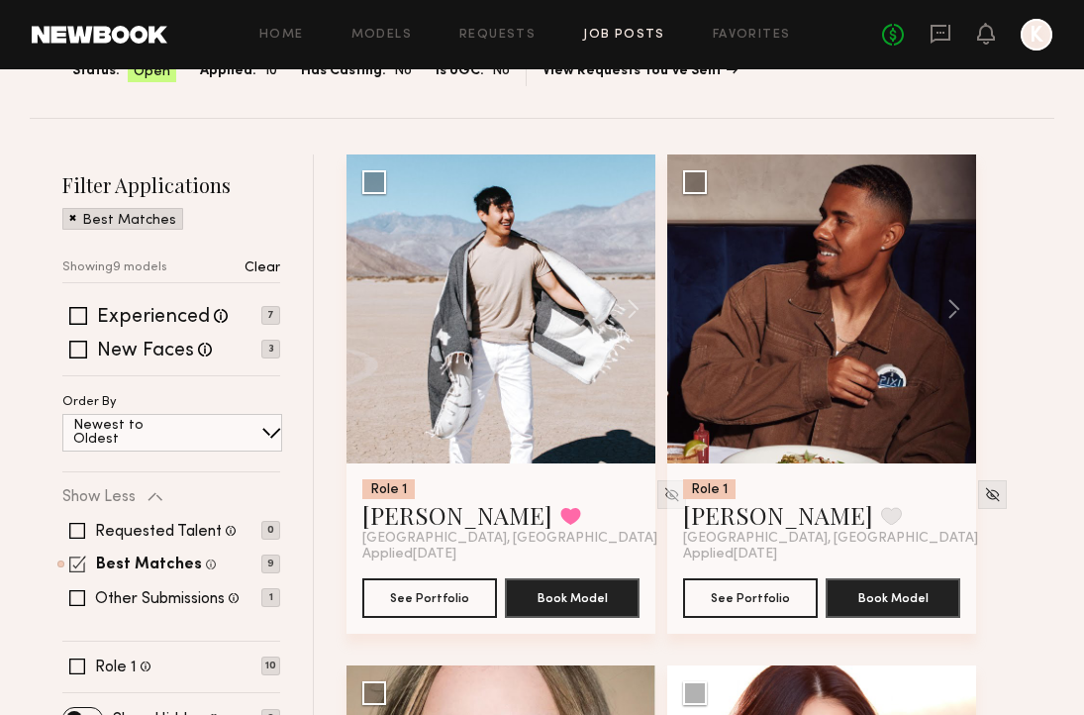
click at [74, 571] on span at bounding box center [77, 563] width 17 height 17
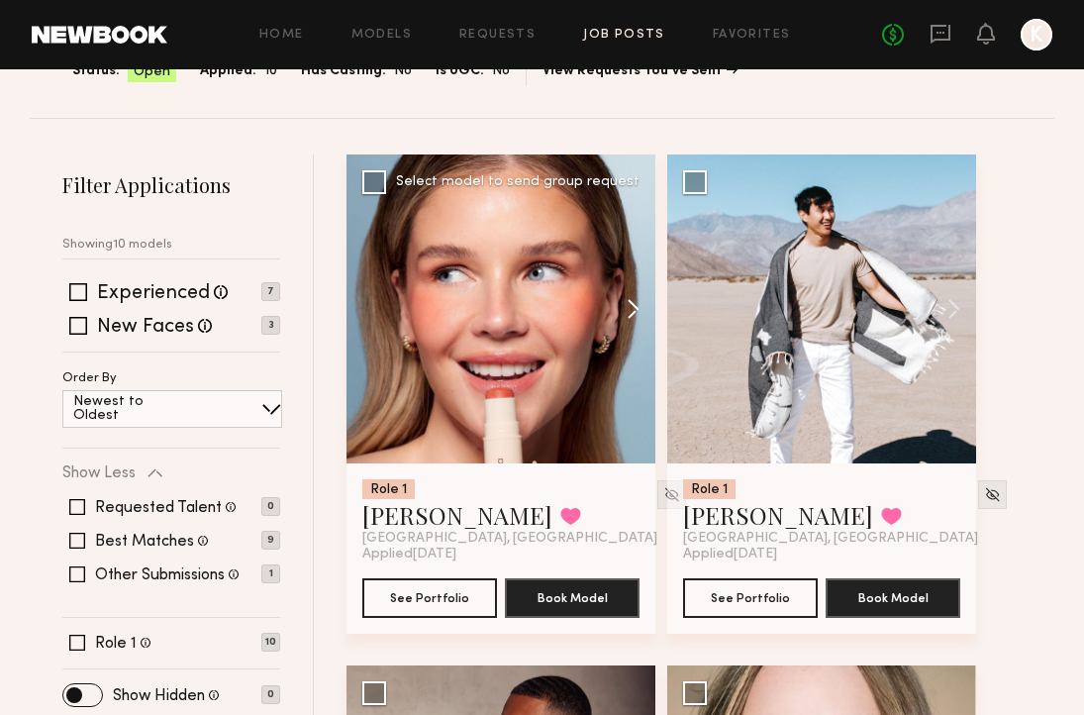
click at [637, 304] on button at bounding box center [623, 308] width 63 height 309
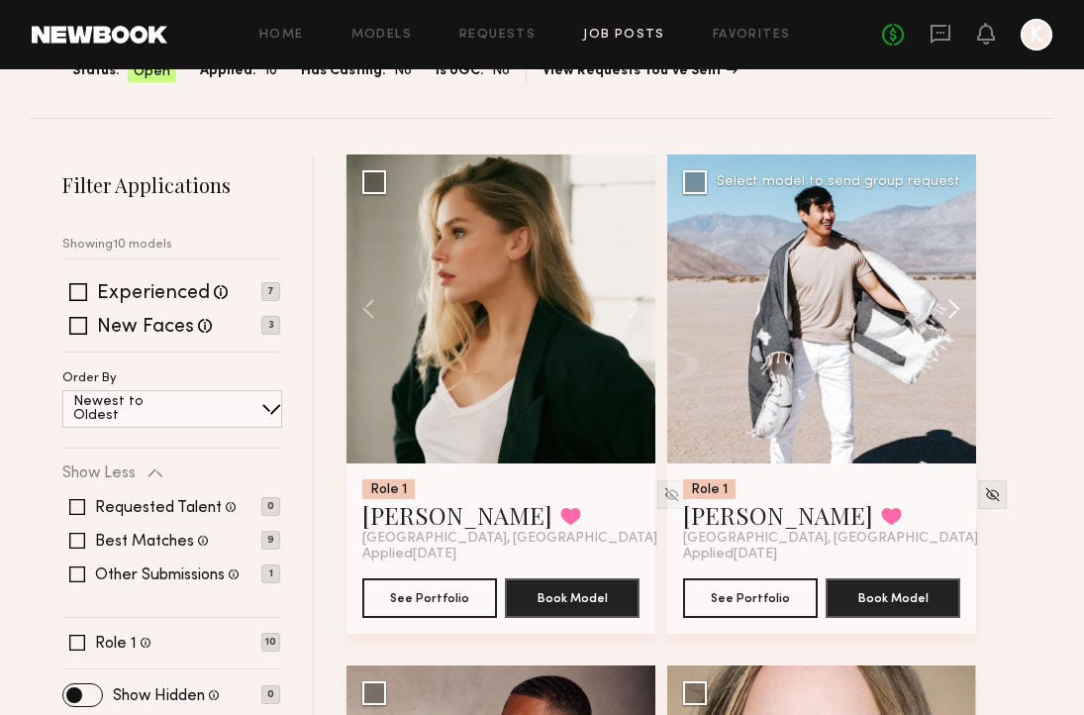
click at [963, 304] on button at bounding box center [944, 308] width 63 height 309
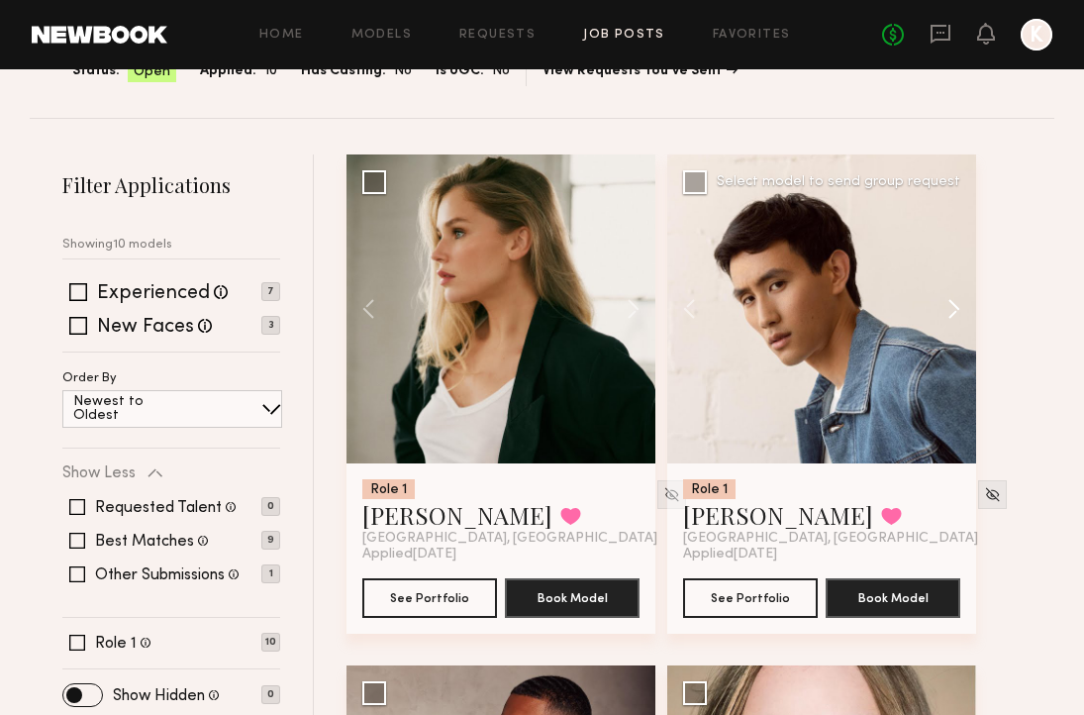
click at [963, 304] on button at bounding box center [944, 308] width 63 height 309
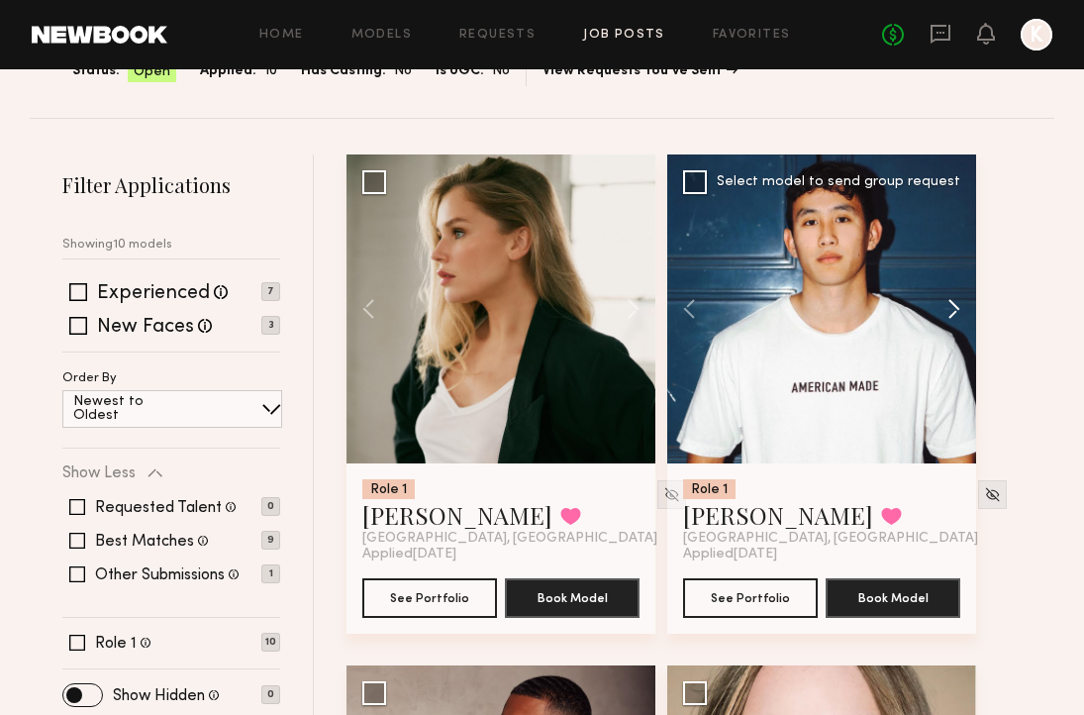
click at [963, 304] on button at bounding box center [944, 308] width 63 height 309
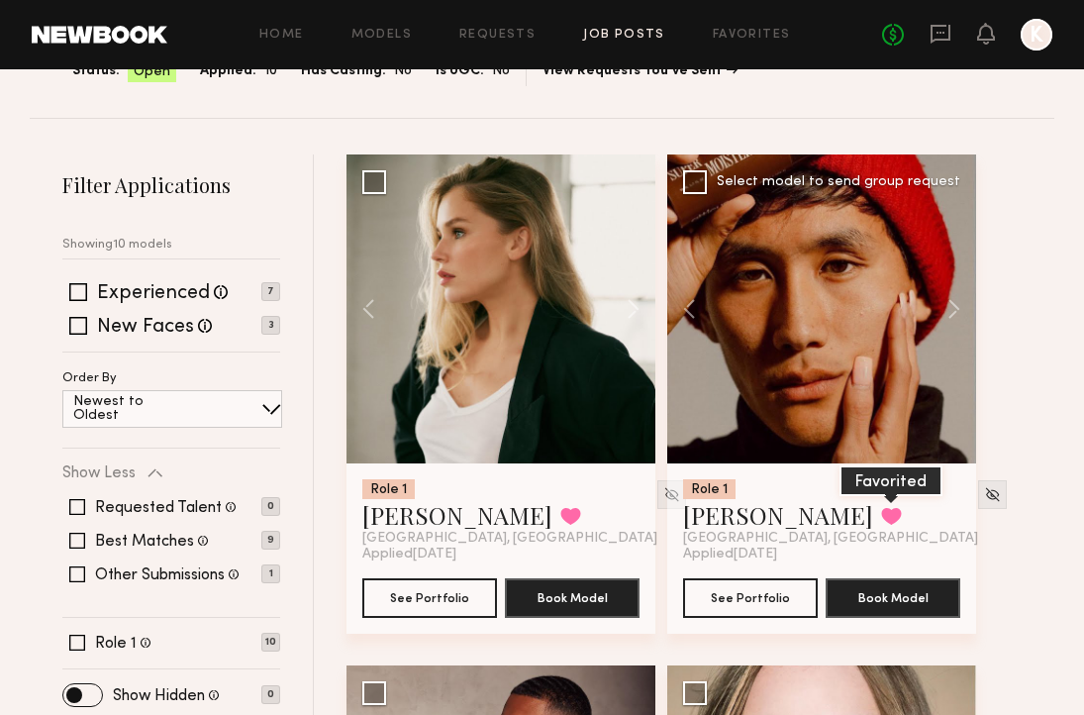
click at [881, 512] on button at bounding box center [891, 516] width 21 height 18
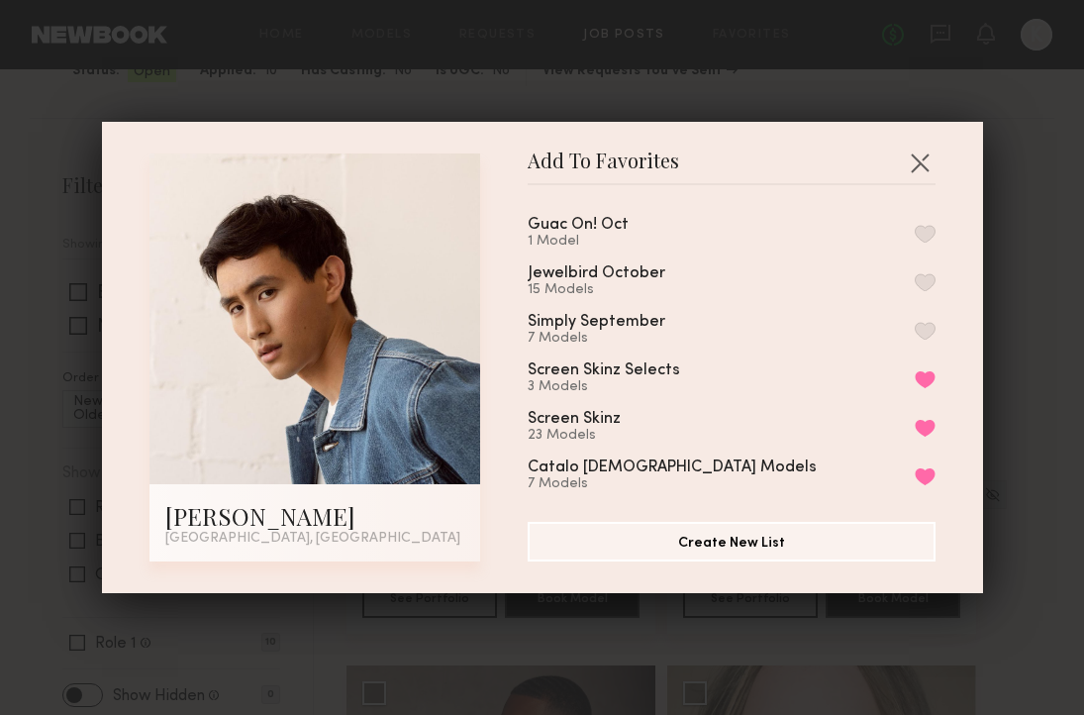
click at [922, 237] on button "button" at bounding box center [925, 234] width 21 height 18
click at [920, 153] on button "button" at bounding box center [920, 163] width 32 height 32
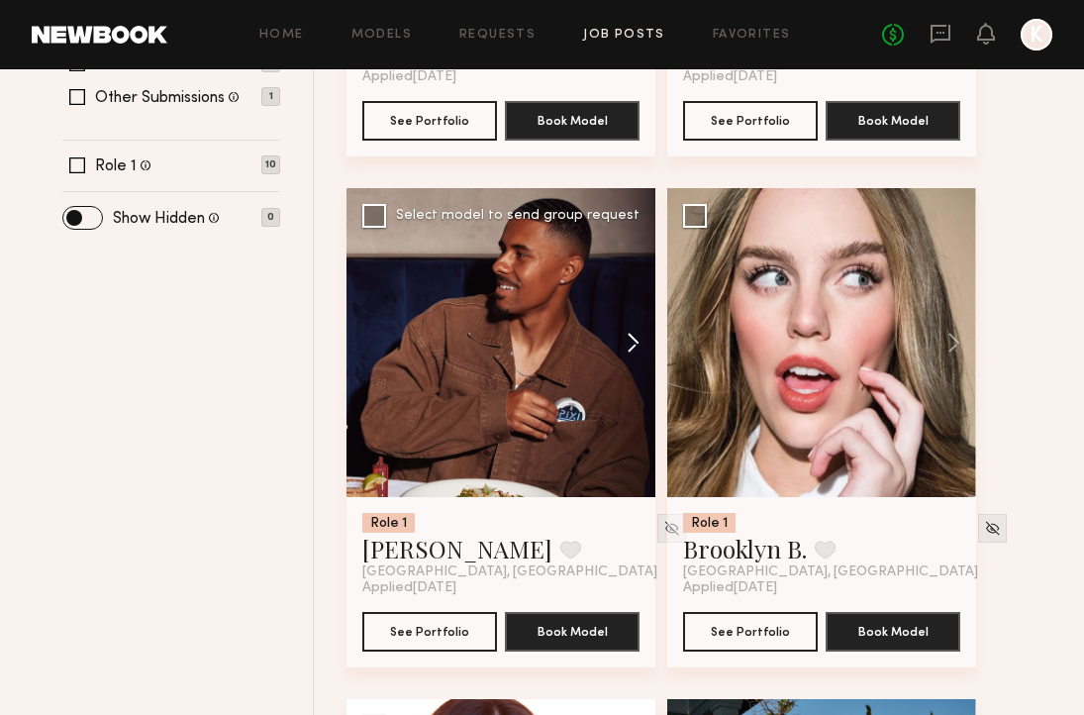
scroll to position [650, 0]
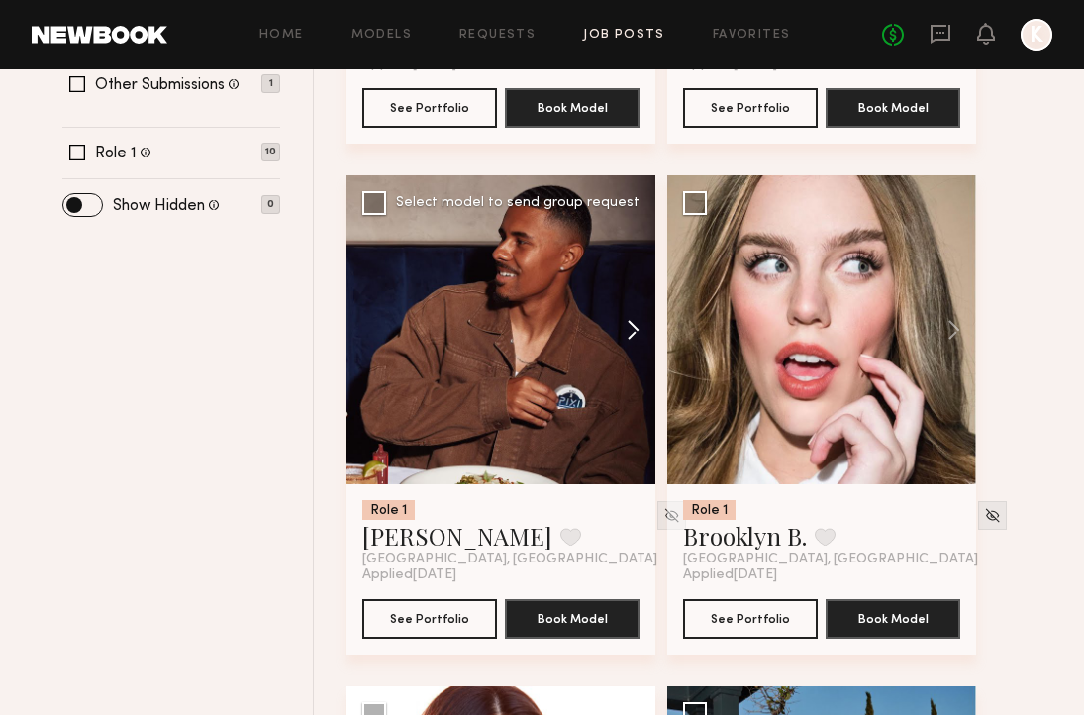
click at [644, 348] on button at bounding box center [623, 329] width 63 height 309
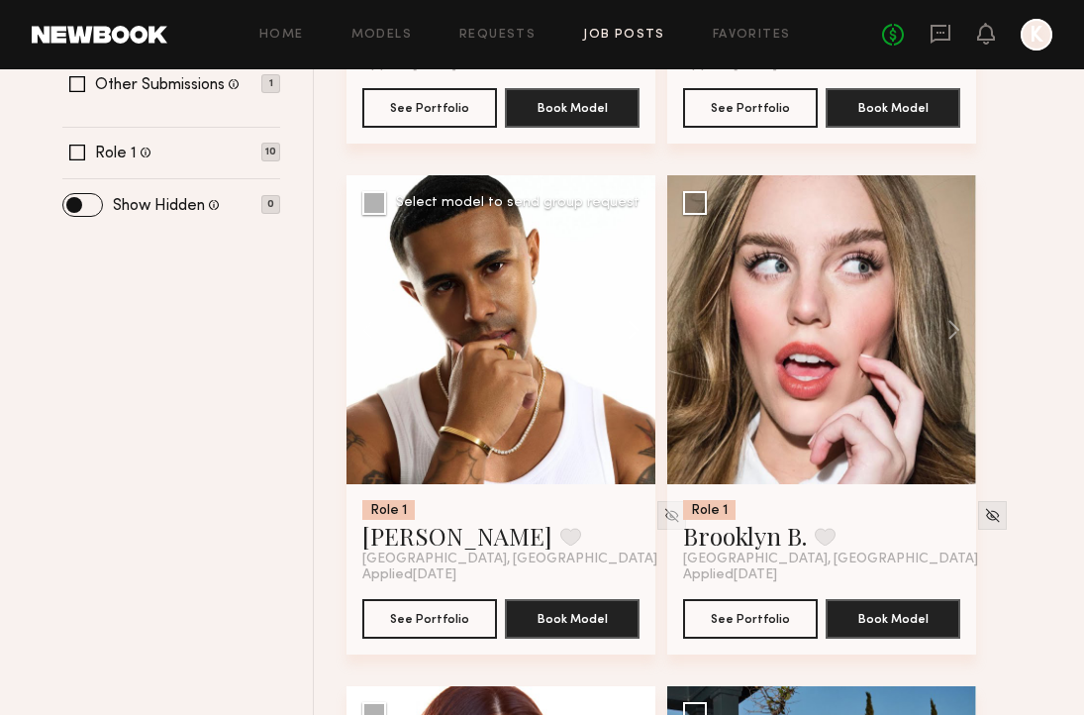
click at [640, 345] on button at bounding box center [623, 329] width 63 height 309
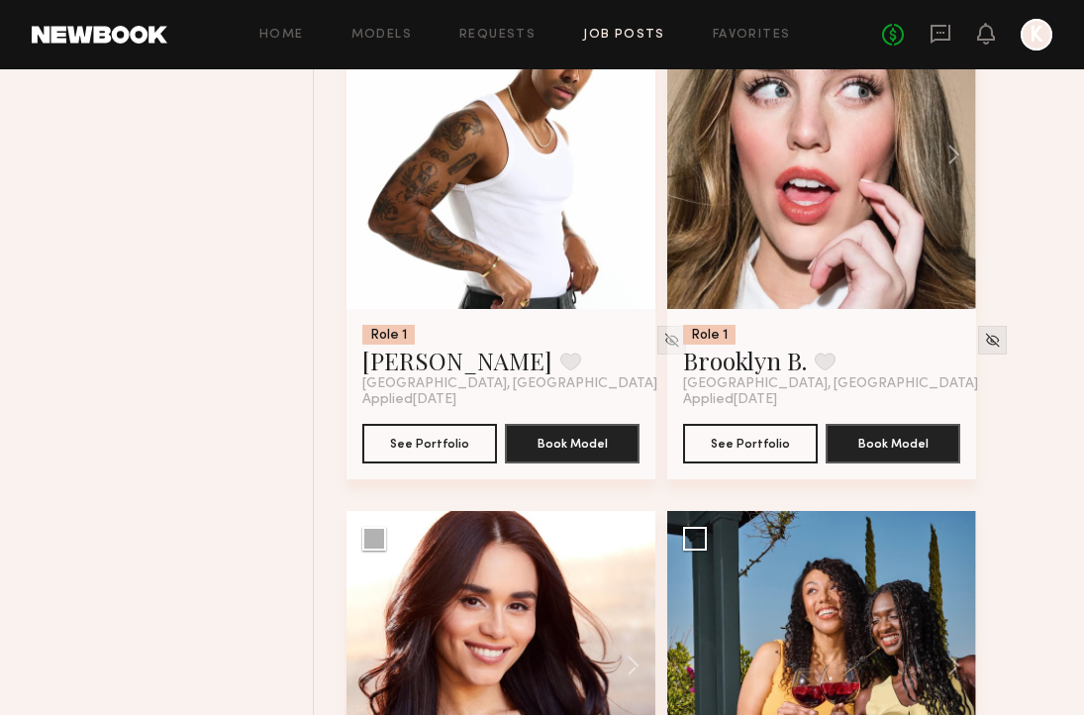
scroll to position [965, 0]
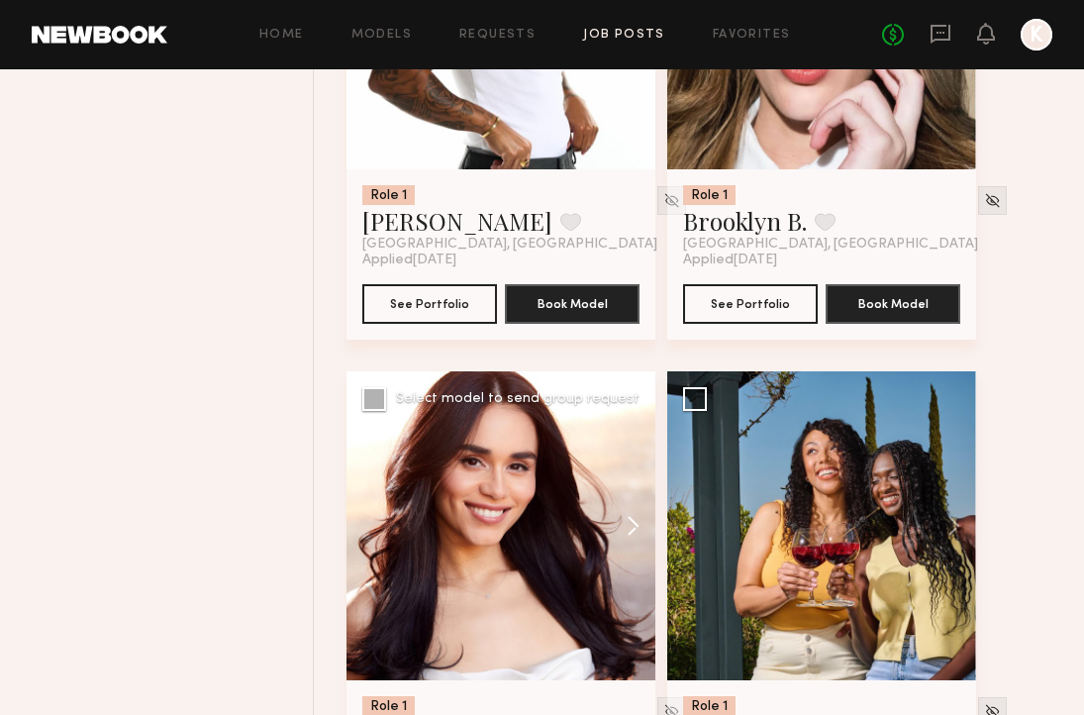
click at [630, 516] on button at bounding box center [623, 525] width 63 height 309
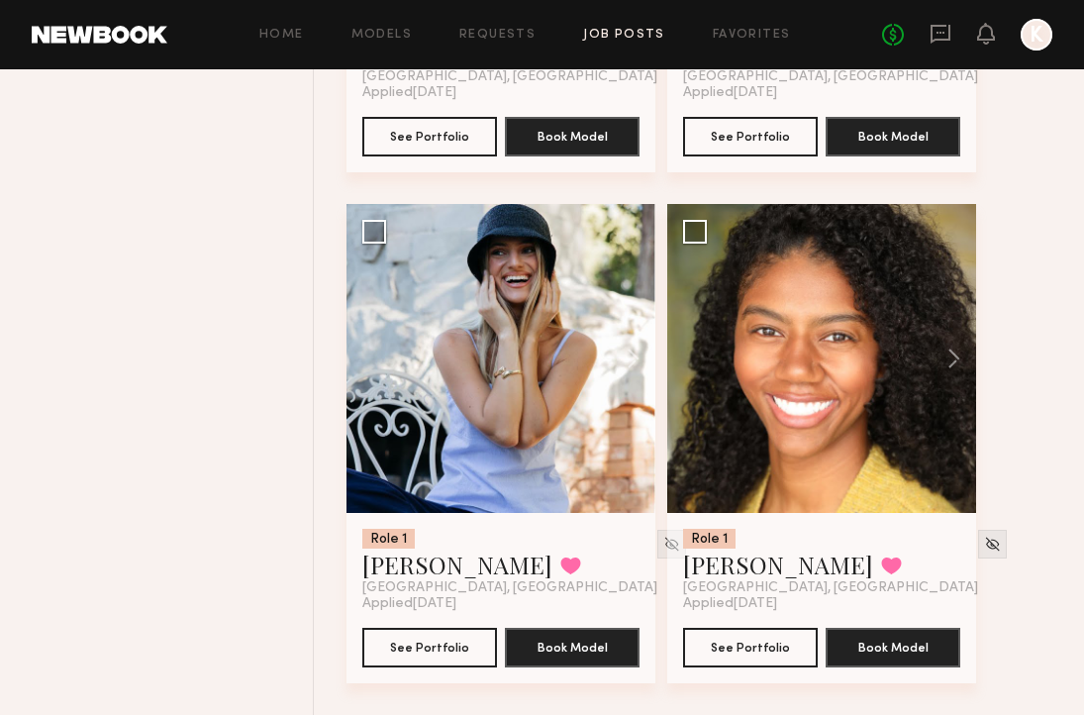
scroll to position [2154, 0]
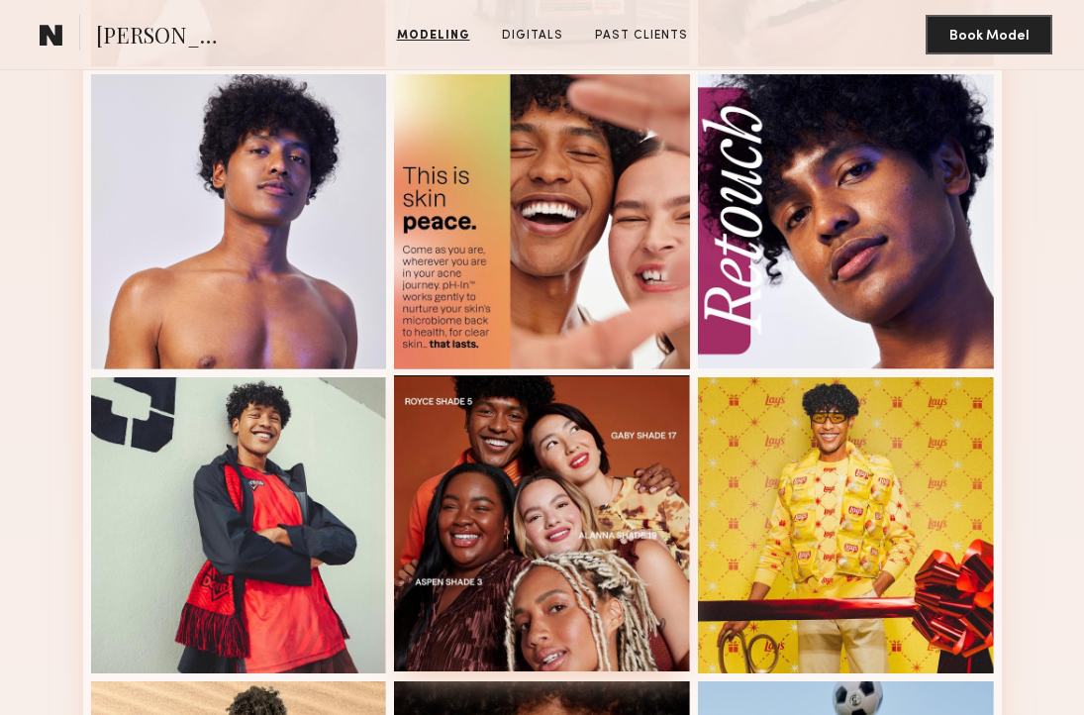
scroll to position [898, 0]
